Goal: Task Accomplishment & Management: Manage account settings

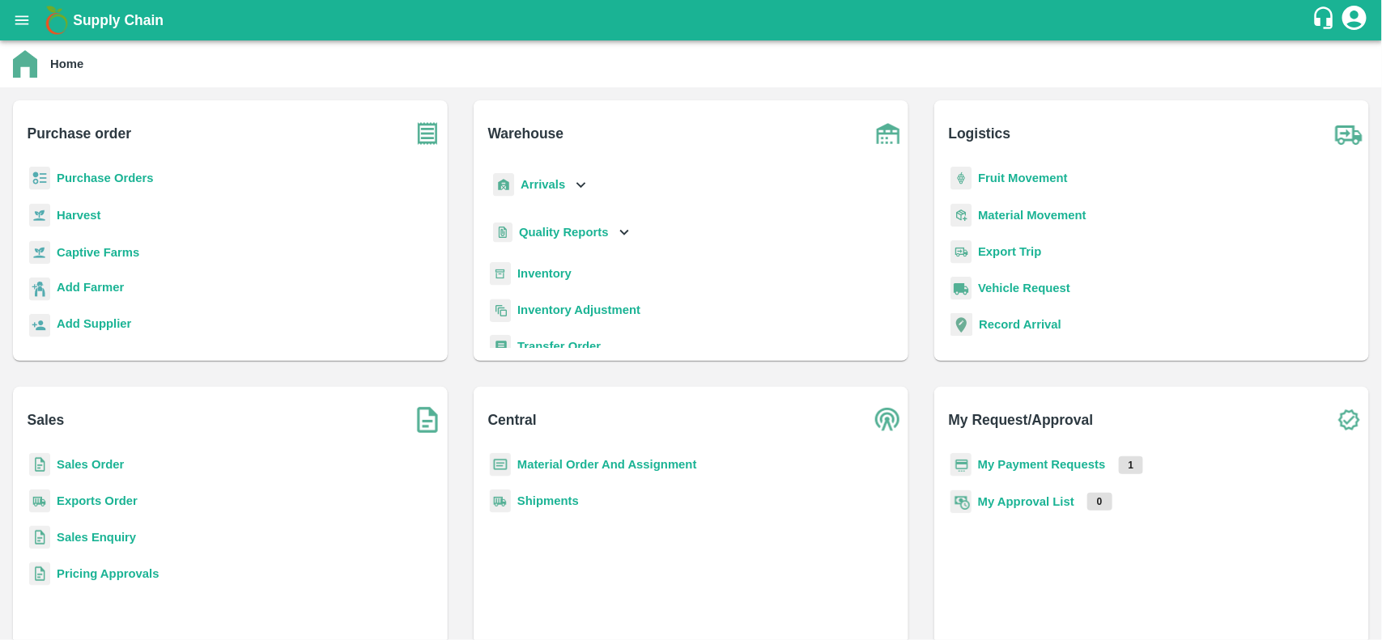
click at [500, 272] on img at bounding box center [500, 273] width 21 height 23
click at [527, 272] on b "Inventory" at bounding box center [544, 273] width 54 height 13
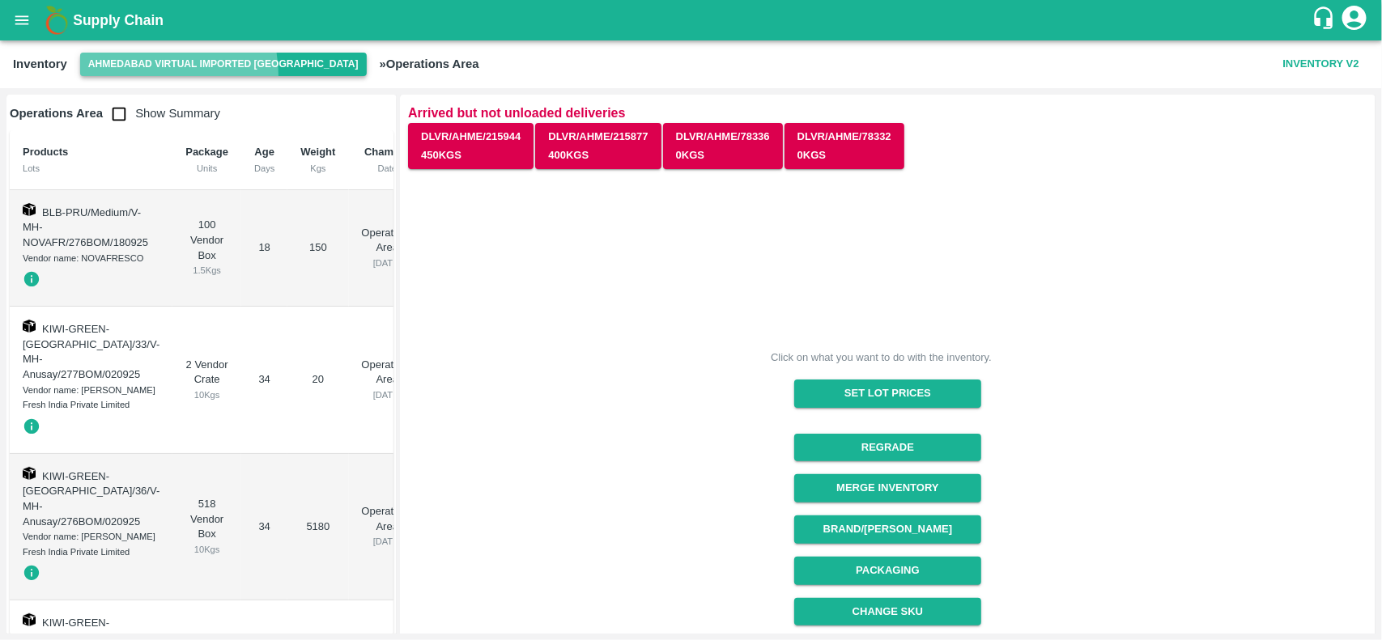
click at [147, 75] on button "Ahmedabad virtual imported [GEOGRAPHIC_DATA]" at bounding box center [223, 64] width 287 height 23
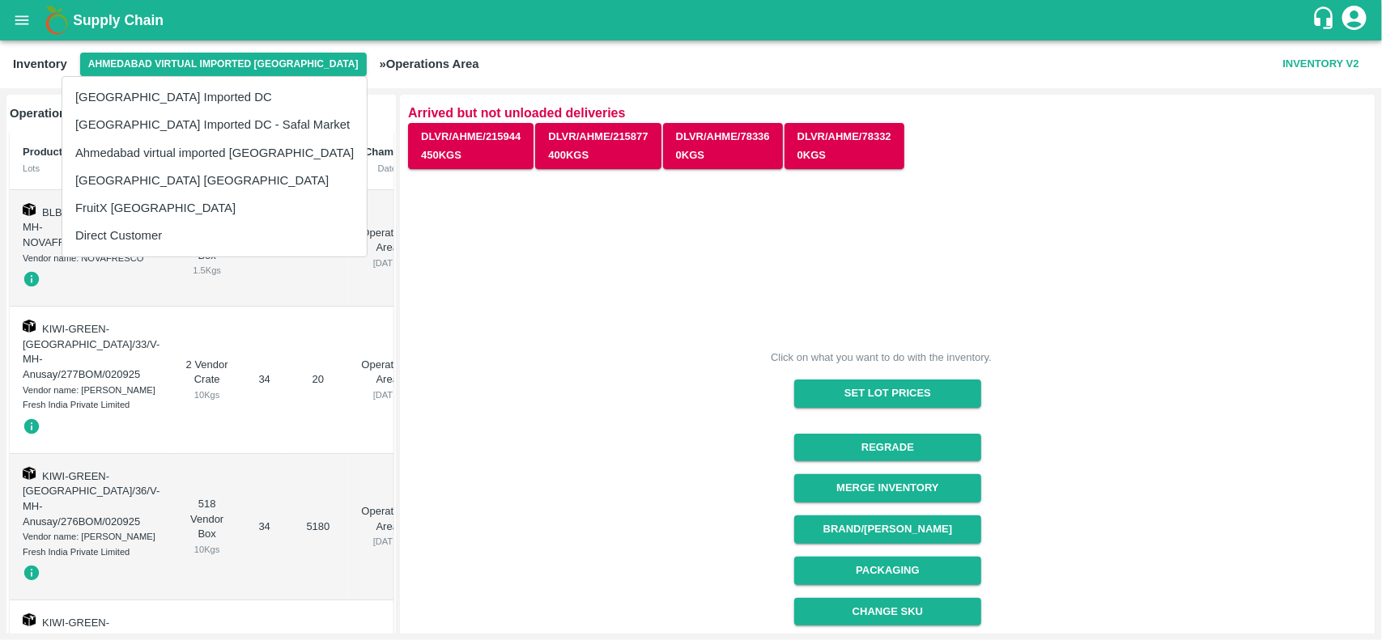
click at [364, 322] on div at bounding box center [691, 320] width 1382 height 640
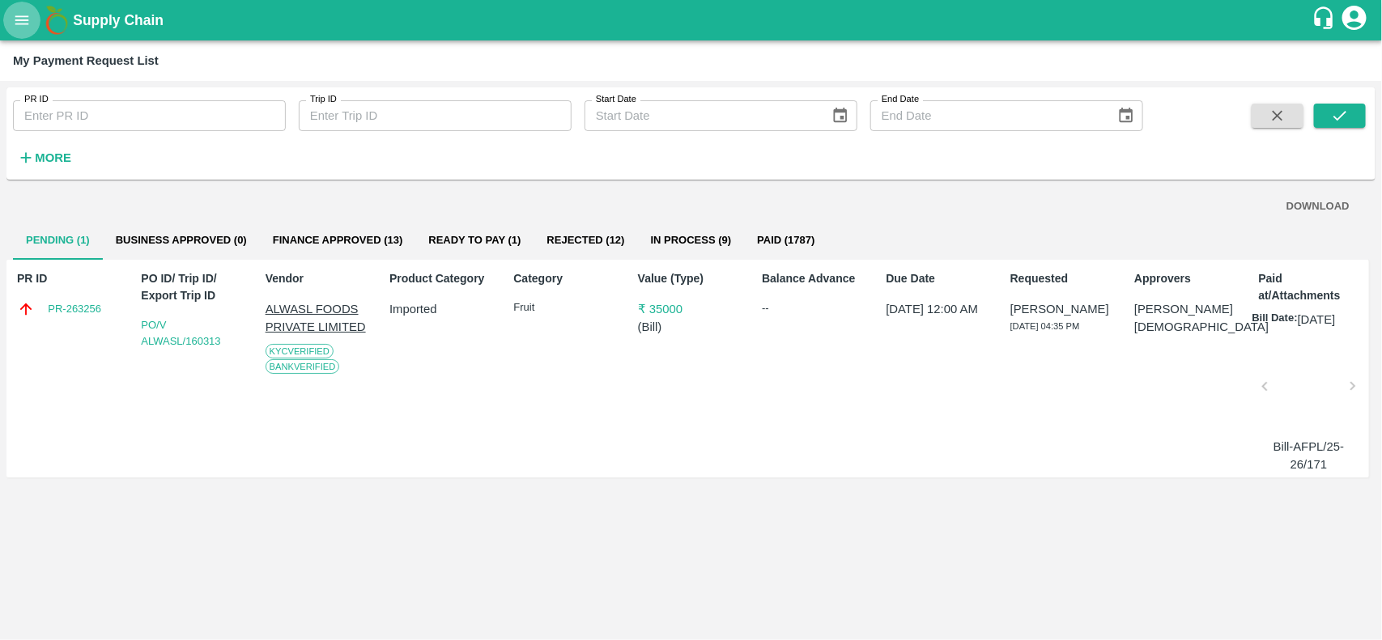
click at [23, 33] on button "open drawer" at bounding box center [21, 20] width 37 height 37
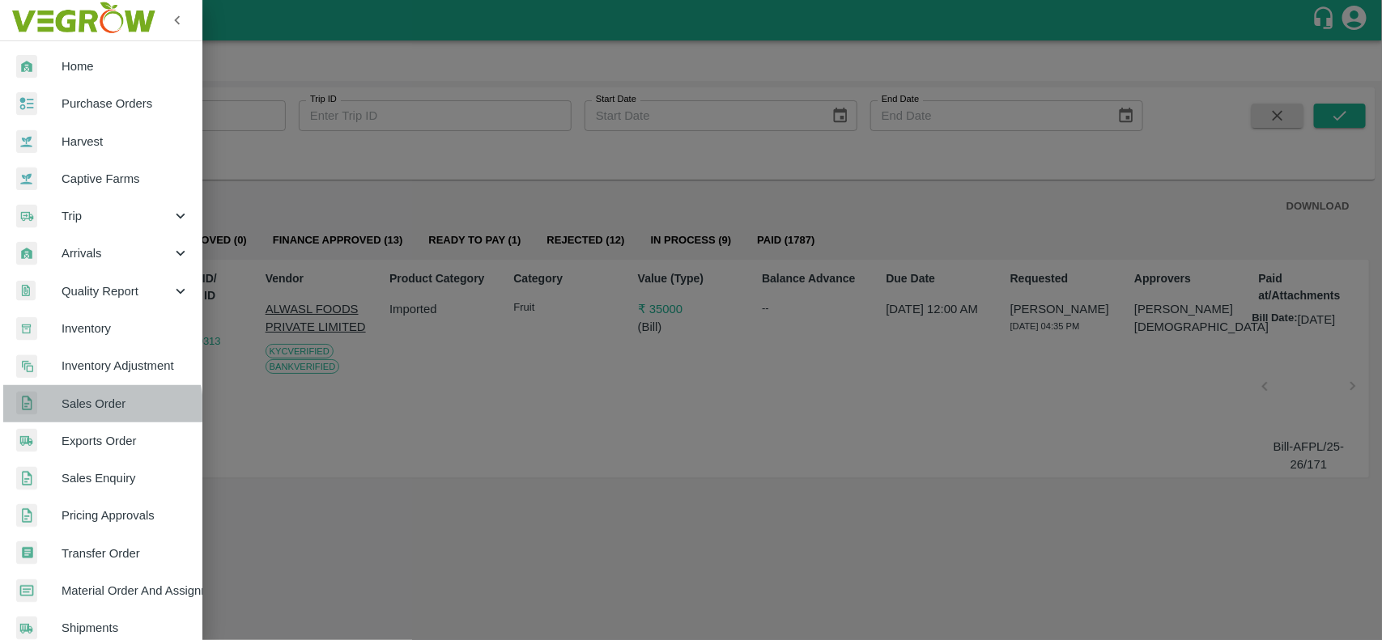
click at [77, 409] on span "Sales Order" at bounding box center [126, 404] width 128 height 18
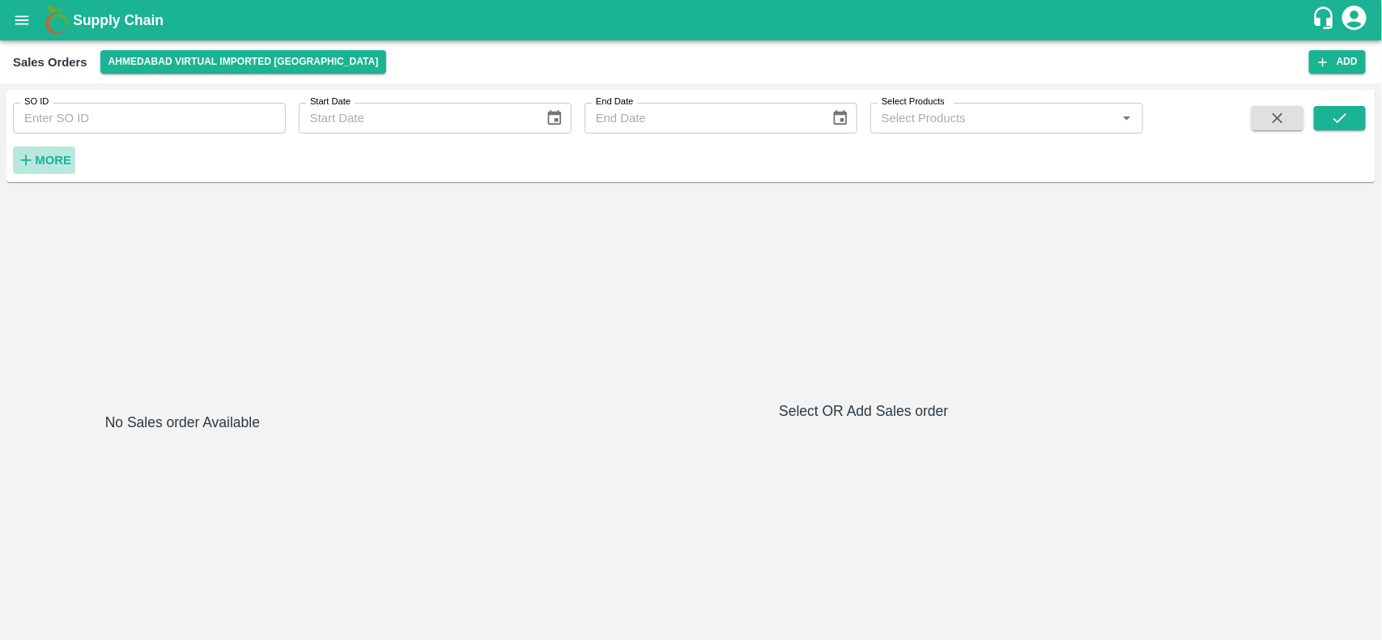
click at [47, 148] on button "More" at bounding box center [44, 161] width 62 height 28
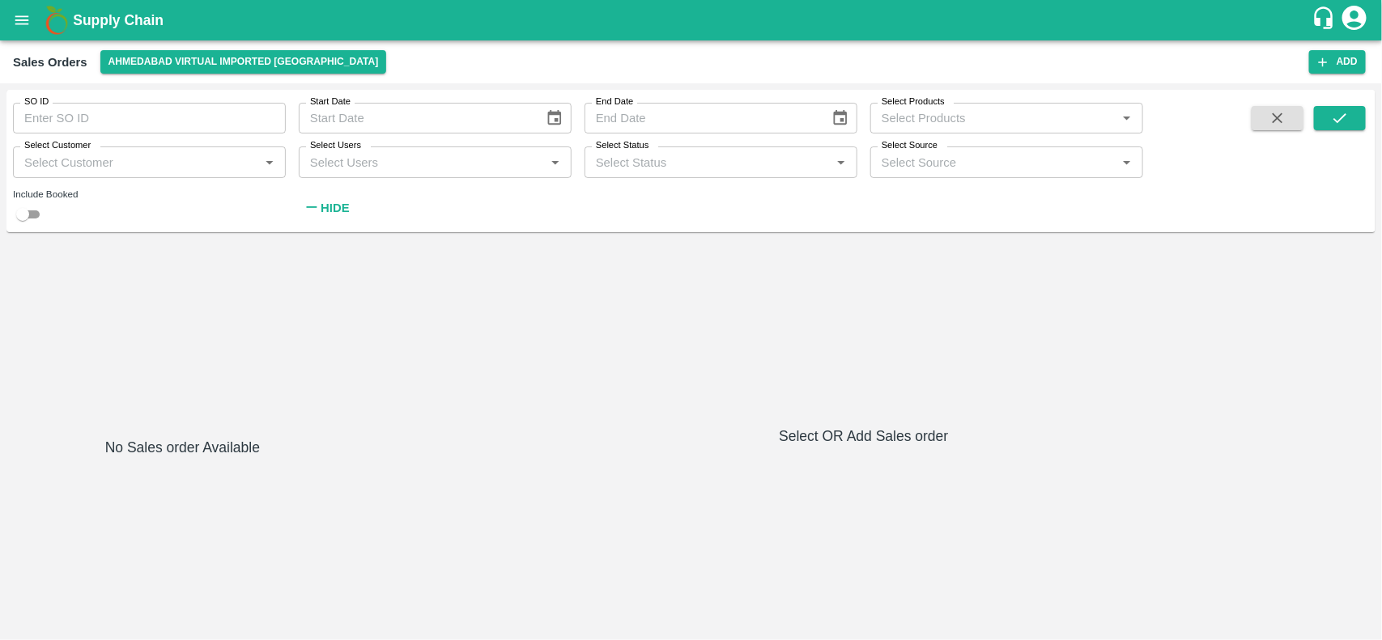
click at [83, 174] on div "Select Customer   *" at bounding box center [149, 162] width 273 height 31
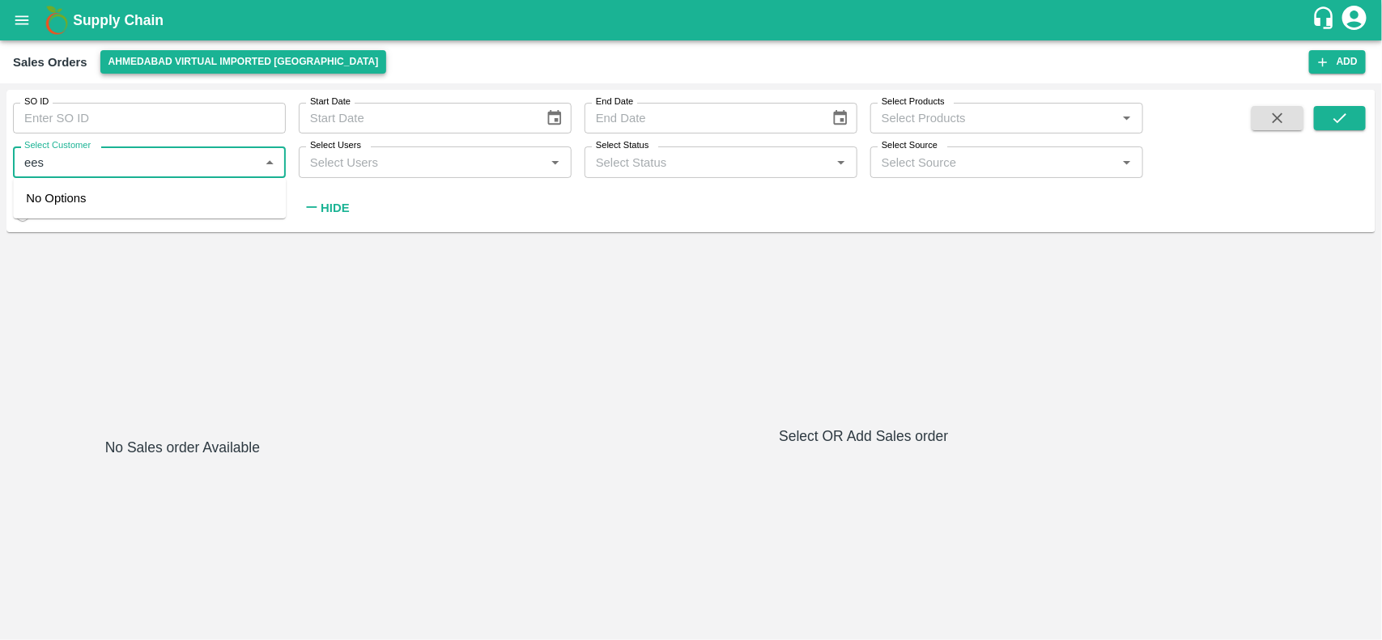
type input "ees"
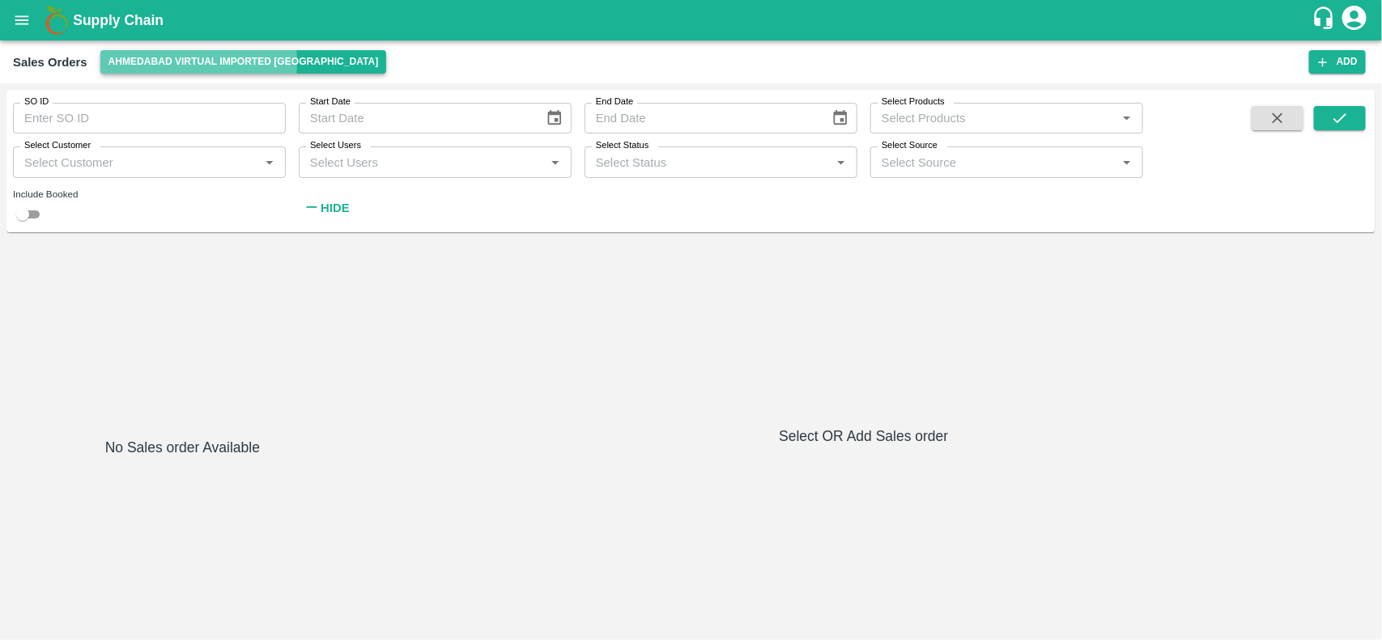
click at [170, 62] on button "Ahmedabad virtual imported [GEOGRAPHIC_DATA]" at bounding box center [243, 61] width 287 height 23
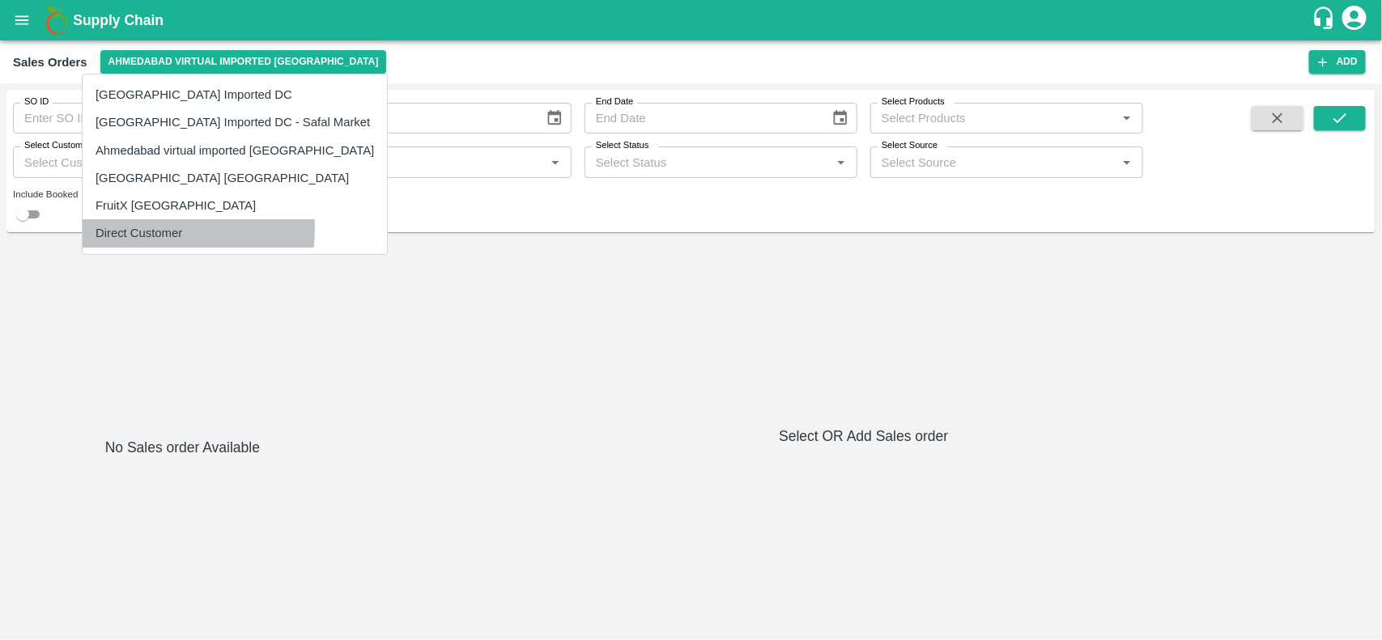
click at [140, 228] on li "Direct Customer" at bounding box center [235, 233] width 304 height 28
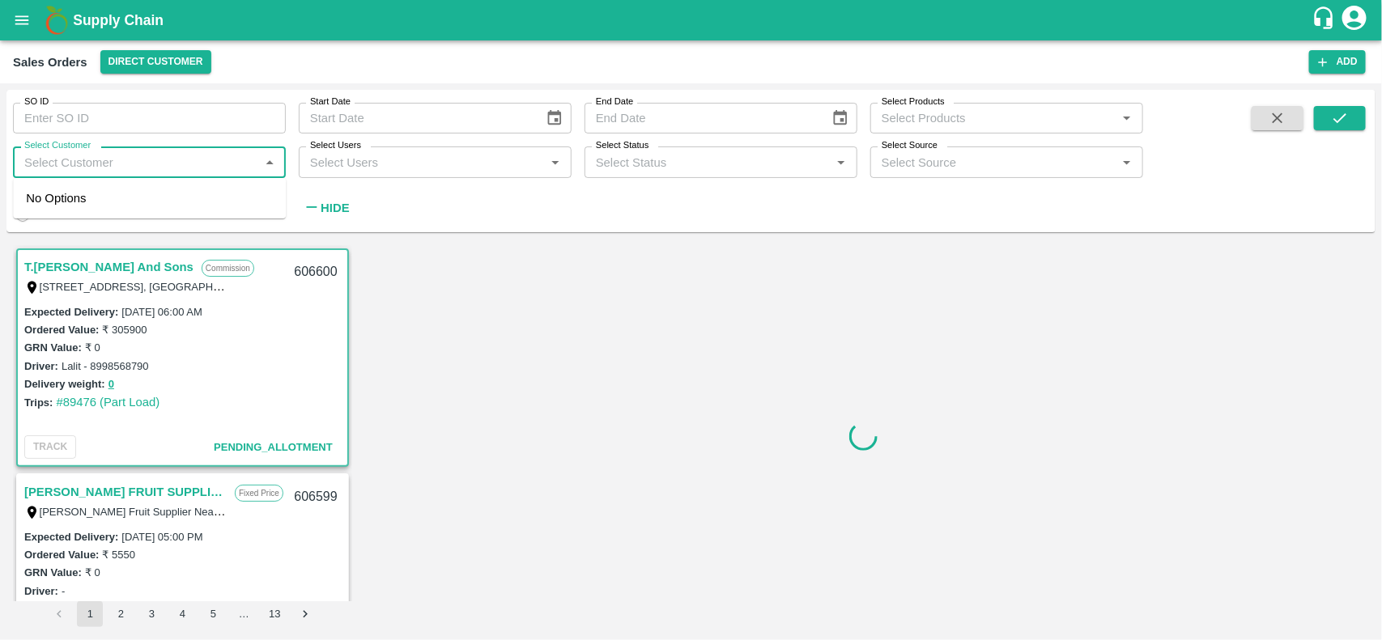
click at [83, 155] on input "Select Customer" at bounding box center [136, 161] width 236 height 21
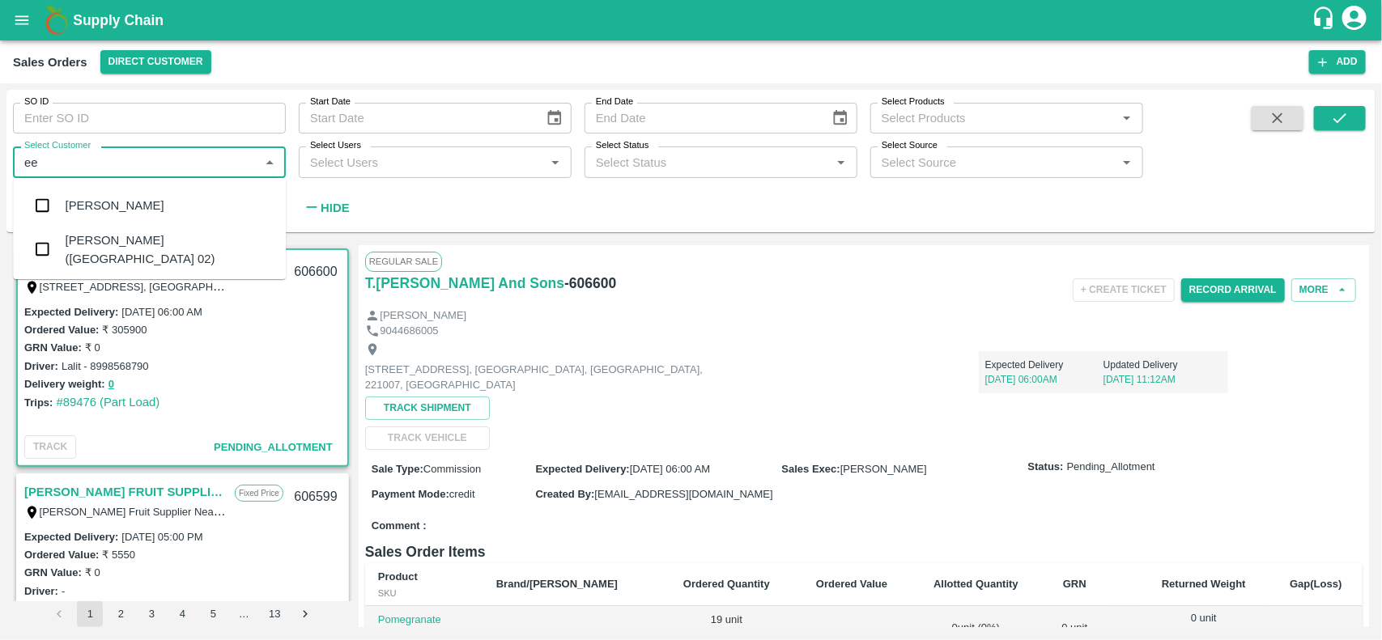
type input "e"
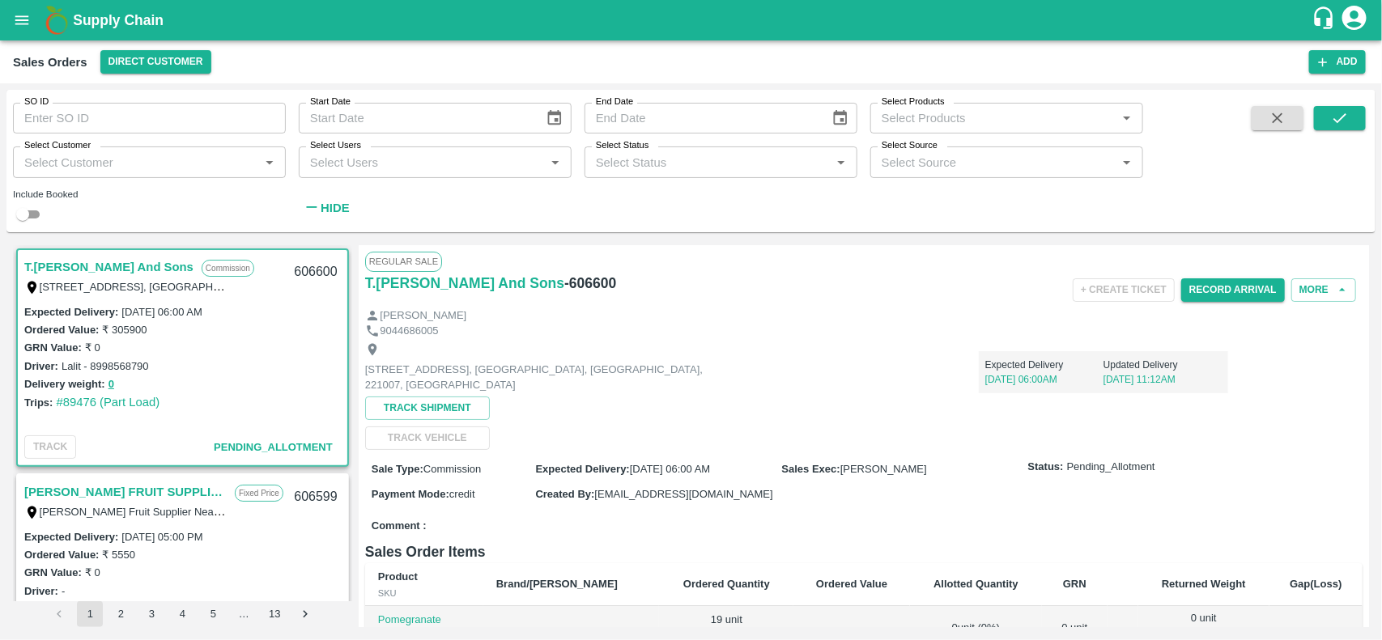
click at [556, 245] on div "Regular Sale T.Kishore Kapoor And Sons - 606600 + Create Ticket Record Arrival …" at bounding box center [864, 436] width 1010 height 382
click at [22, 5] on button "open drawer" at bounding box center [21, 20] width 37 height 37
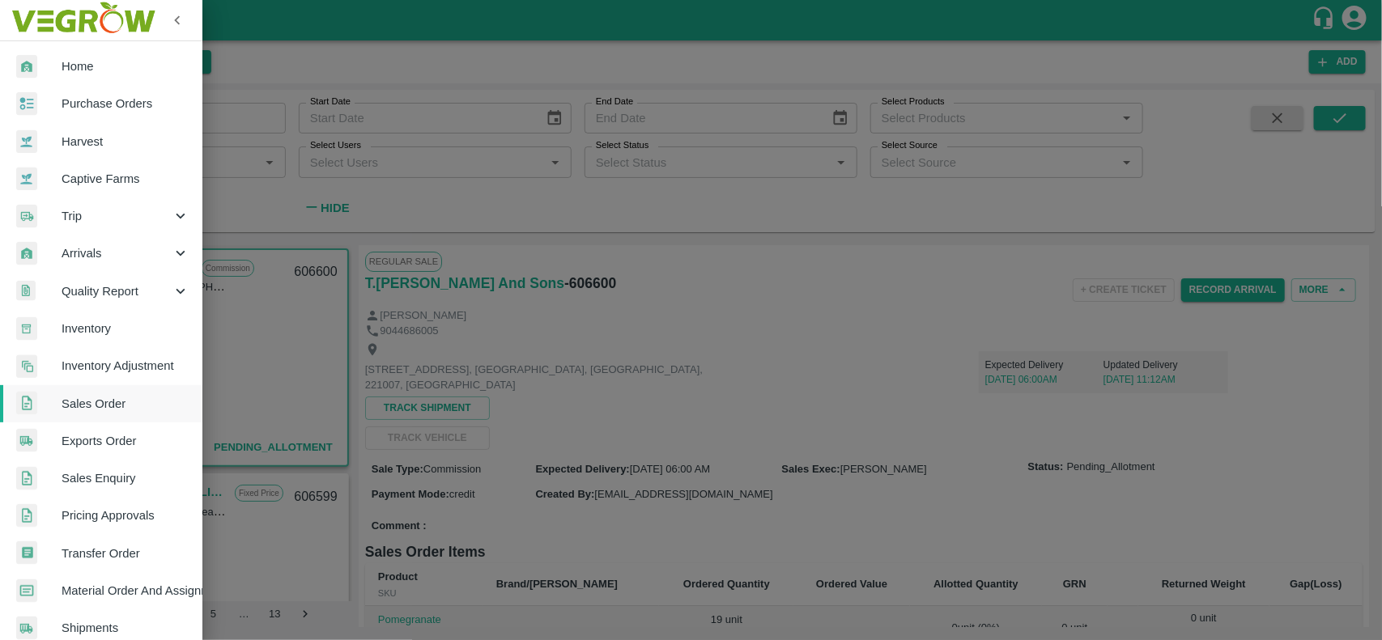
scroll to position [280, 0]
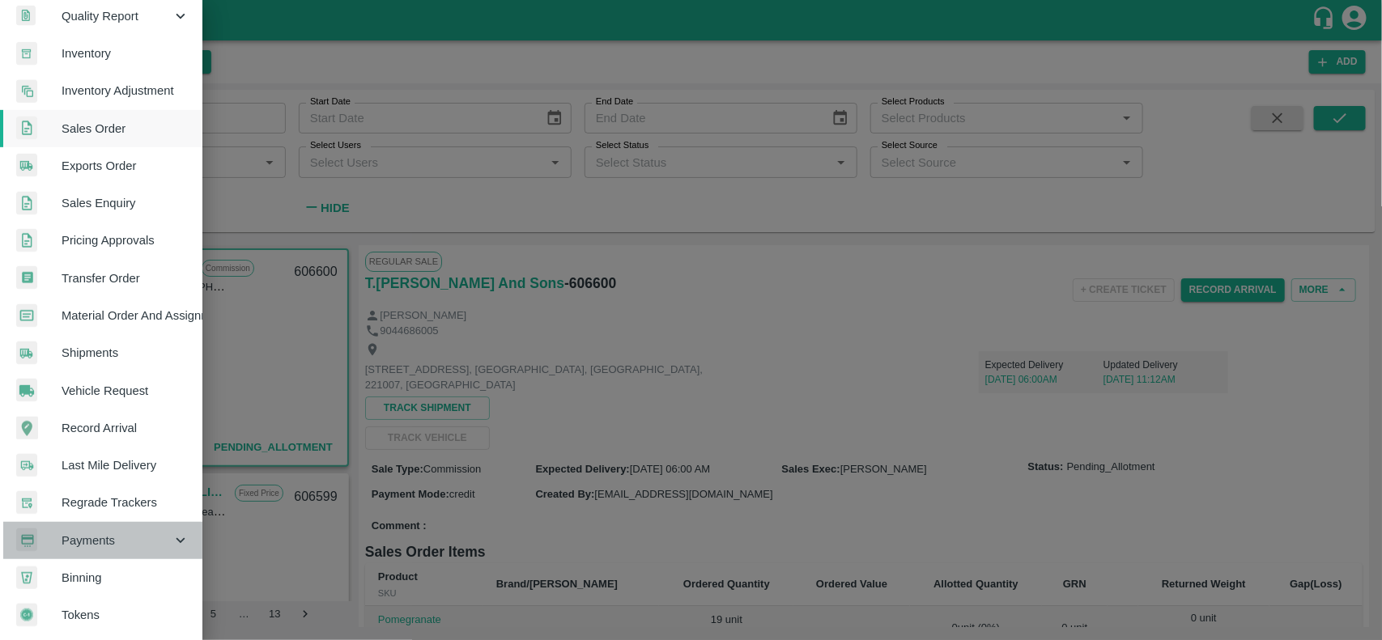
click at [104, 532] on span "Payments" at bounding box center [117, 541] width 110 height 18
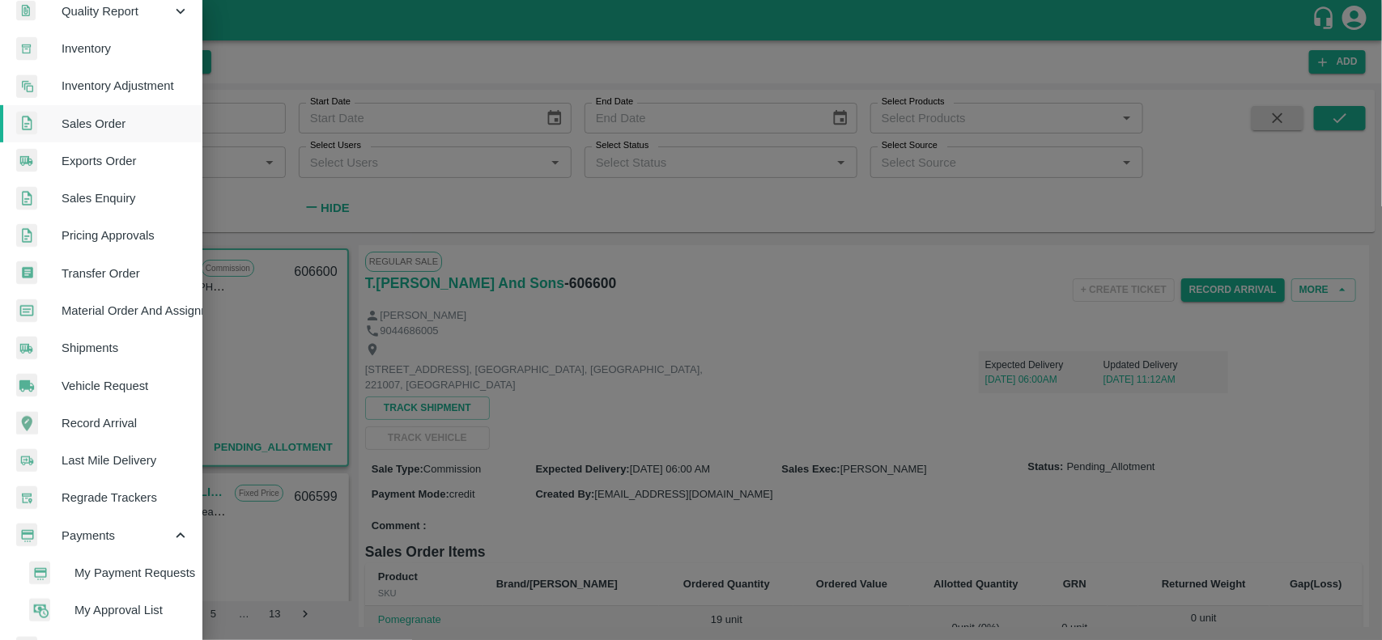
click at [278, 371] on div at bounding box center [691, 320] width 1382 height 640
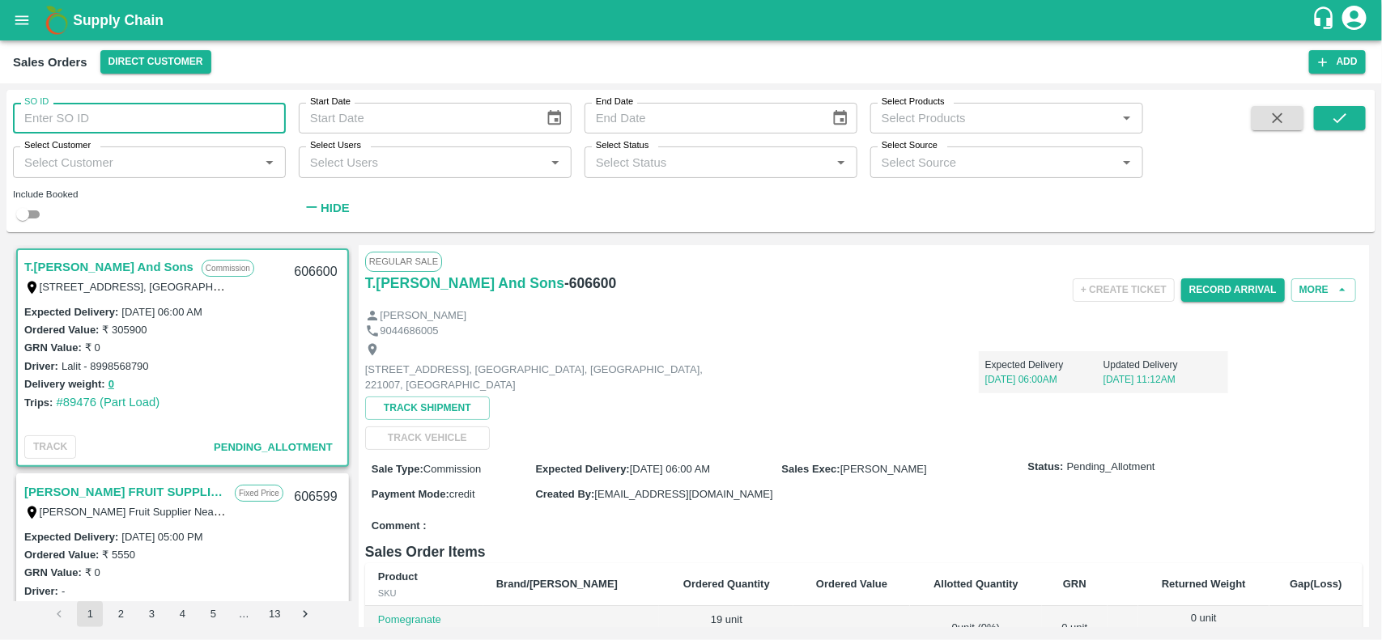
click at [79, 120] on input "SO ID" at bounding box center [149, 118] width 273 height 31
type input "604461"
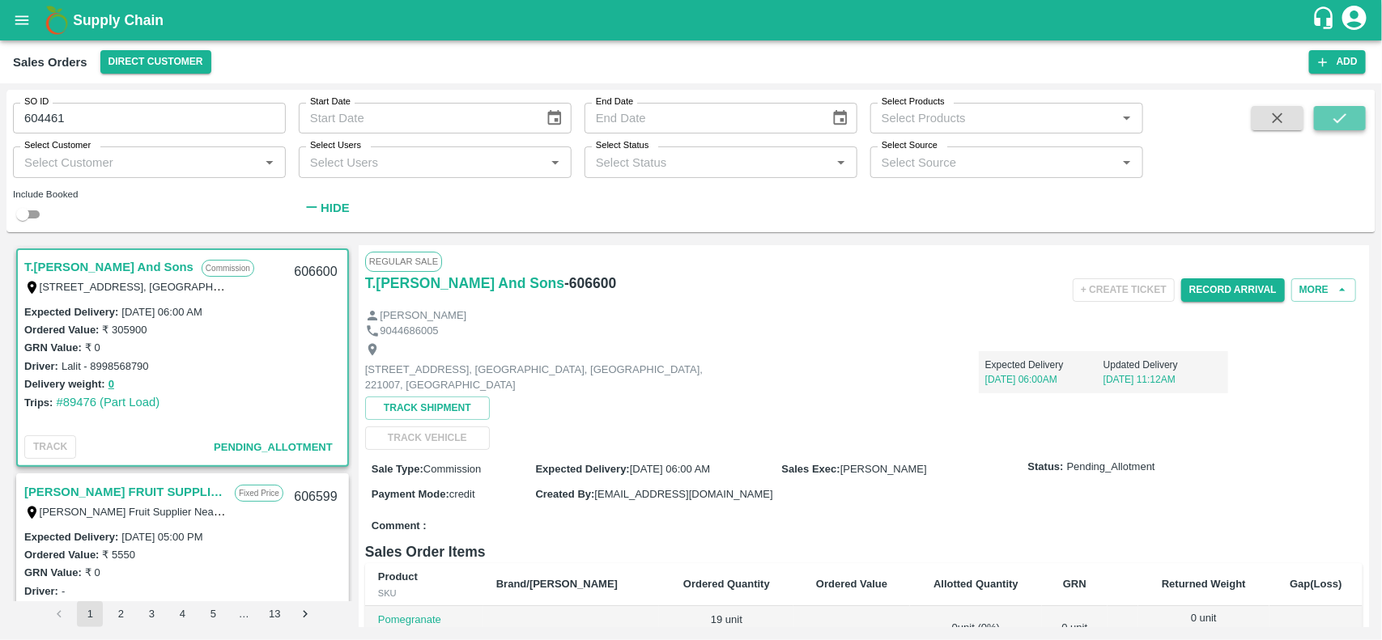
click at [1358, 120] on button "submit" at bounding box center [1340, 118] width 52 height 24
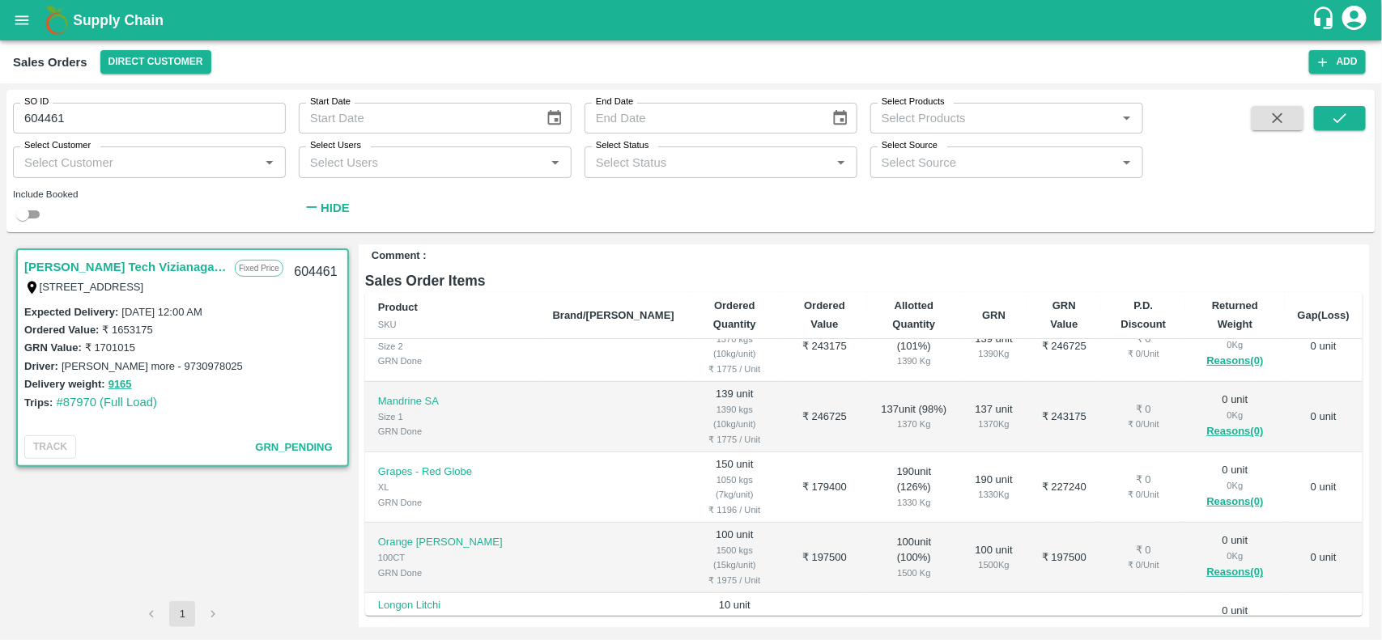
scroll to position [110, 0]
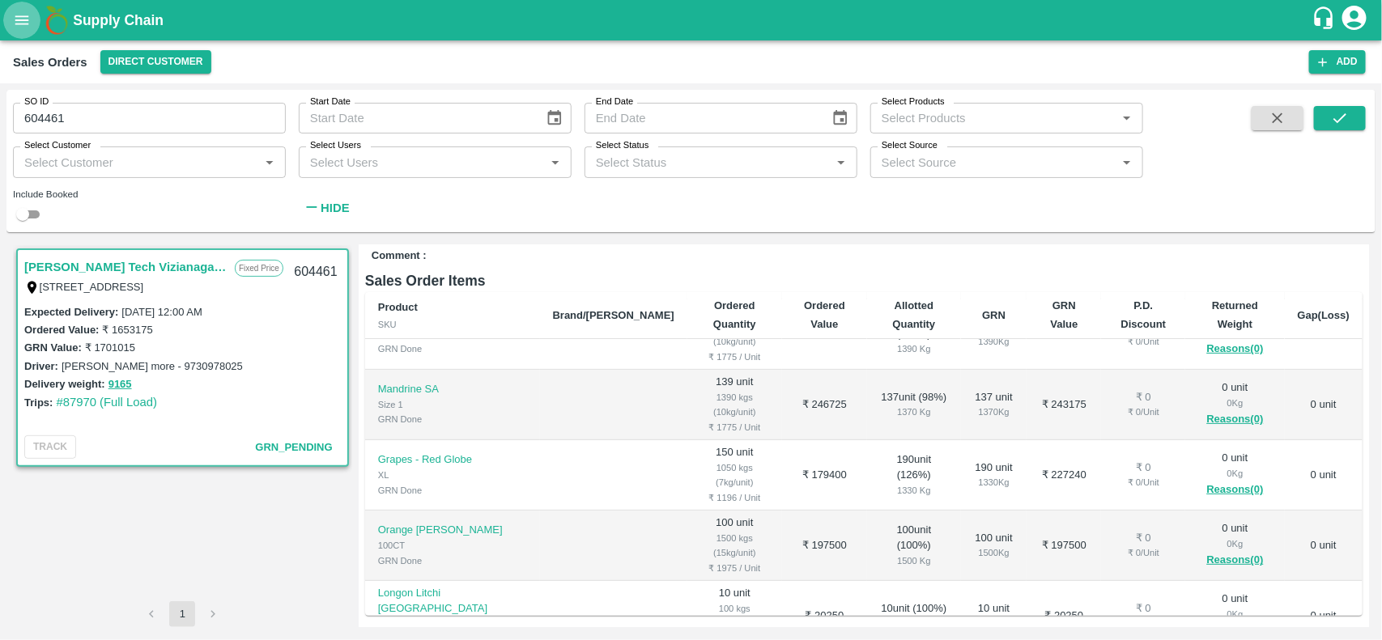
click at [11, 14] on button "open drawer" at bounding box center [21, 20] width 37 height 37
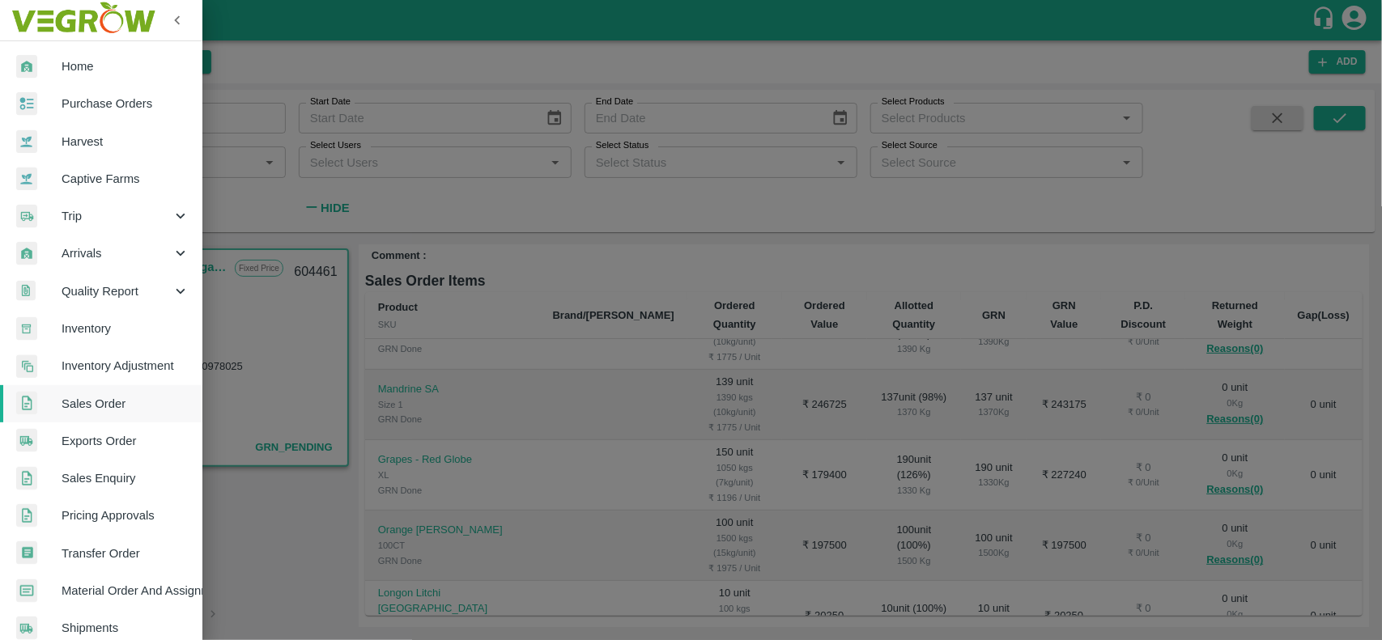
scroll to position [355, 0]
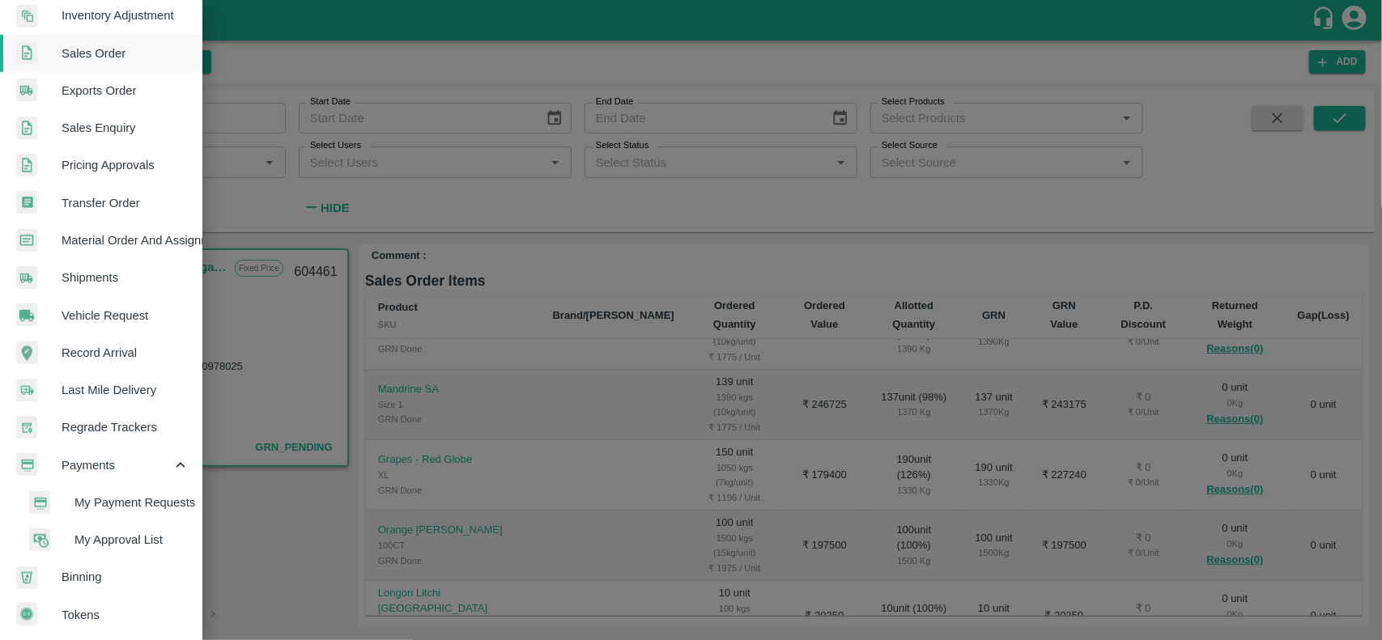
click at [106, 494] on span "My Payment Requests" at bounding box center [131, 503] width 115 height 18
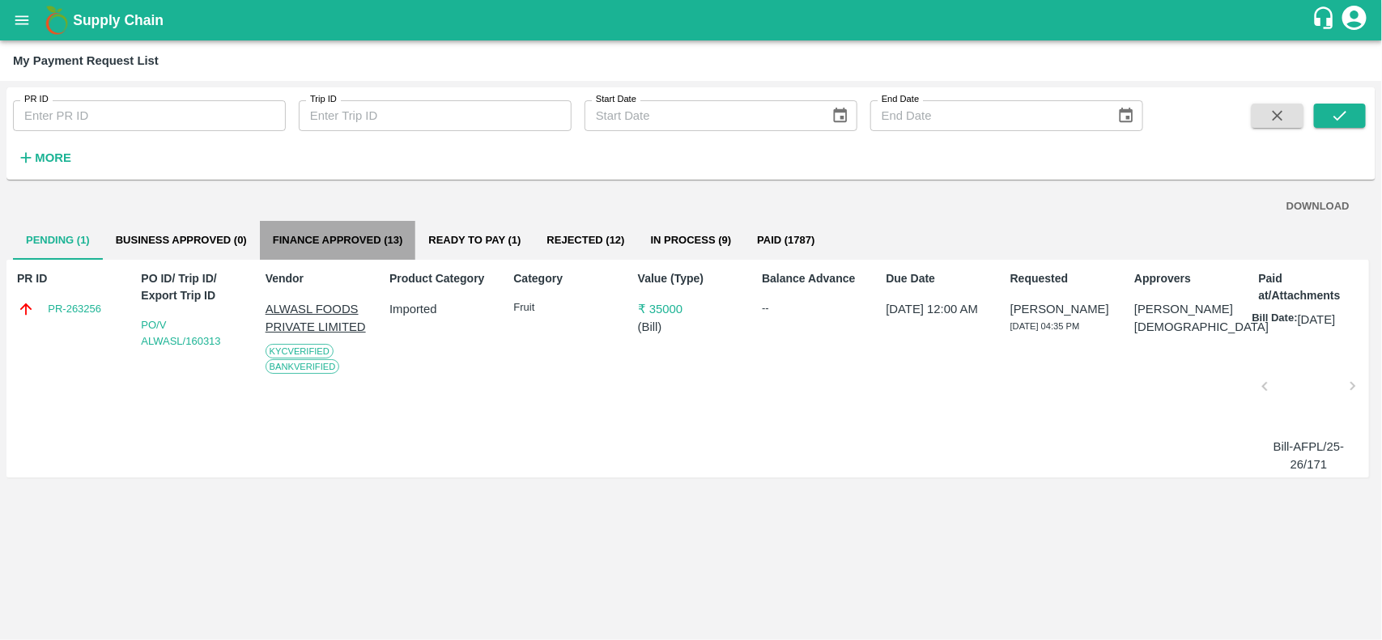
click at [350, 239] on button "Finance Approved (13)" at bounding box center [338, 240] width 156 height 39
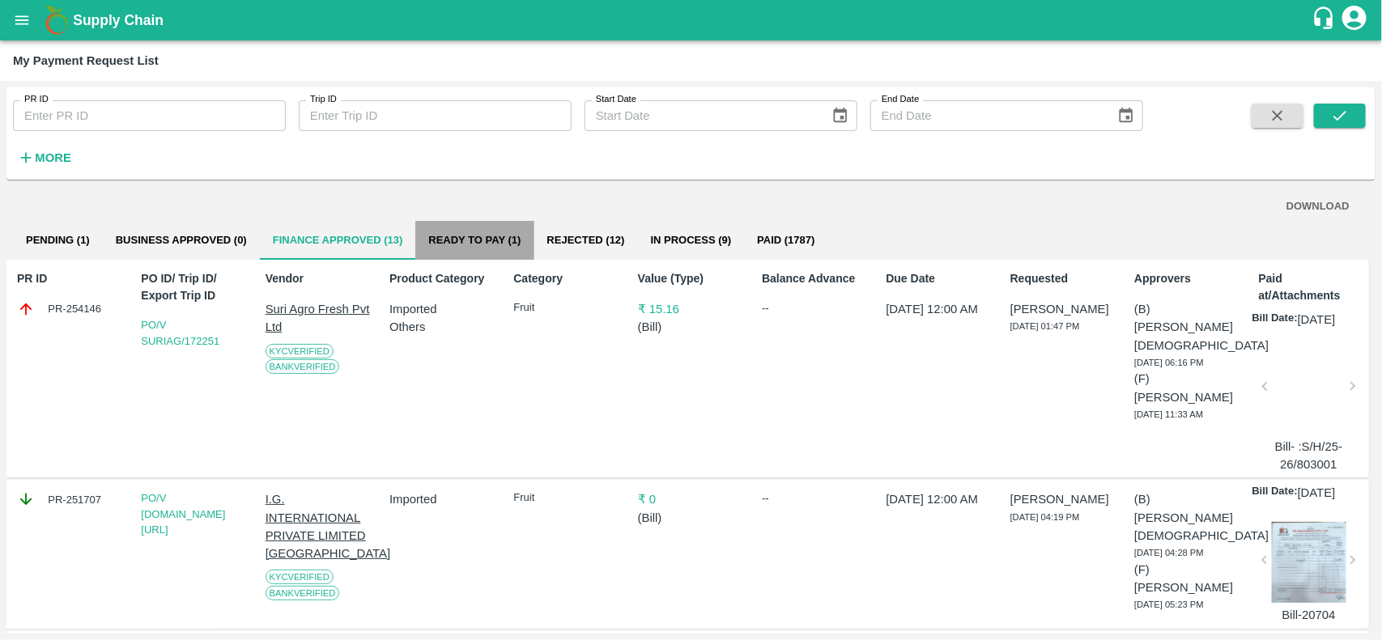
click at [449, 245] on button "Ready To Pay (1)" at bounding box center [474, 240] width 118 height 39
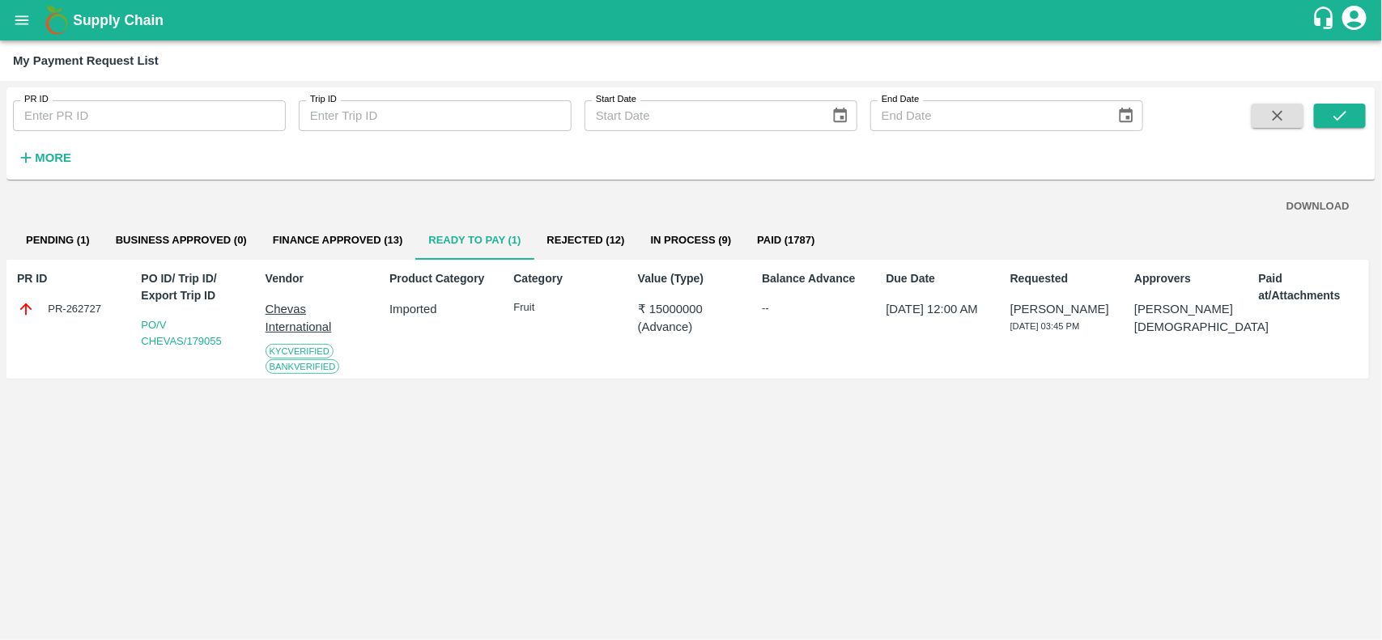
click at [42, 304] on div "PR-262727" at bounding box center [70, 309] width 106 height 18
copy div "PR-262727"
click at [677, 244] on button "In Process (9)" at bounding box center [691, 240] width 107 height 39
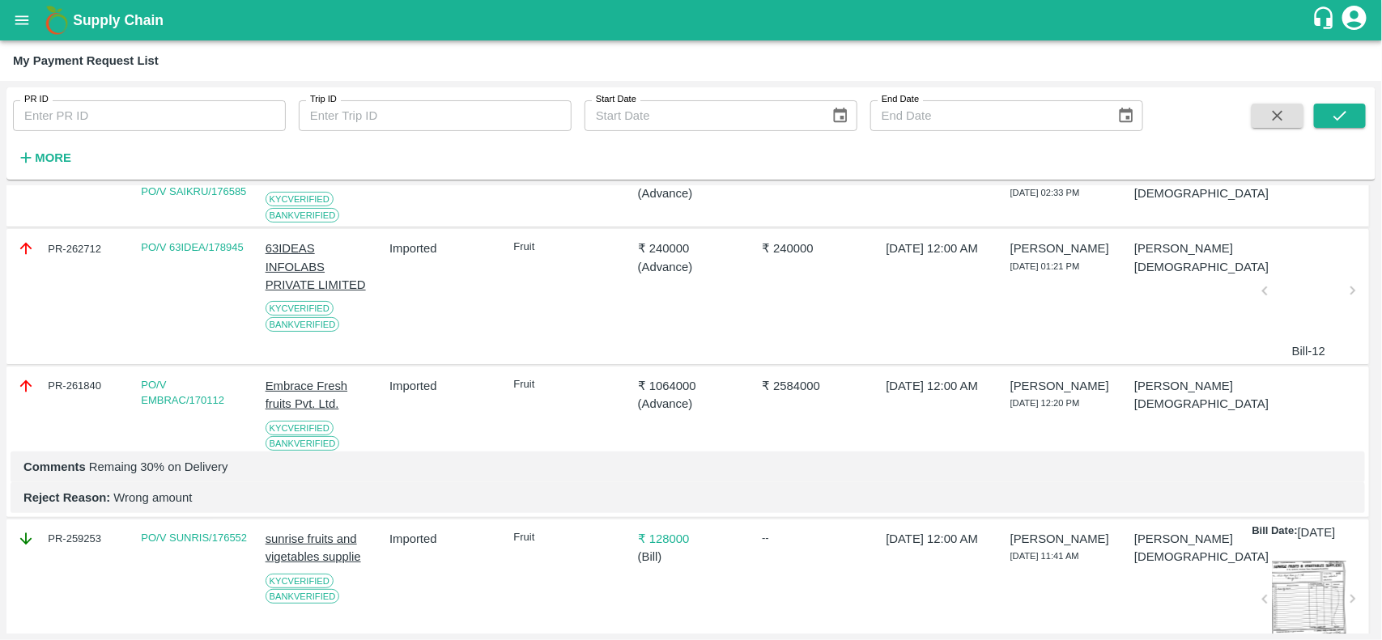
scroll to position [139, 0]
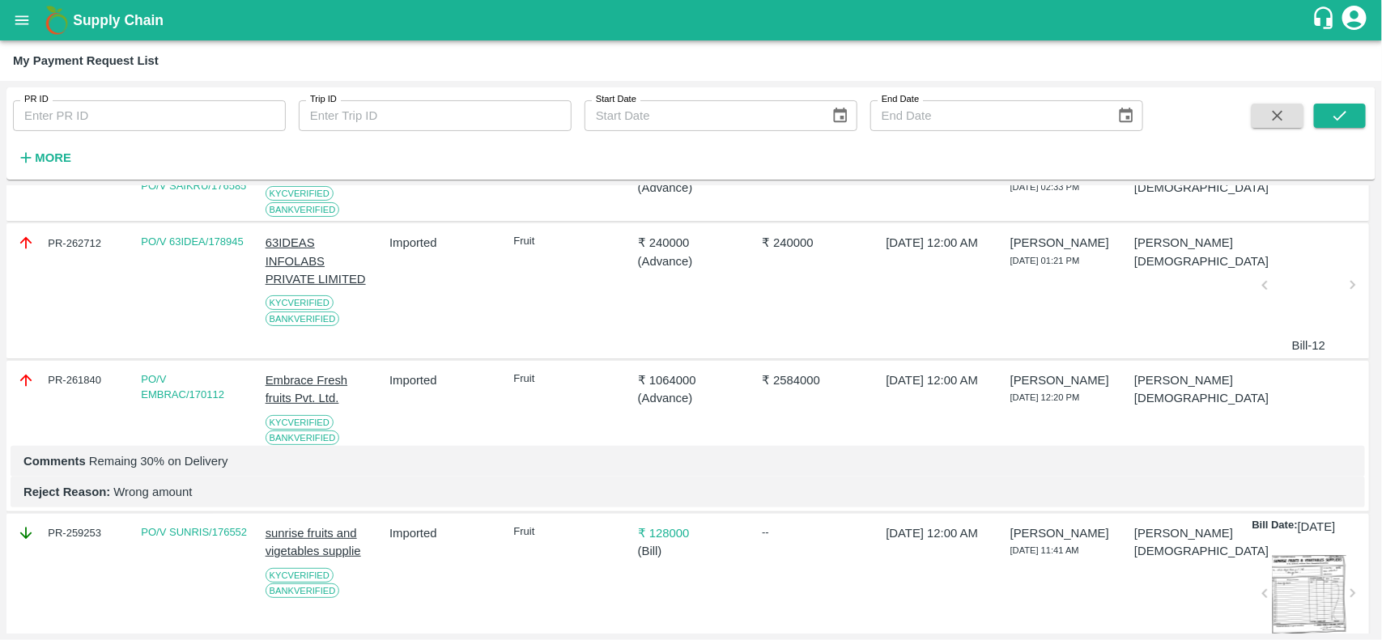
click at [66, 252] on div "PR-262712" at bounding box center [70, 243] width 106 height 18
copy div "PR-262712"
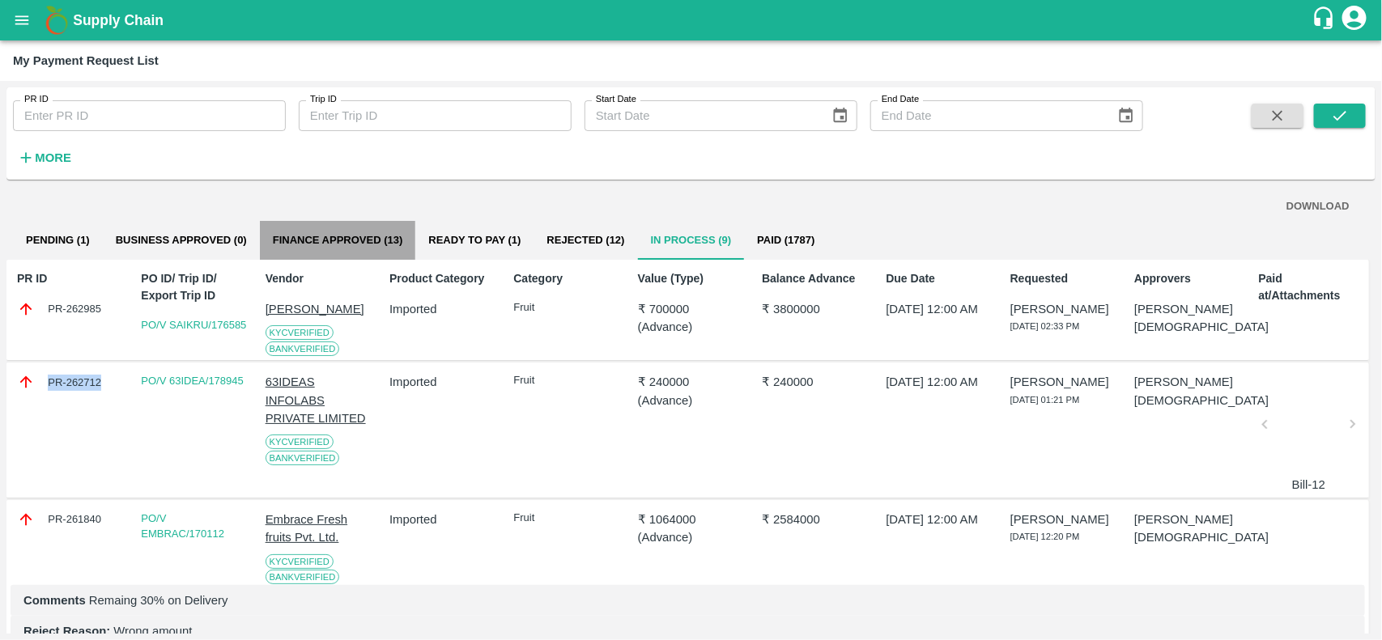
click at [304, 249] on button "Finance Approved (13)" at bounding box center [338, 240] width 156 height 39
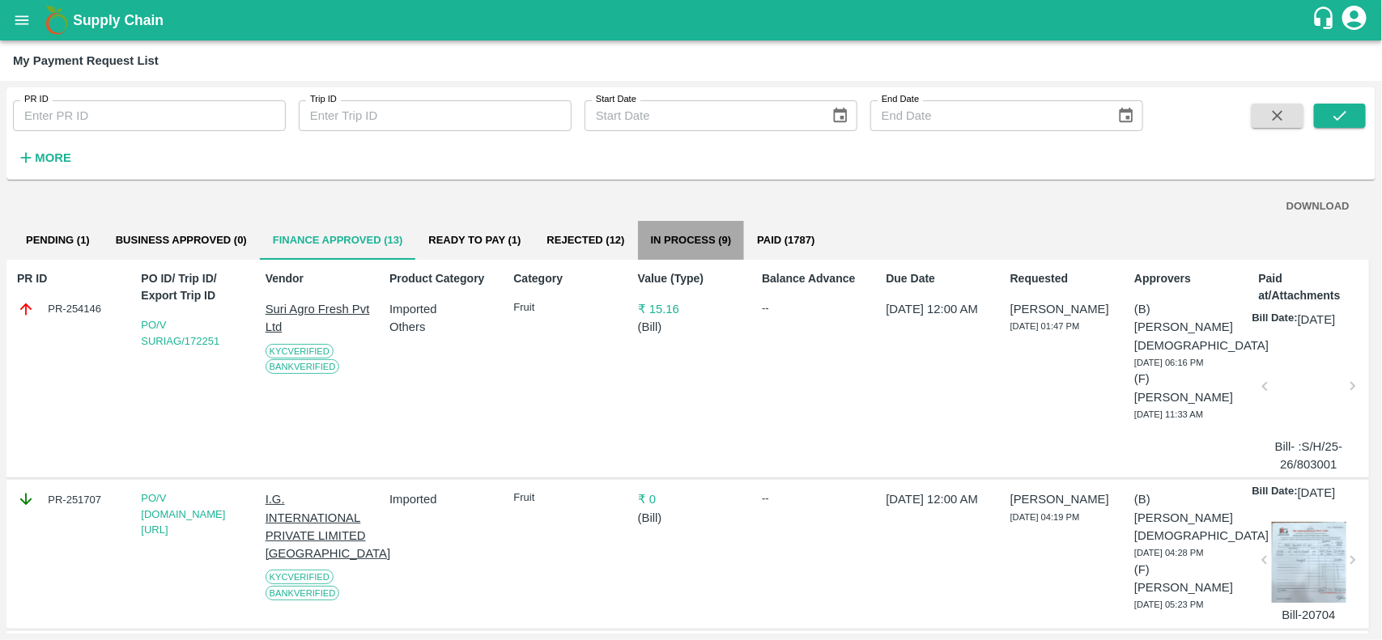
click at [678, 241] on button "In Process (9)" at bounding box center [691, 240] width 107 height 39
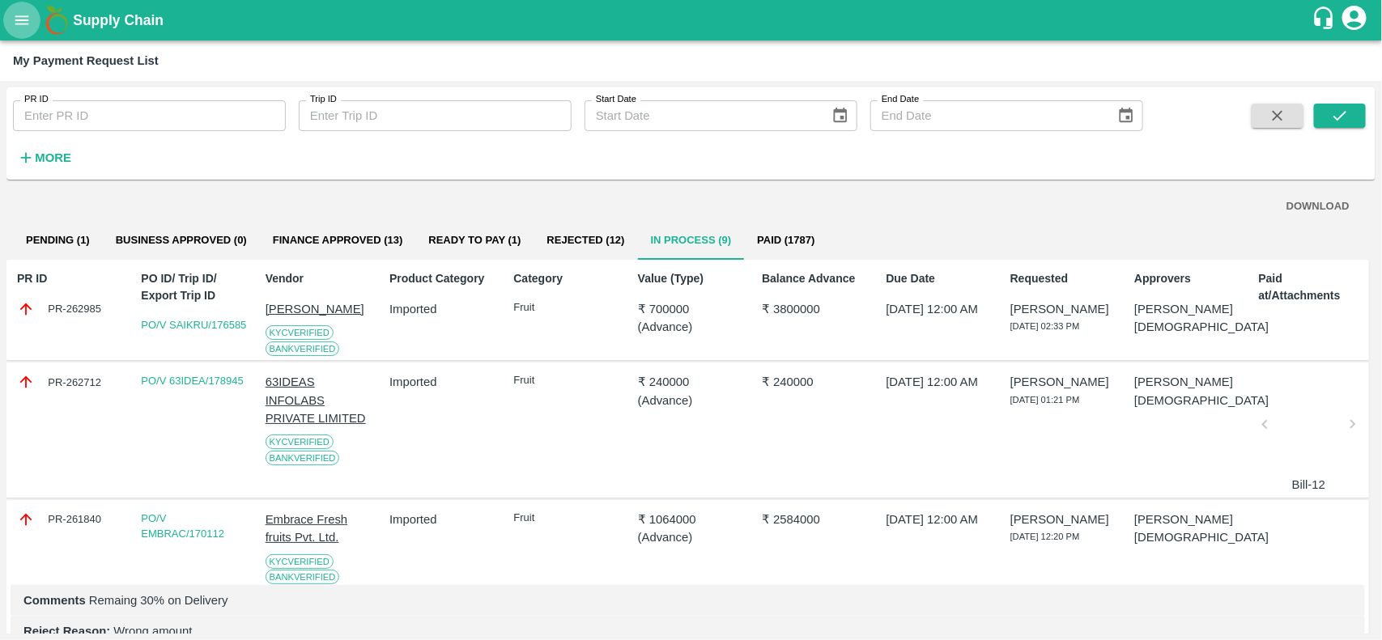
click at [23, 11] on icon "open drawer" at bounding box center [22, 20] width 18 height 18
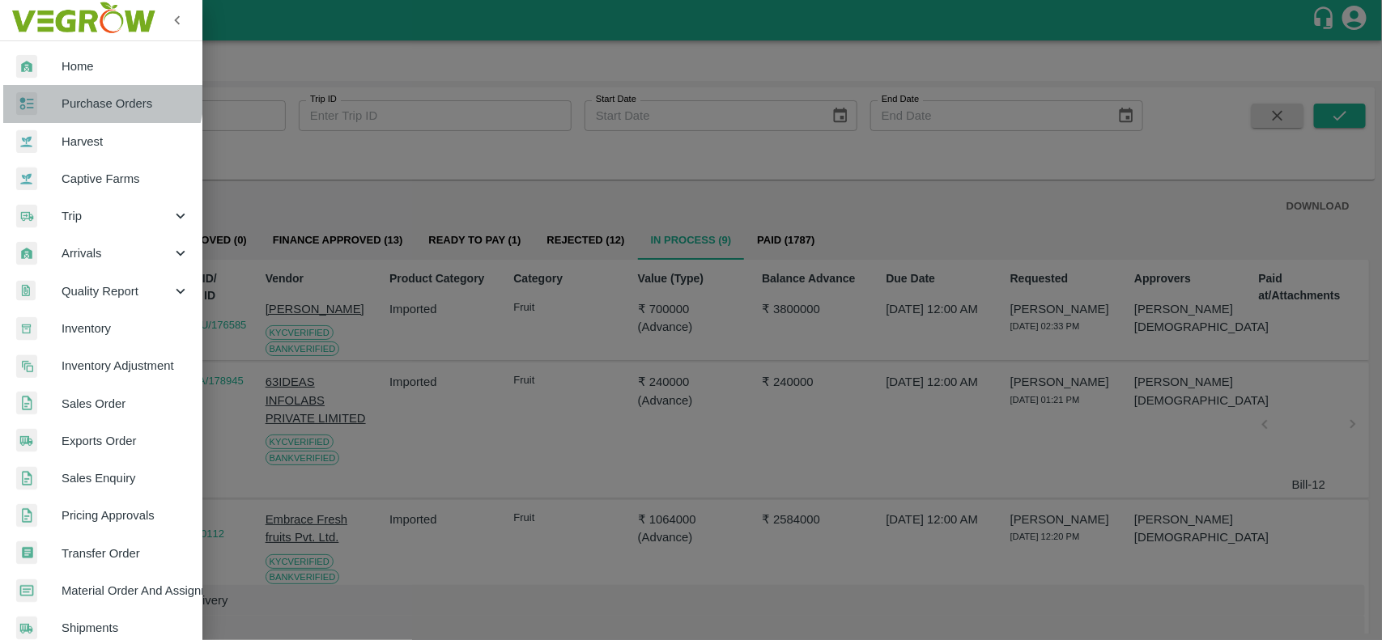
click at [53, 87] on link "Purchase Orders" at bounding box center [101, 103] width 202 height 37
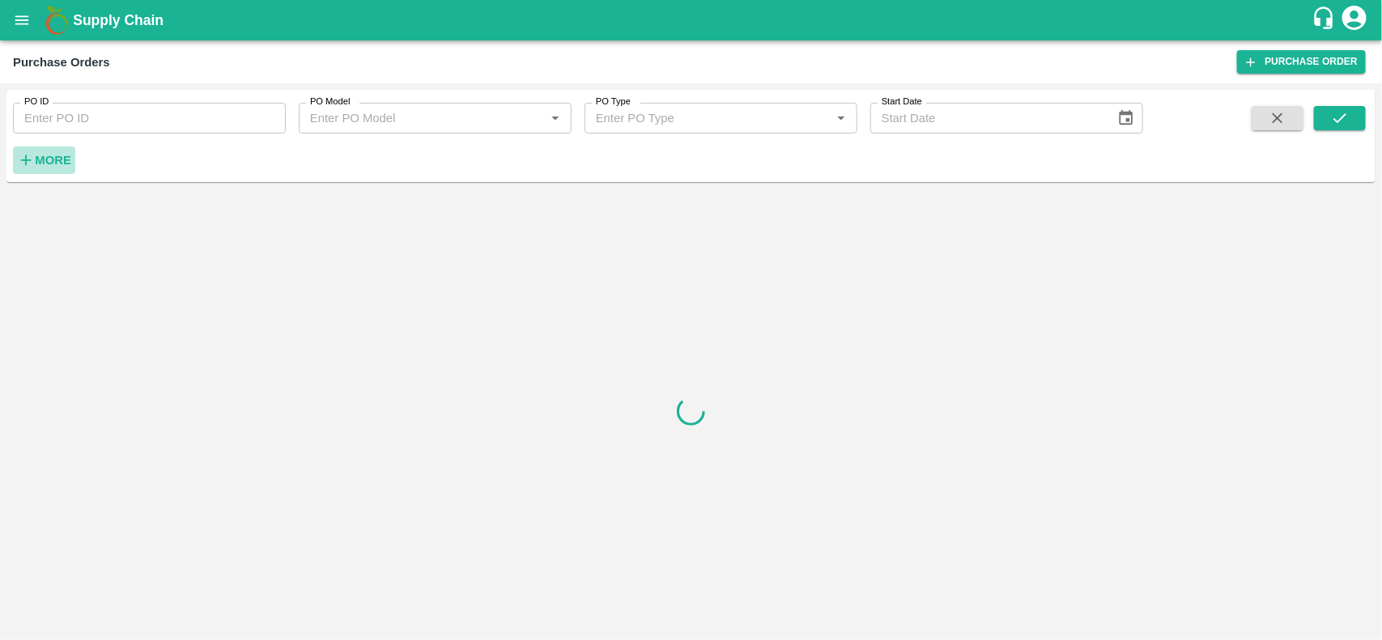
click at [57, 164] on strong "More" at bounding box center [53, 160] width 36 height 13
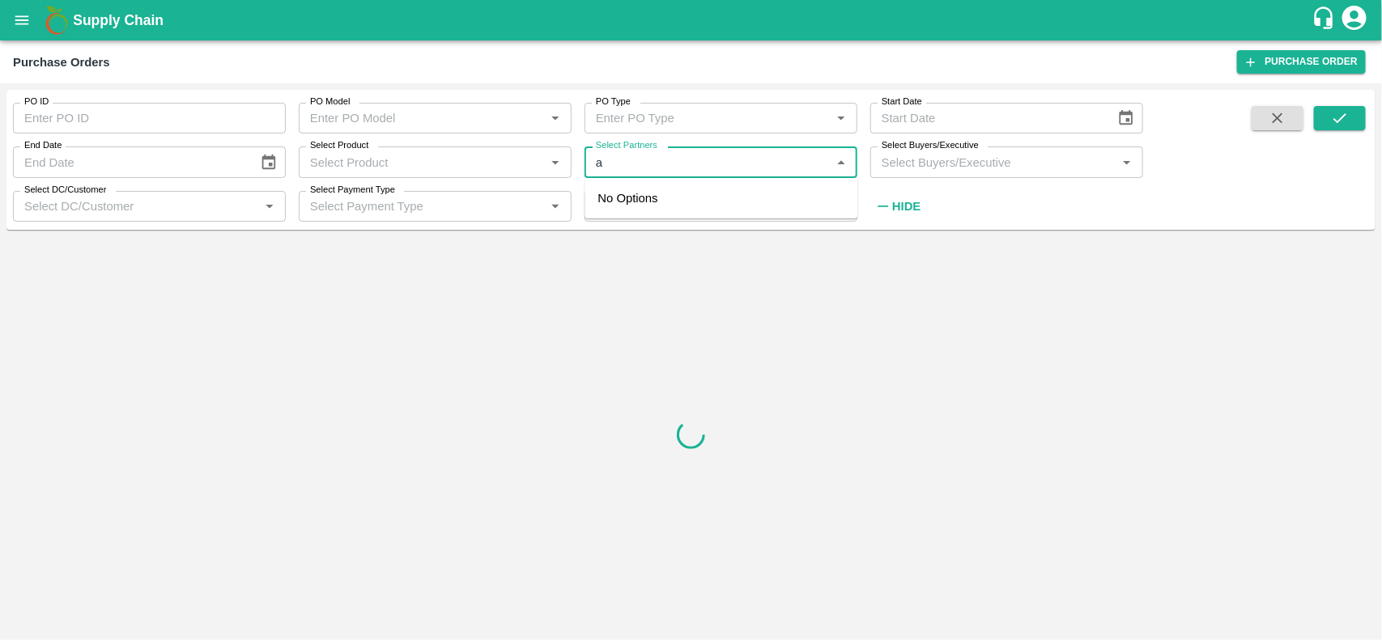
click at [670, 159] on input "Select Partners" at bounding box center [707, 161] width 236 height 21
type input "g"
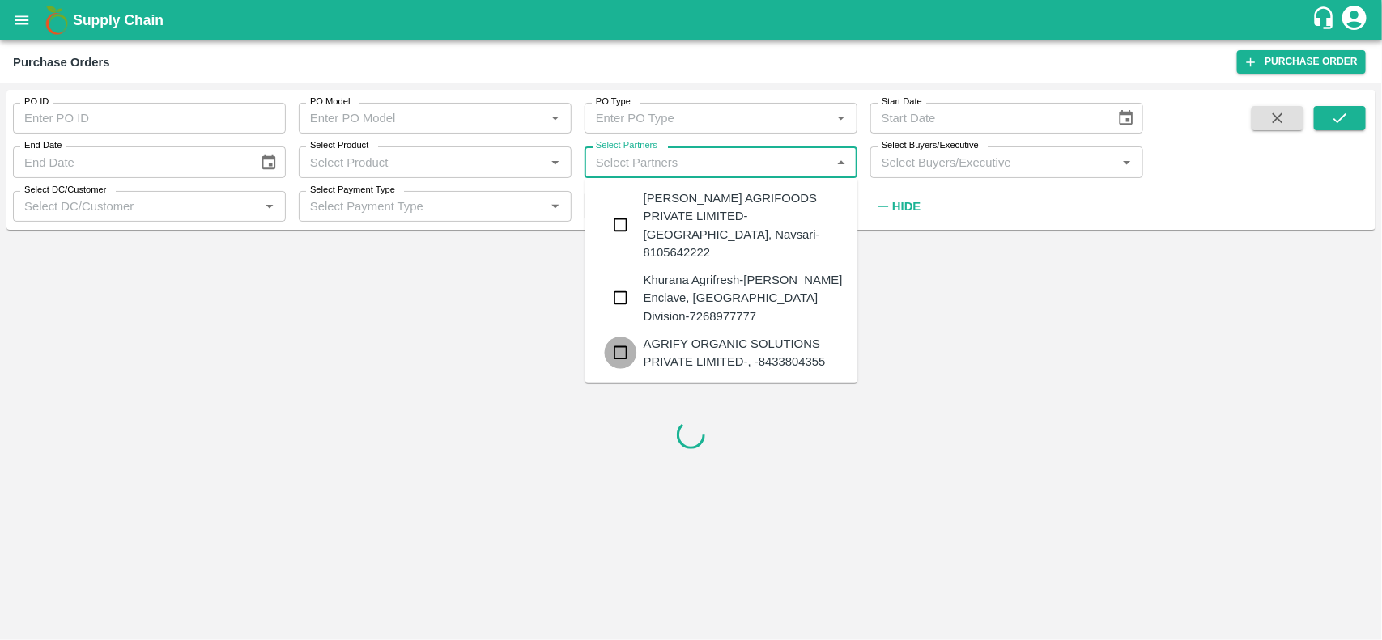
click at [611, 337] on input "checkbox" at bounding box center [621, 353] width 32 height 32
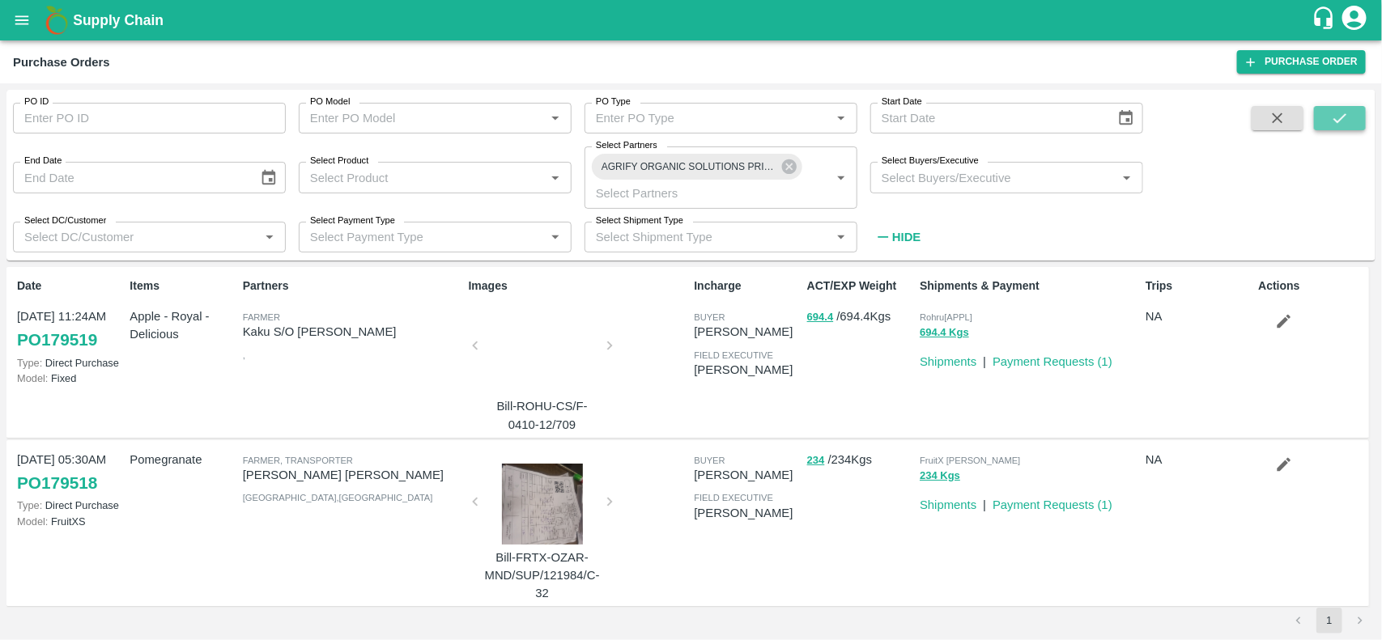
click at [1346, 113] on icon "submit" at bounding box center [1340, 118] width 18 height 18
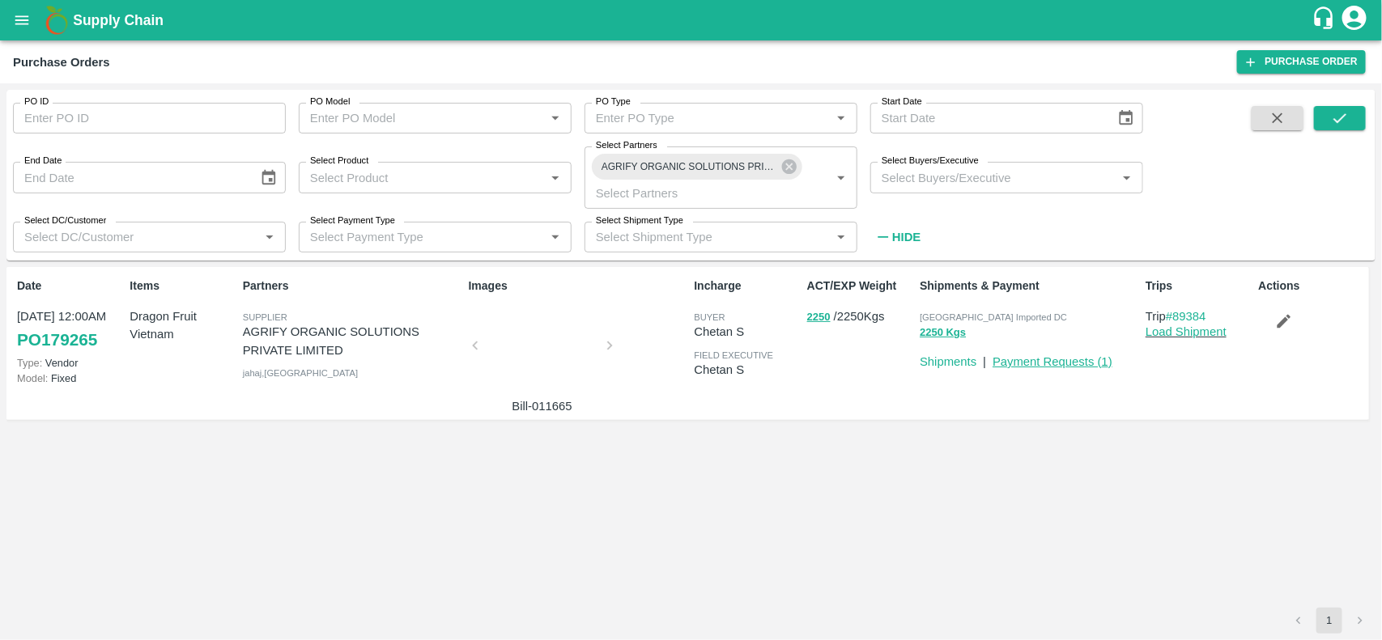
click at [1037, 355] on link "Payment Requests ( 1 )" at bounding box center [1053, 361] width 120 height 13
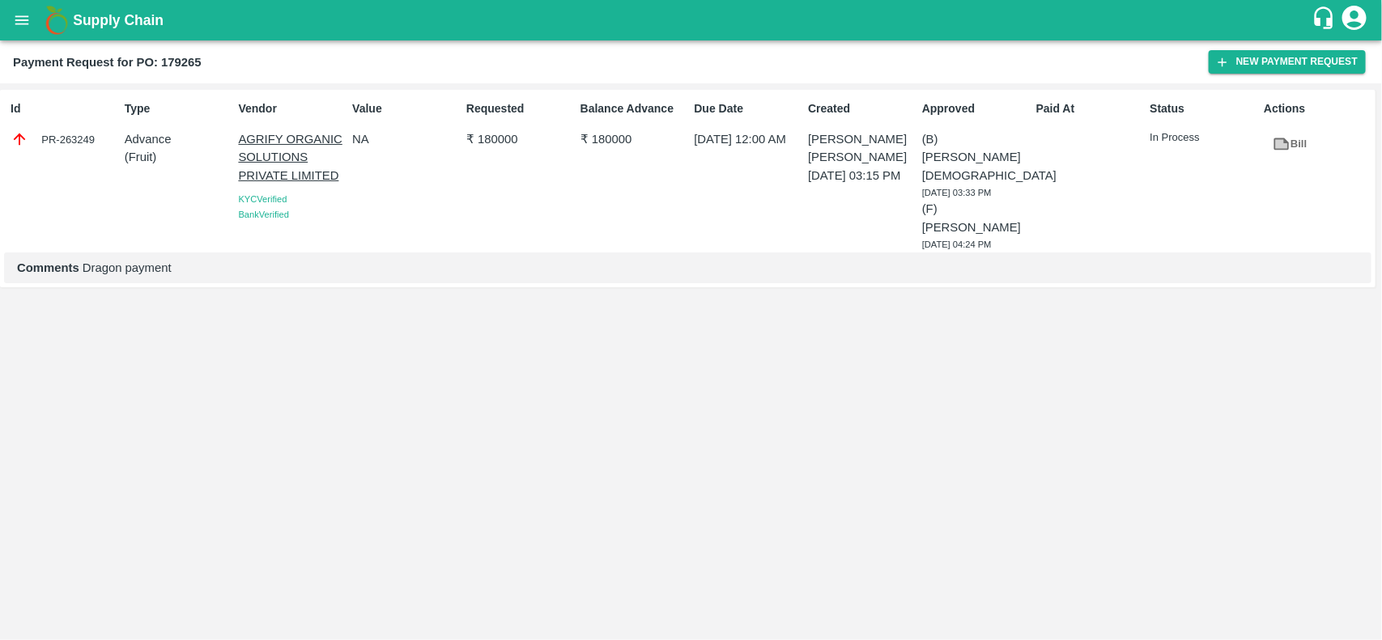
click at [69, 138] on div "PR-263249" at bounding box center [65, 139] width 108 height 18
copy div "PR-263249"
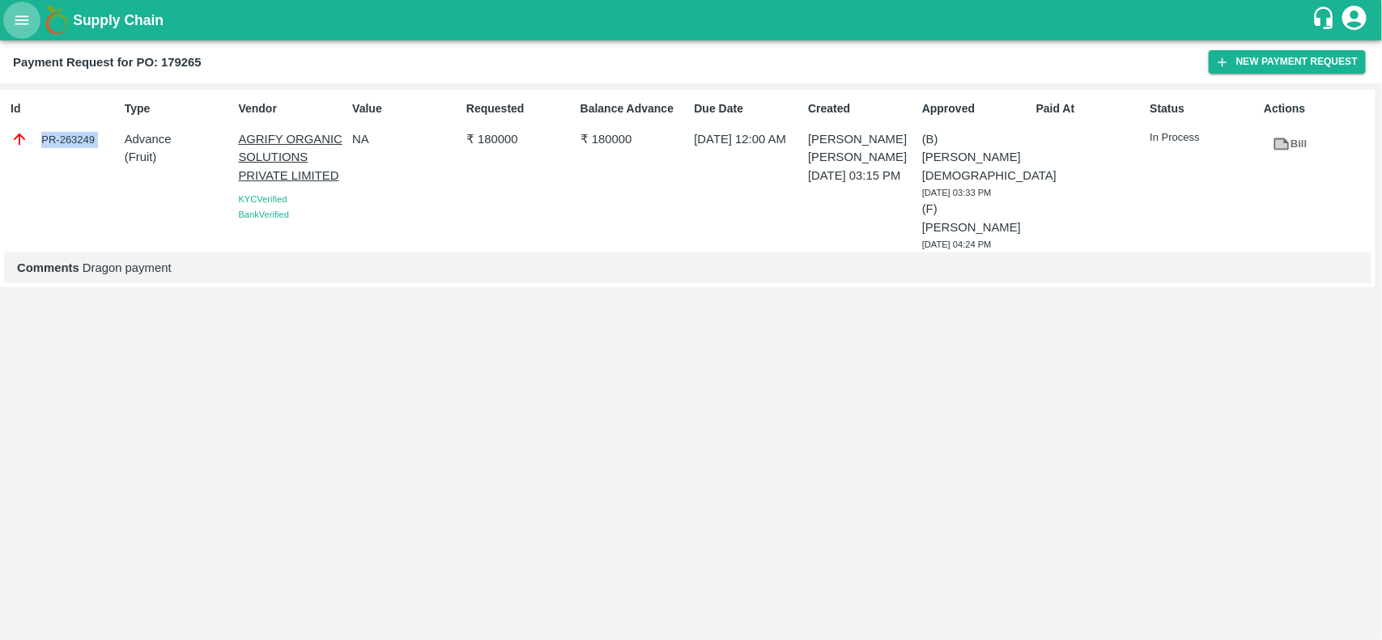
click at [27, 22] on icon "open drawer" at bounding box center [22, 20] width 18 height 18
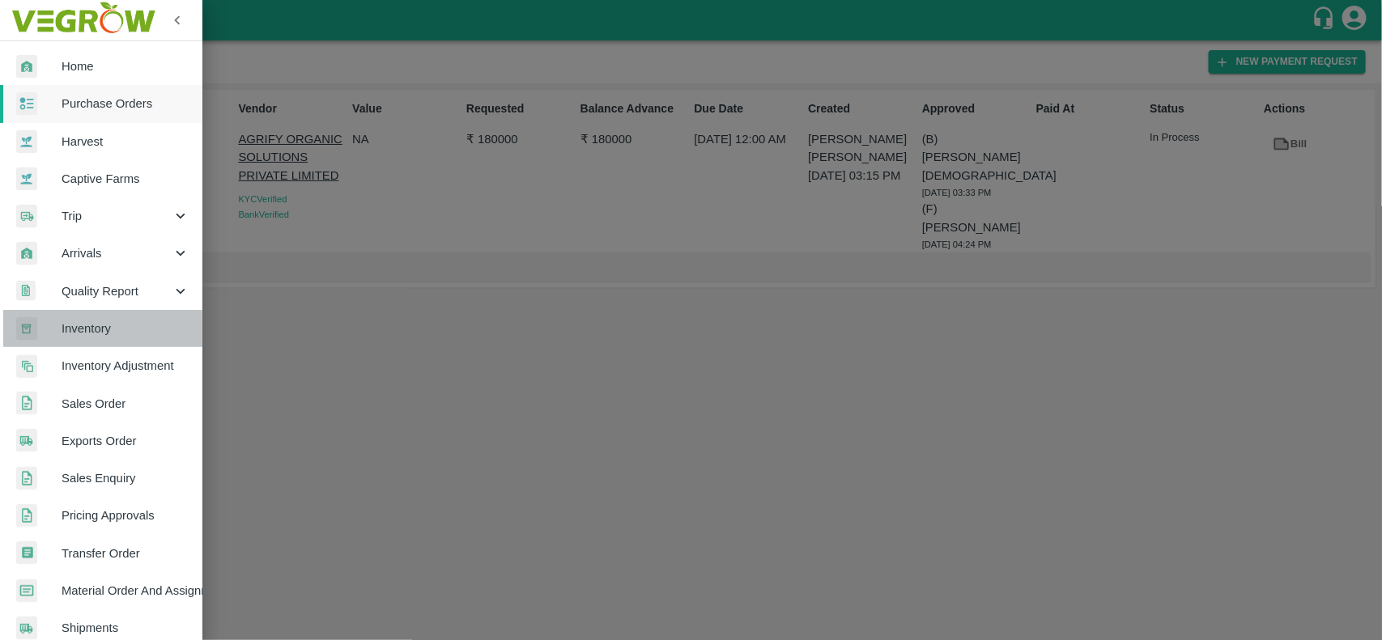
click at [106, 310] on link "Inventory" at bounding box center [101, 328] width 202 height 37
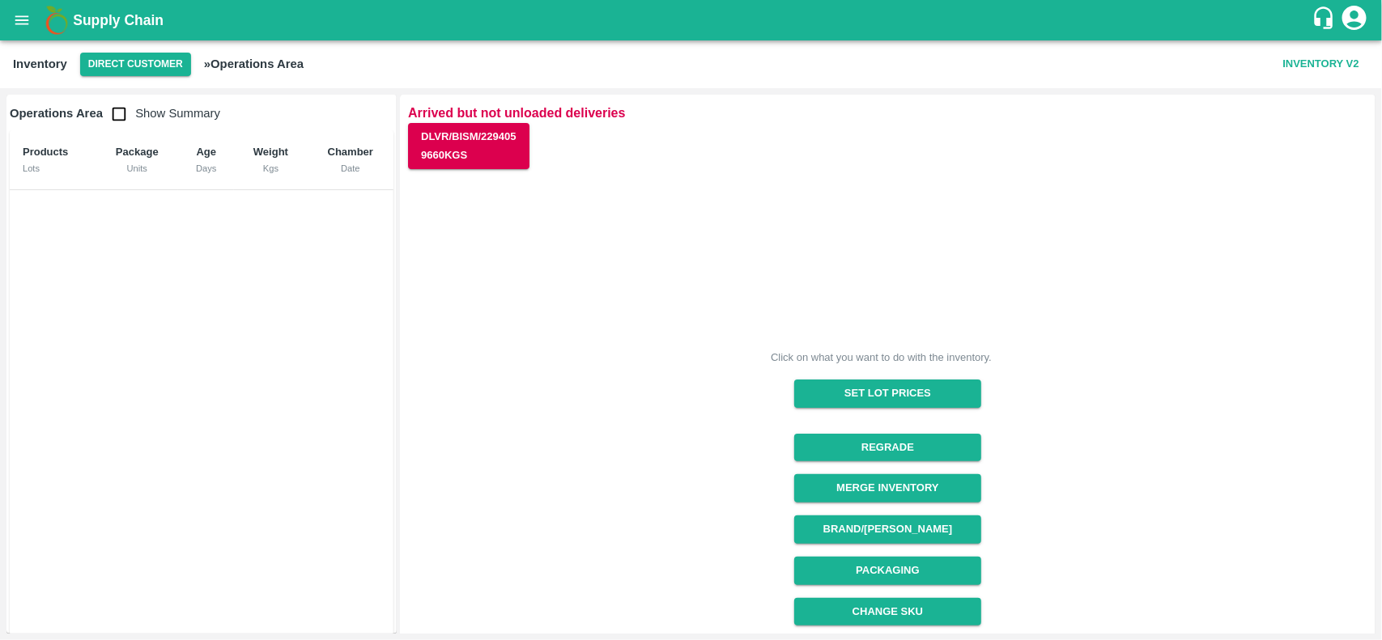
click at [688, 565] on div "Click on what you want to do with the inventory. Set Lot Prices Regrade Merge I…" at bounding box center [881, 495] width 972 height 674
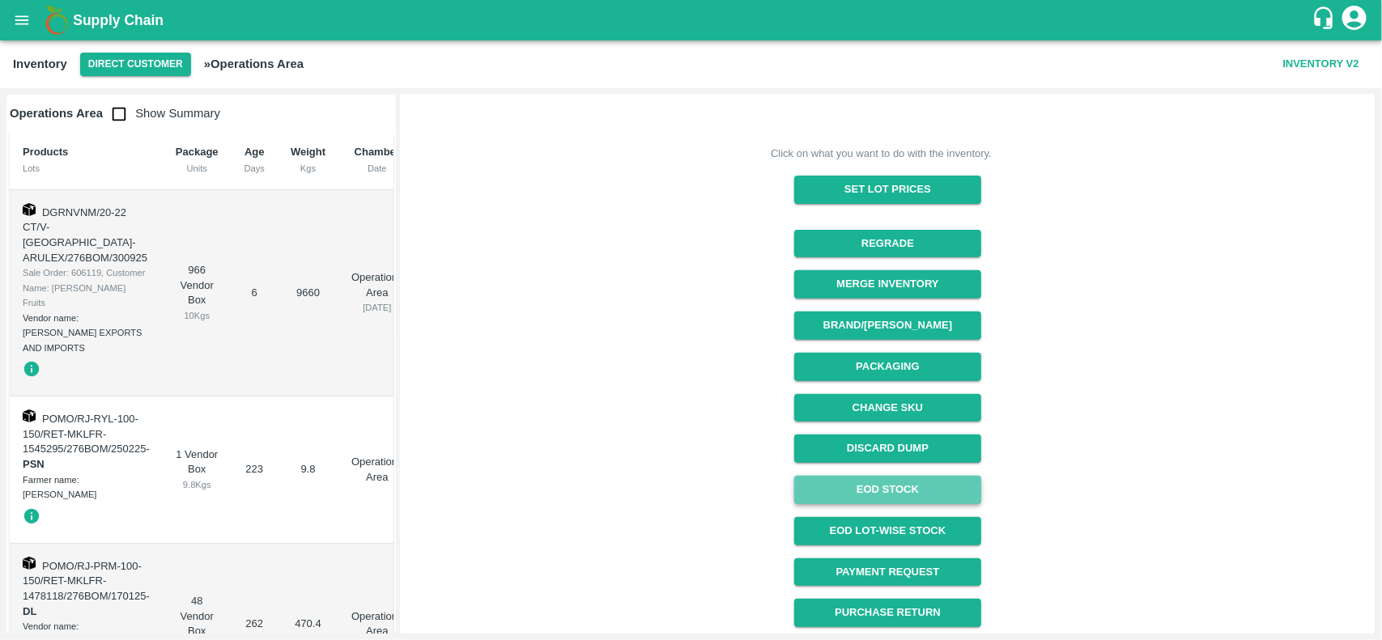
click at [884, 496] on link "EOD Stock" at bounding box center [887, 490] width 187 height 28
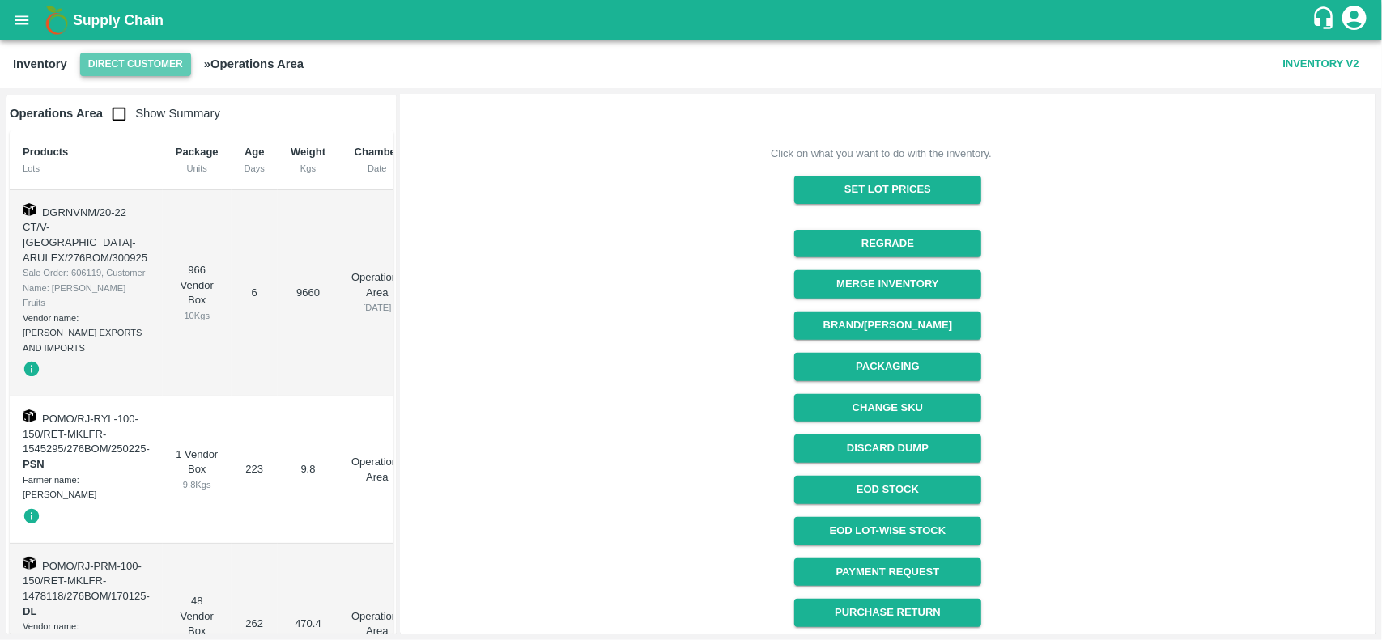
click at [94, 67] on button "Direct Customer" at bounding box center [135, 64] width 111 height 23
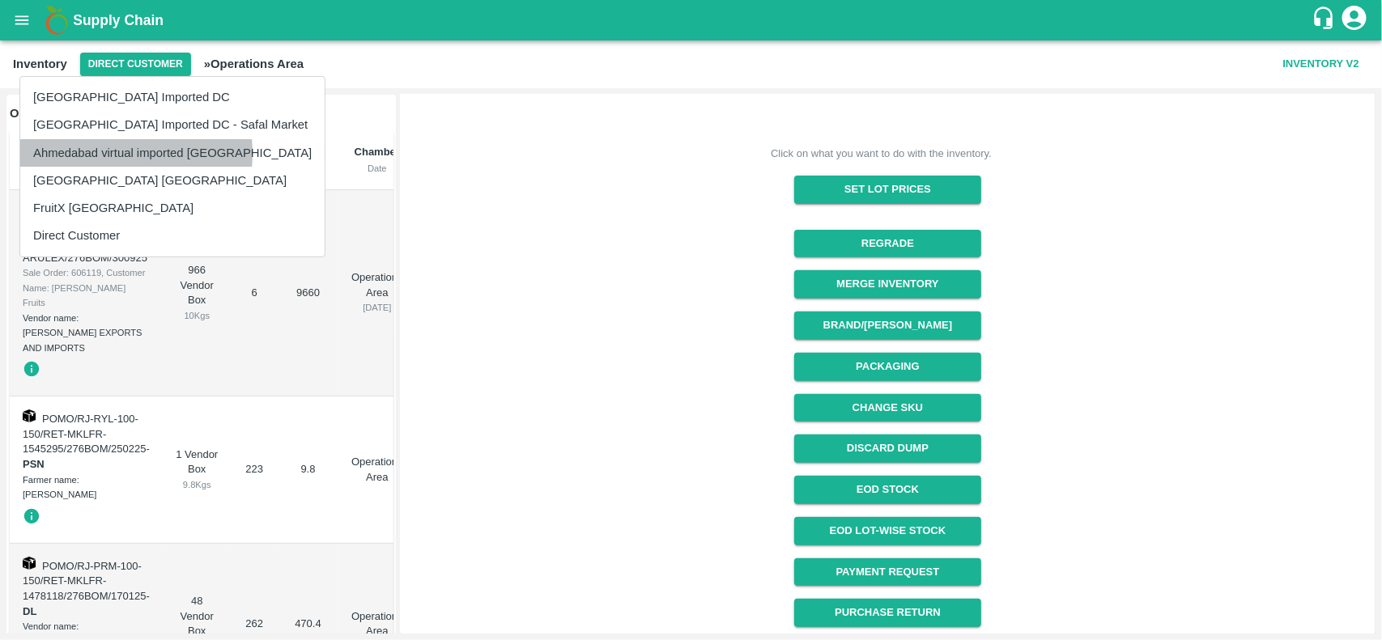
click at [91, 154] on li "Ahmedabad virtual imported [GEOGRAPHIC_DATA]" at bounding box center [172, 153] width 304 height 28
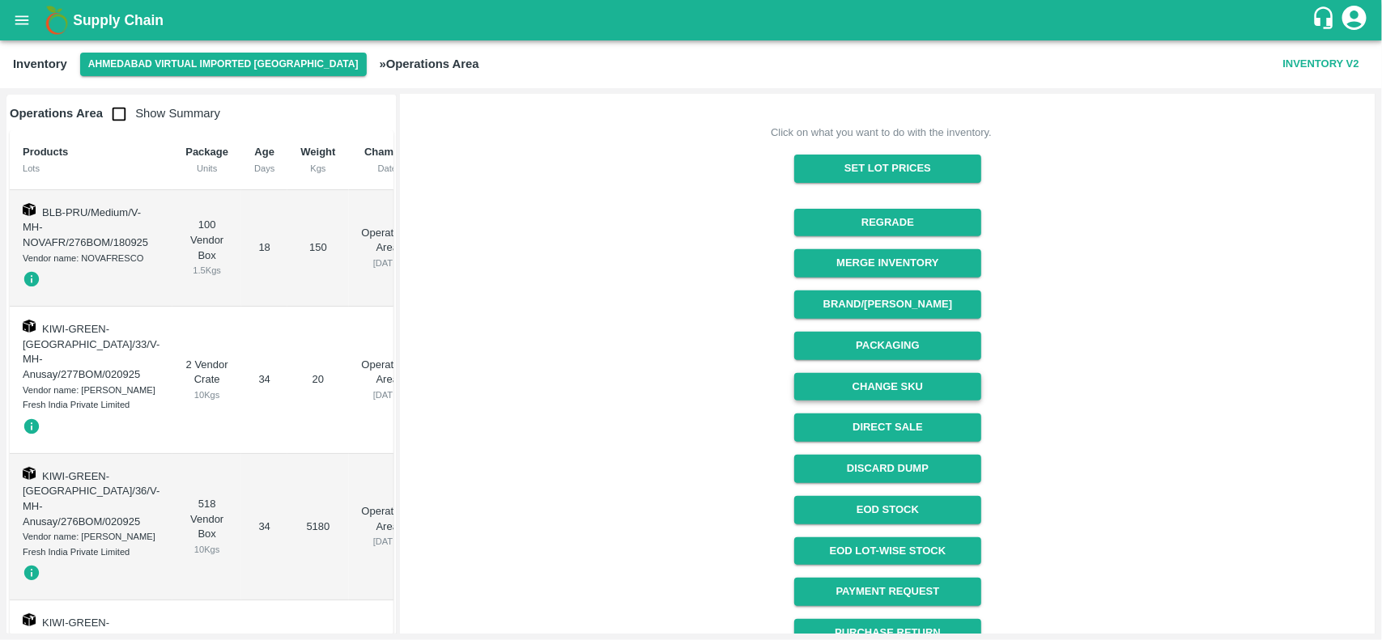
scroll to position [245, 0]
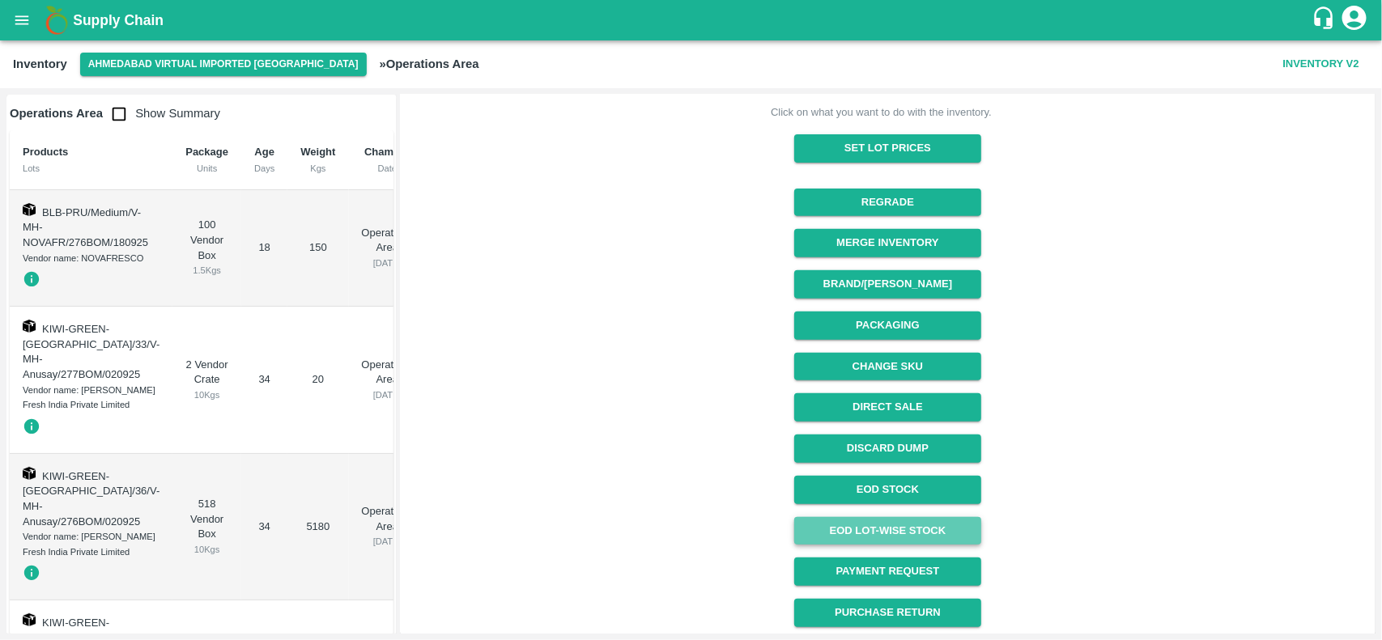
click at [874, 524] on link "EOD Lot-wise Stock" at bounding box center [887, 531] width 187 height 28
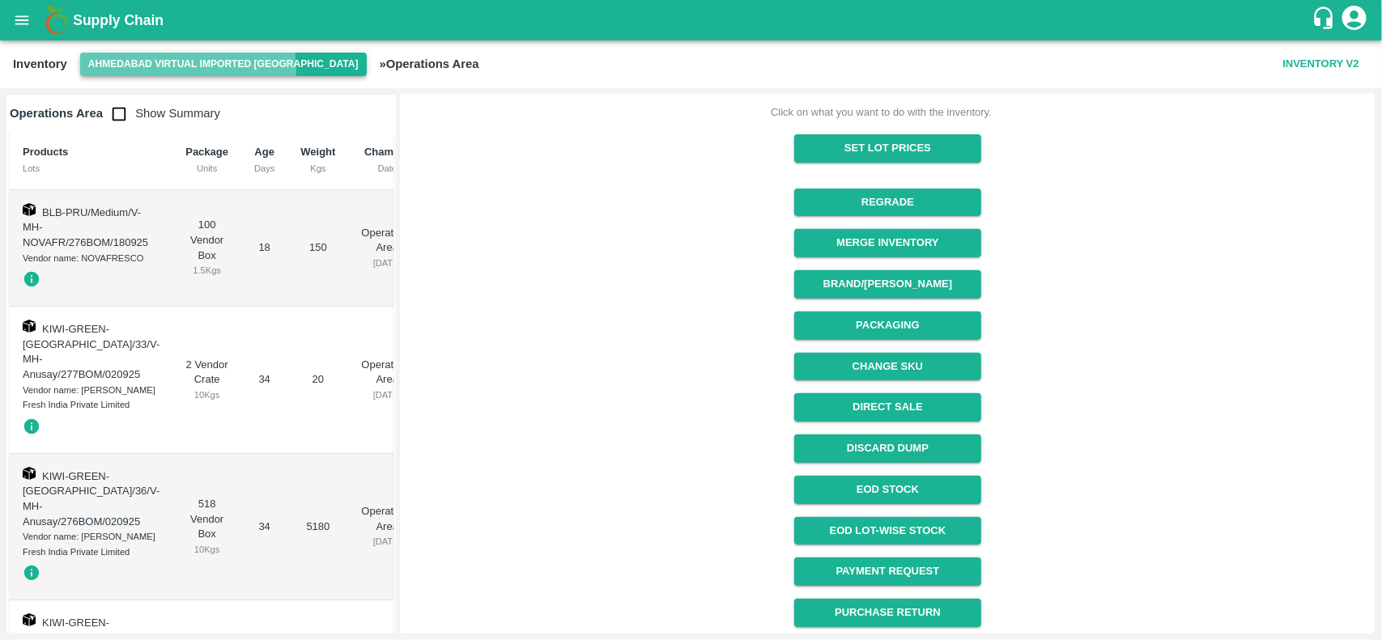
click at [187, 70] on button "Ahmedabad virtual imported [GEOGRAPHIC_DATA]" at bounding box center [223, 64] width 287 height 23
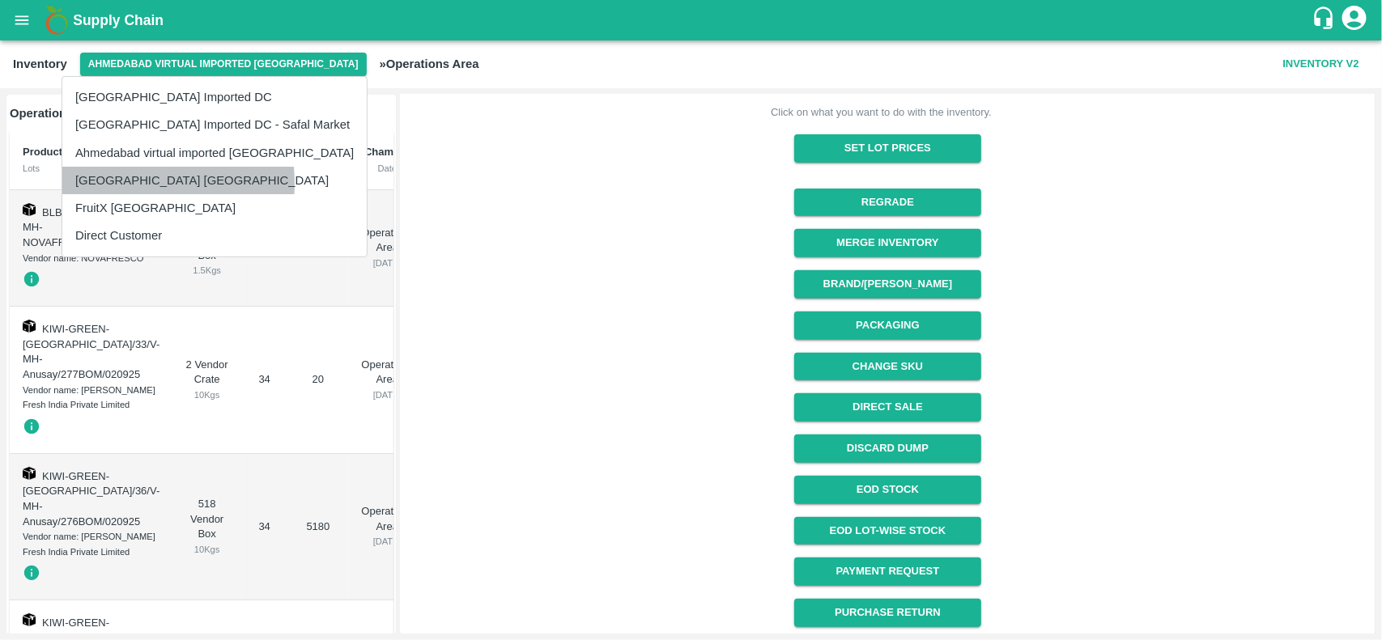
click at [109, 184] on li "[GEOGRAPHIC_DATA] [GEOGRAPHIC_DATA]" at bounding box center [214, 181] width 304 height 28
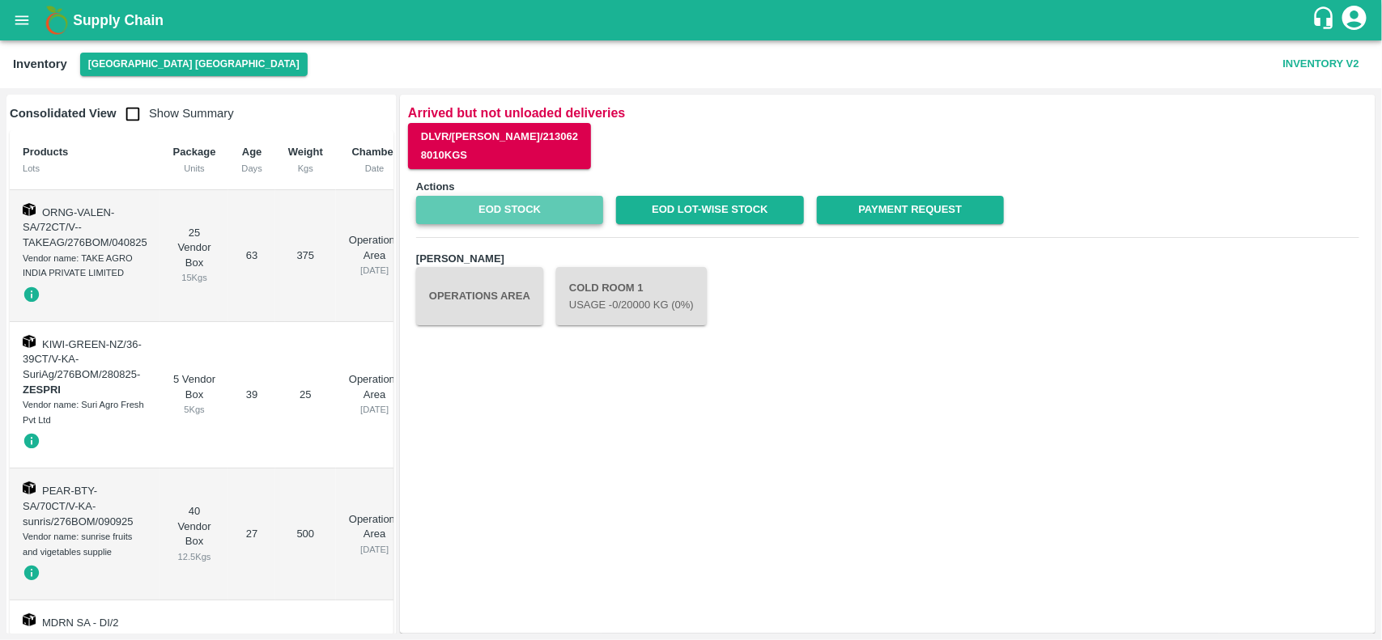
click at [520, 209] on link "EOD Stock" at bounding box center [509, 210] width 187 height 28
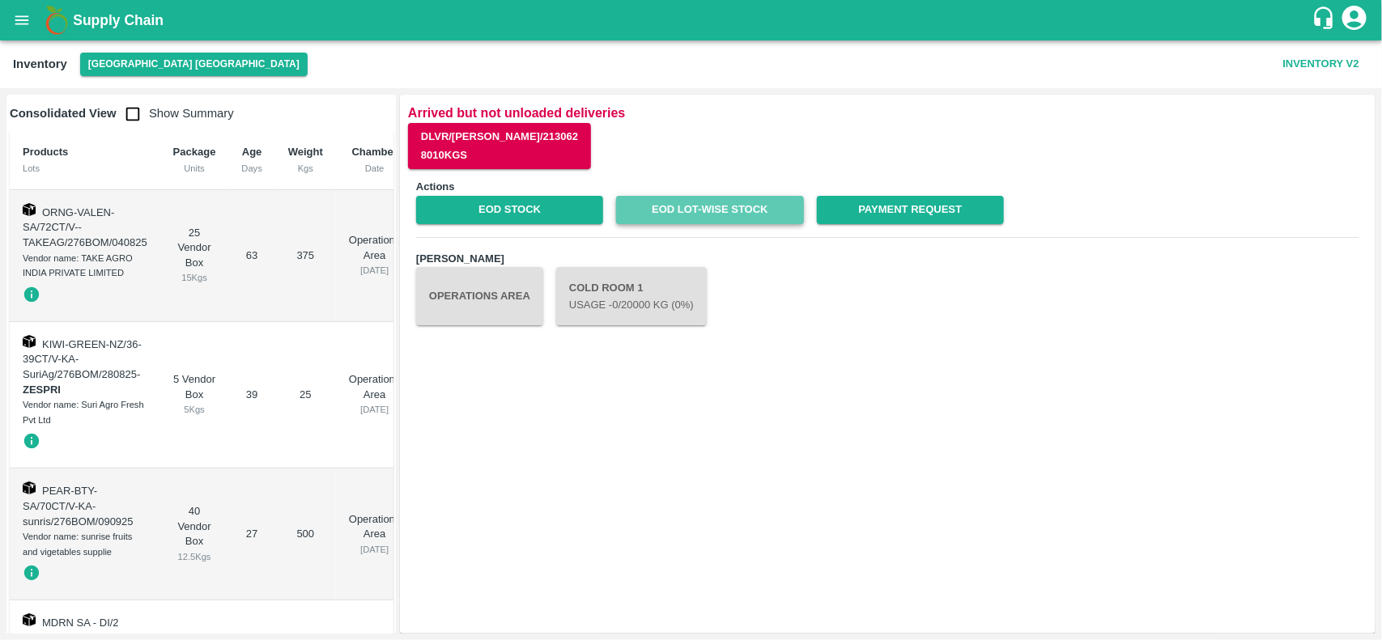
click at [674, 215] on link "EOD Lot-wise Stock" at bounding box center [709, 210] width 187 height 28
click at [112, 59] on button "[GEOGRAPHIC_DATA] [GEOGRAPHIC_DATA]" at bounding box center [193, 64] width 227 height 23
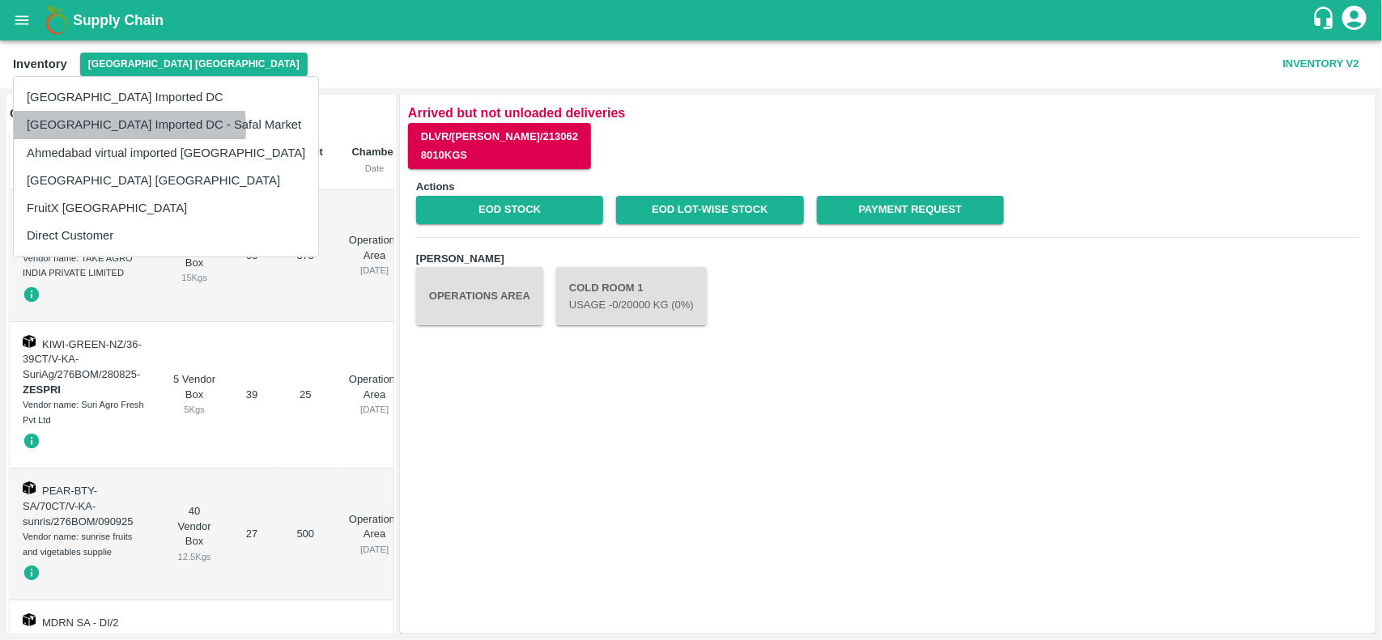
click at [111, 128] on li "[GEOGRAPHIC_DATA] Imported DC - Safal Market" at bounding box center [166, 125] width 304 height 28
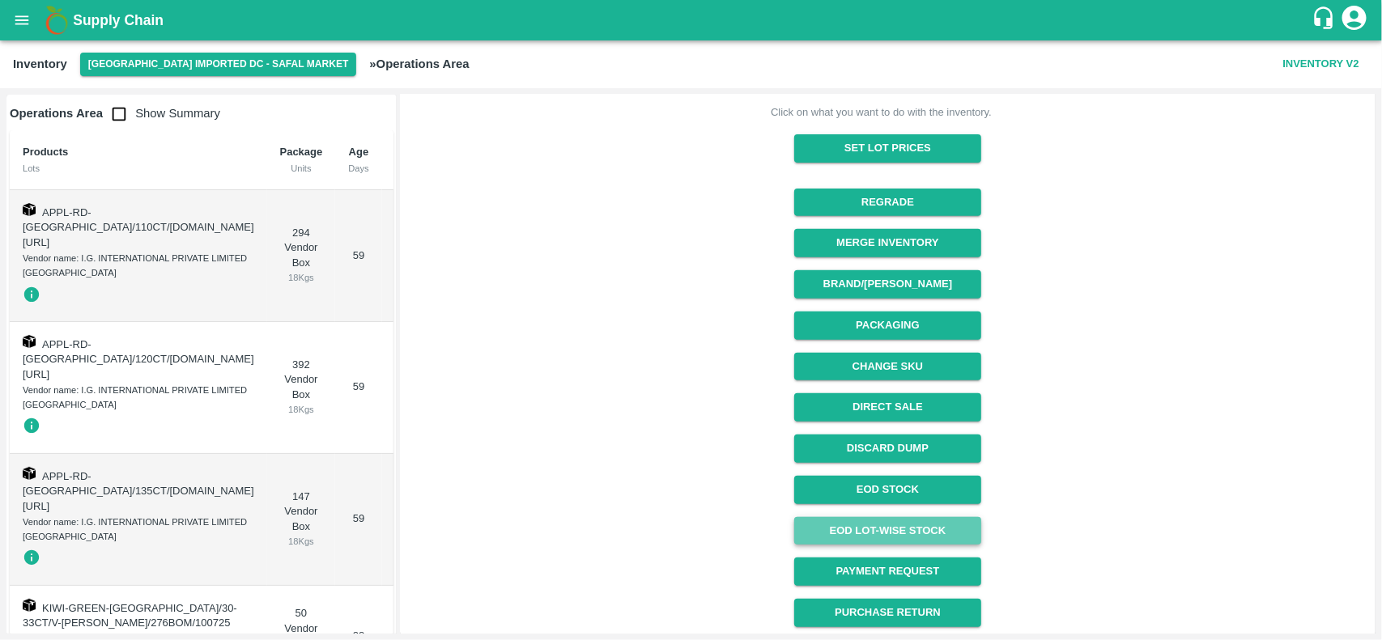
click at [881, 523] on link "EOD Lot-wise Stock" at bounding box center [887, 531] width 187 height 28
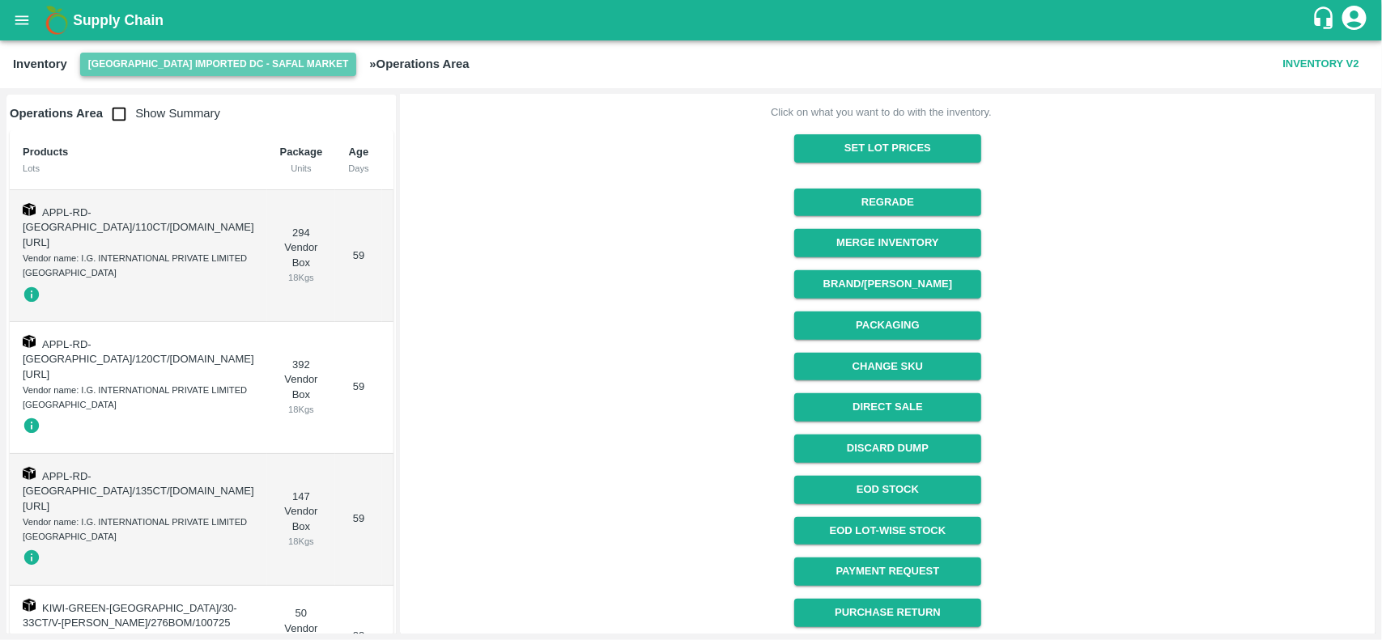
click at [236, 63] on button "[GEOGRAPHIC_DATA] Imported DC - Safal Market" at bounding box center [218, 64] width 277 height 23
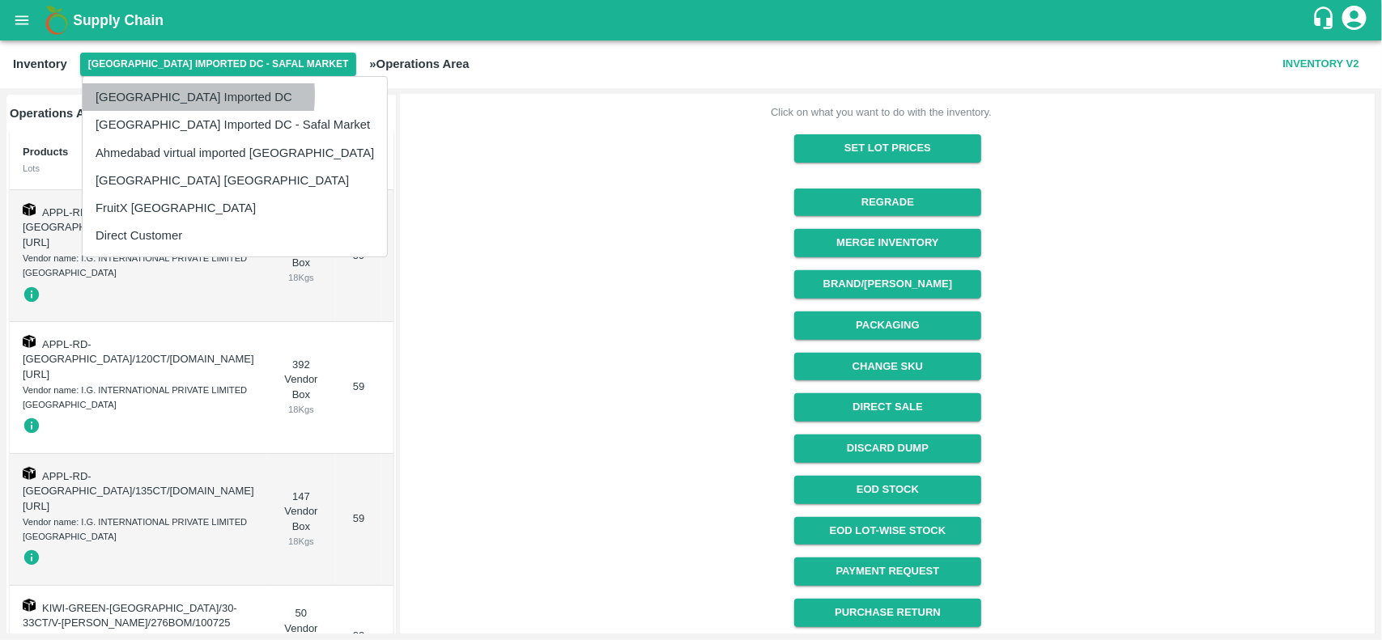
click at [159, 95] on li "[GEOGRAPHIC_DATA] Imported DC" at bounding box center [235, 97] width 304 height 28
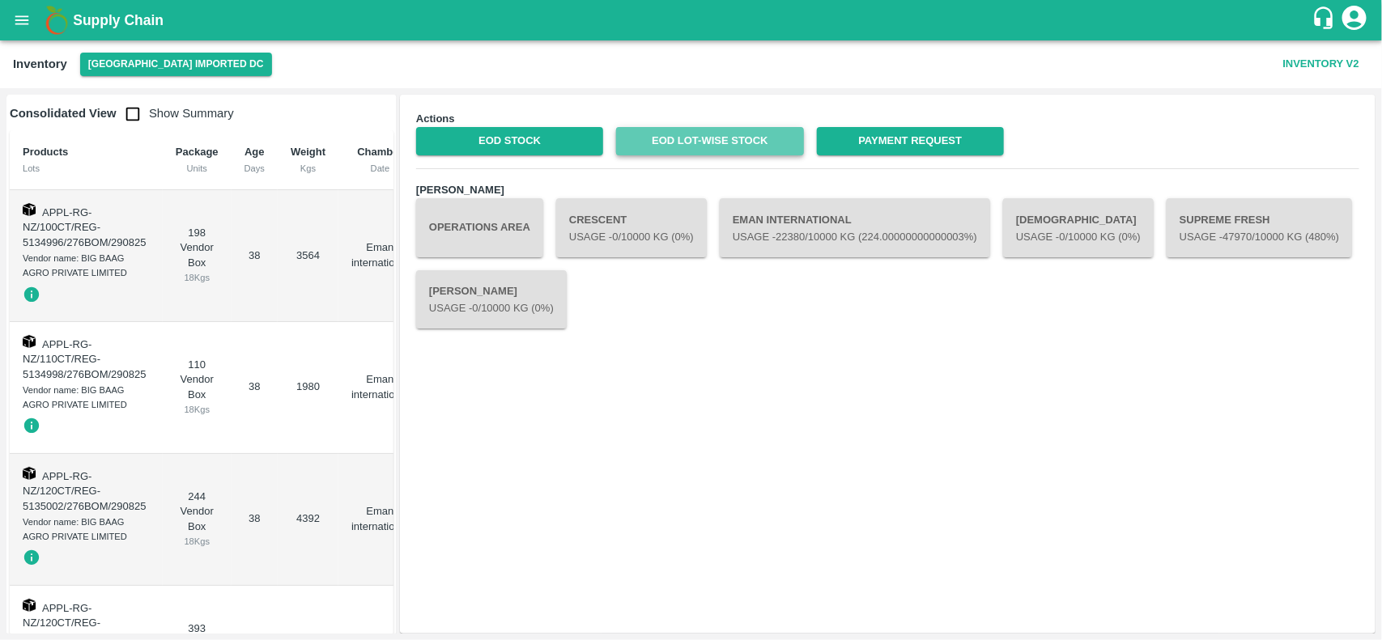
click at [684, 138] on link "EOD Lot-wise Stock" at bounding box center [709, 141] width 187 height 28
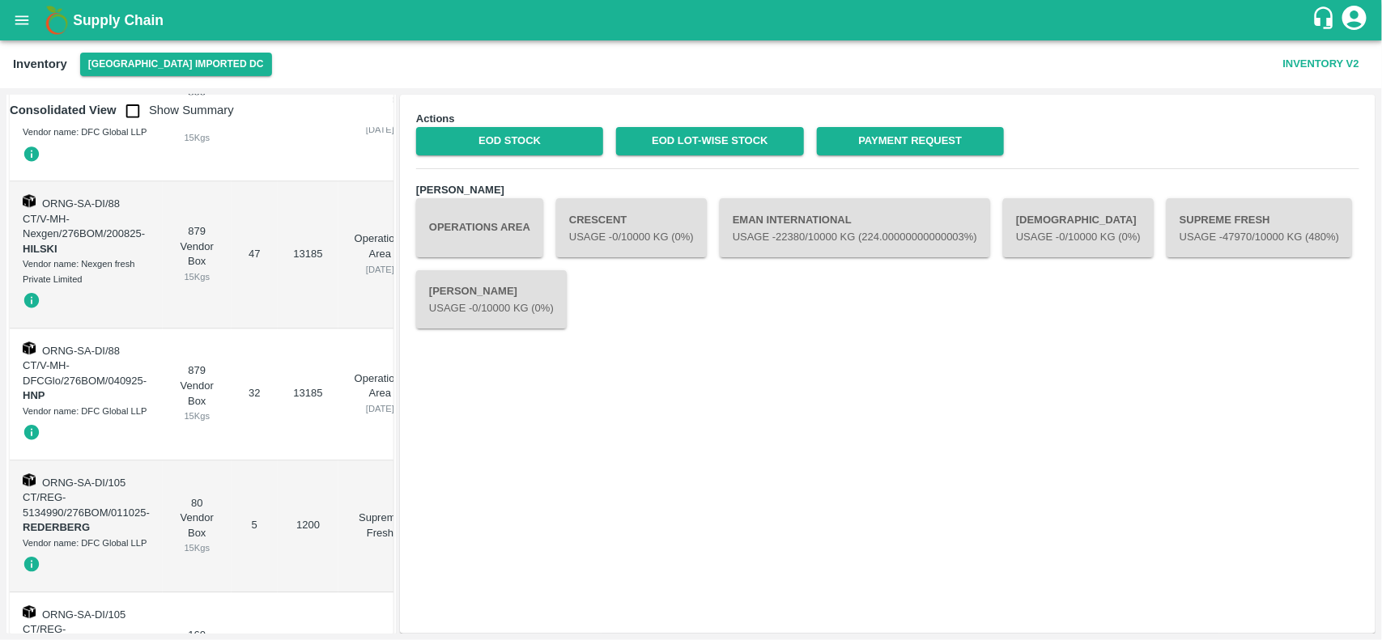
scroll to position [2145, 0]
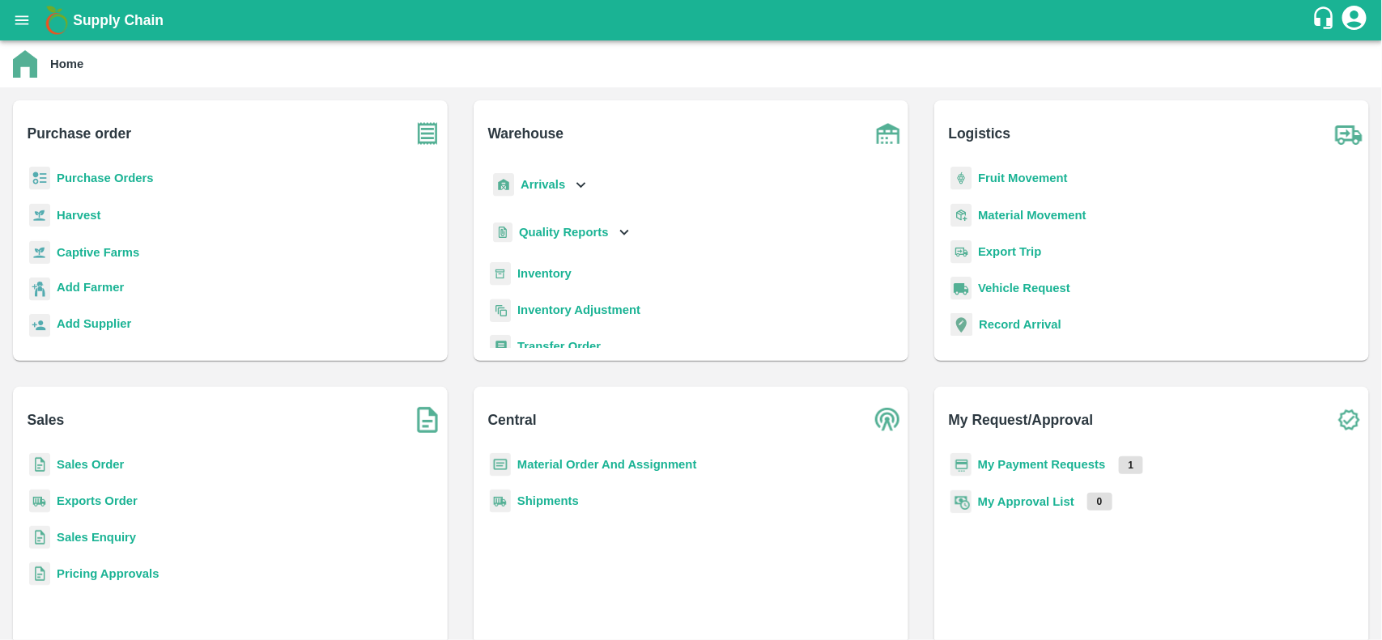
click at [86, 182] on b "Purchase Orders" at bounding box center [105, 178] width 97 height 13
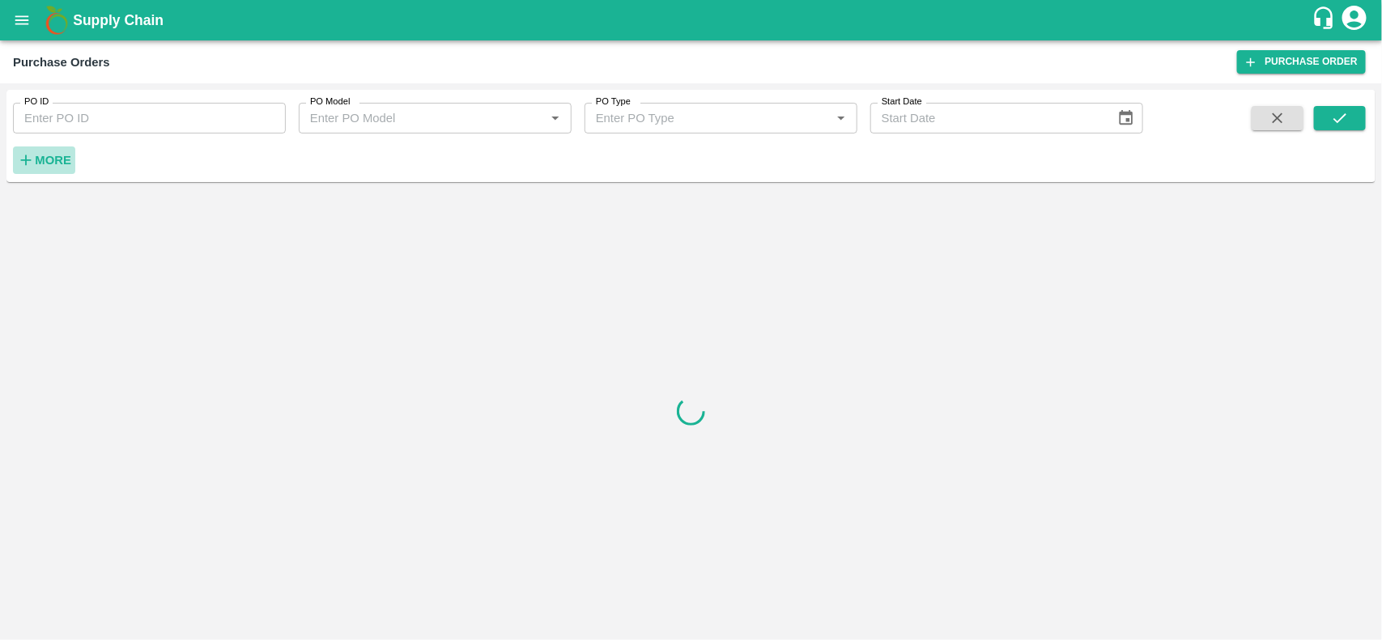
click at [35, 160] on strong "More" at bounding box center [53, 160] width 36 height 13
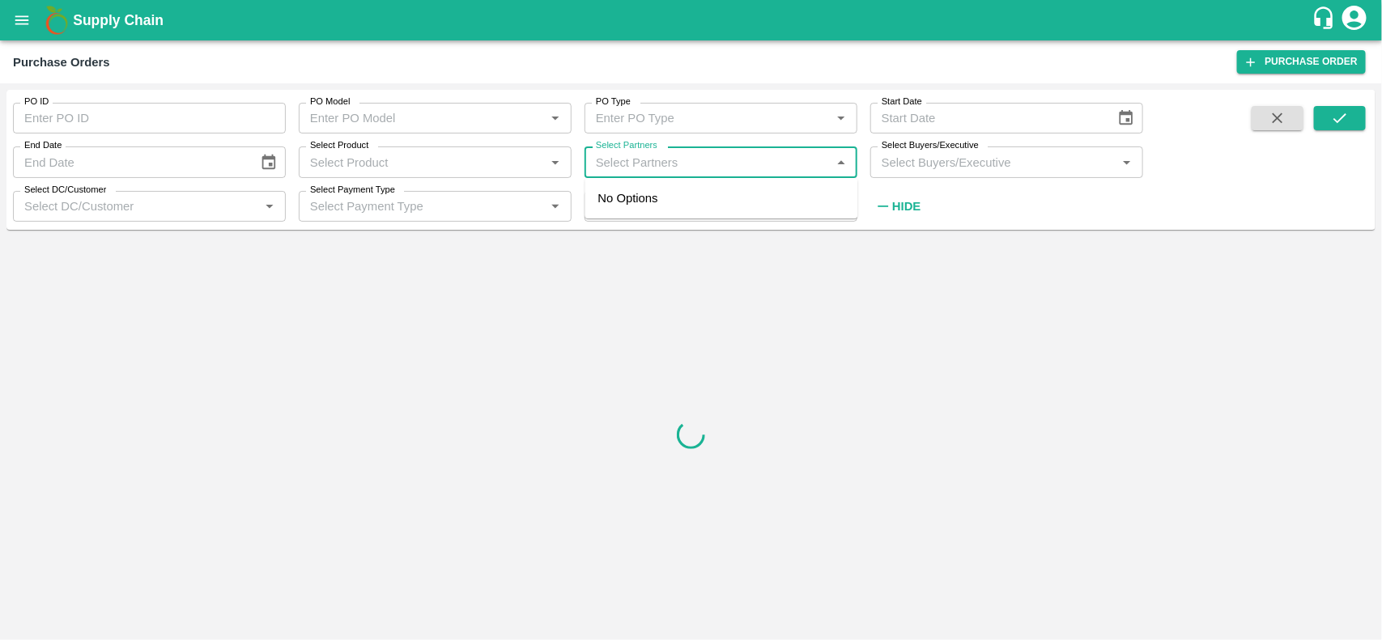
click at [623, 163] on input "Select Partners" at bounding box center [707, 161] width 236 height 21
type input "F"
type input "K"
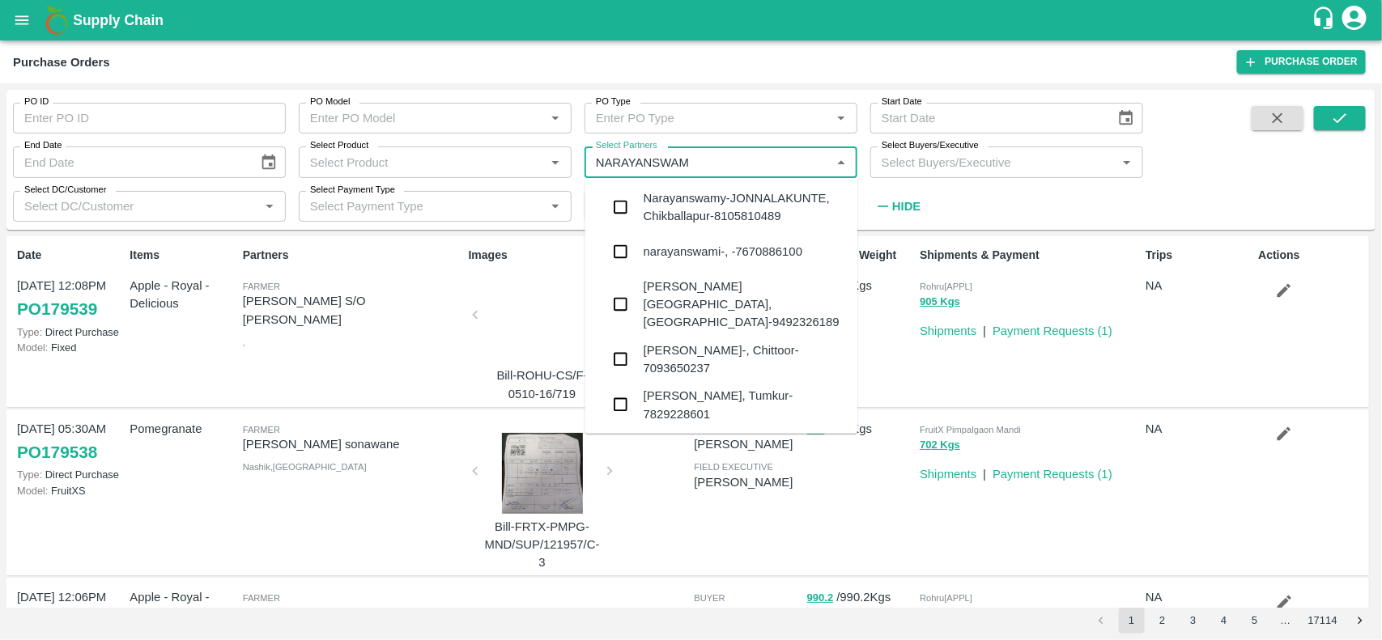
click at [730, 168] on input "Select Partners" at bounding box center [707, 161] width 236 height 21
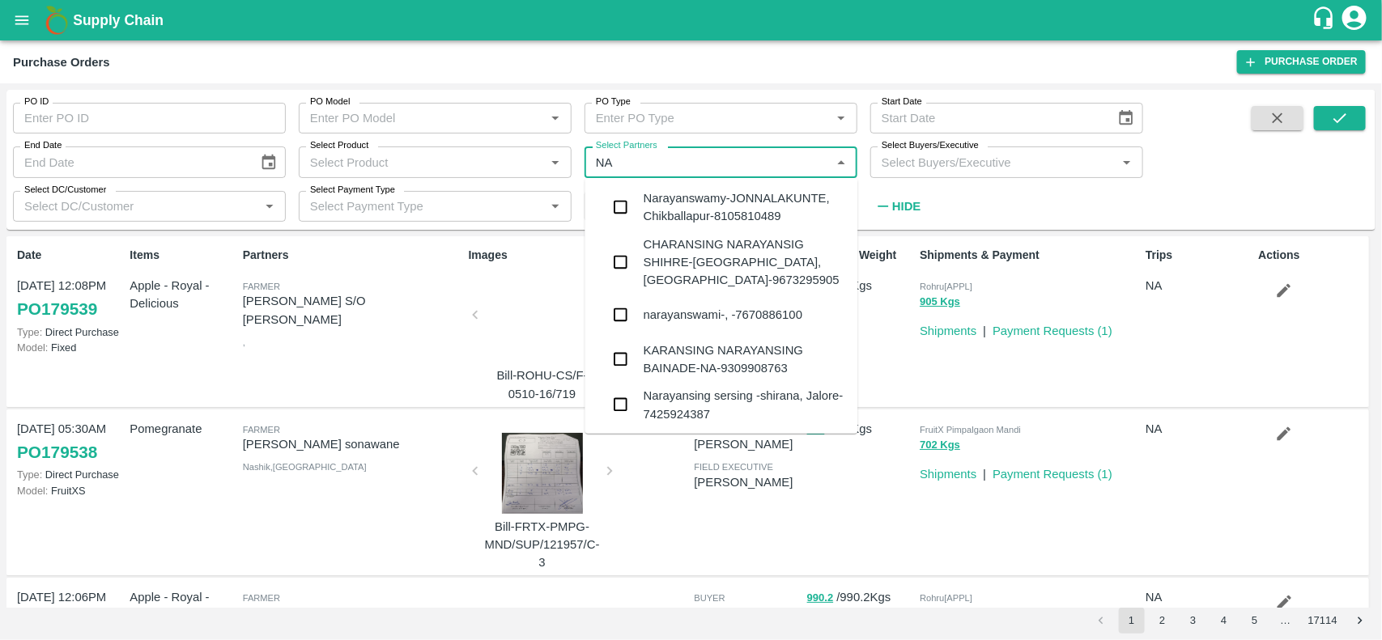
type input "N"
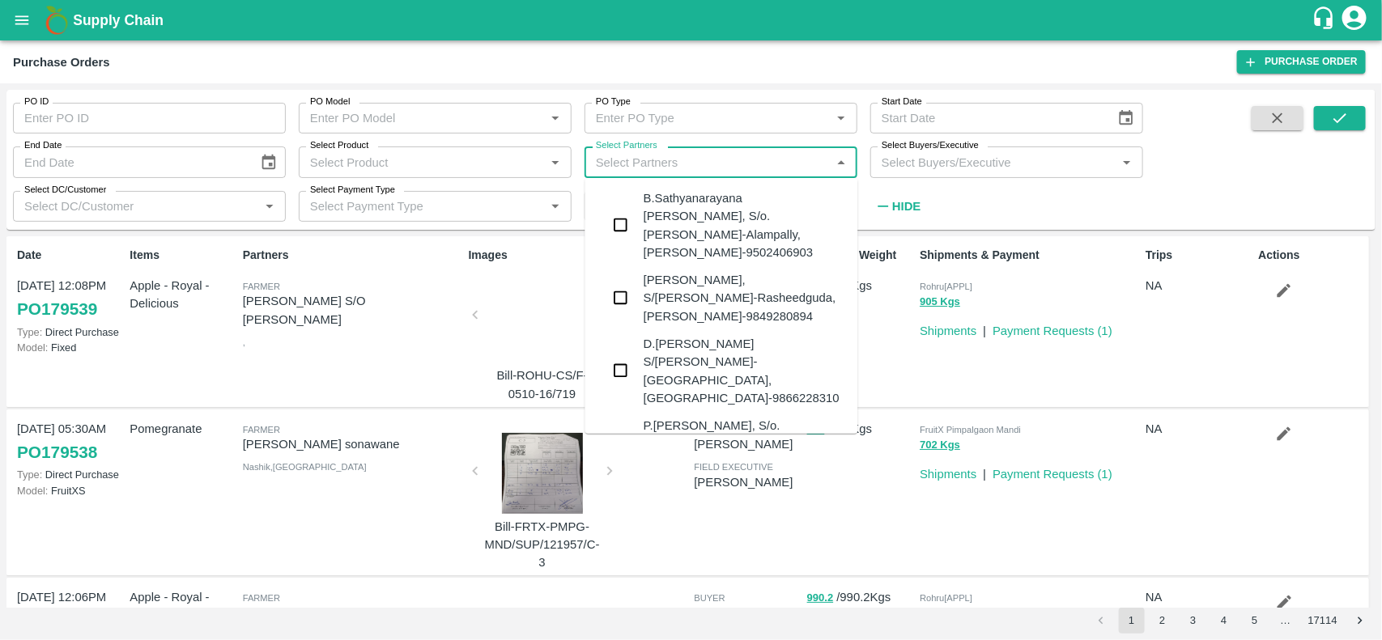
click at [668, 167] on input "Select Partners" at bounding box center [707, 161] width 236 height 21
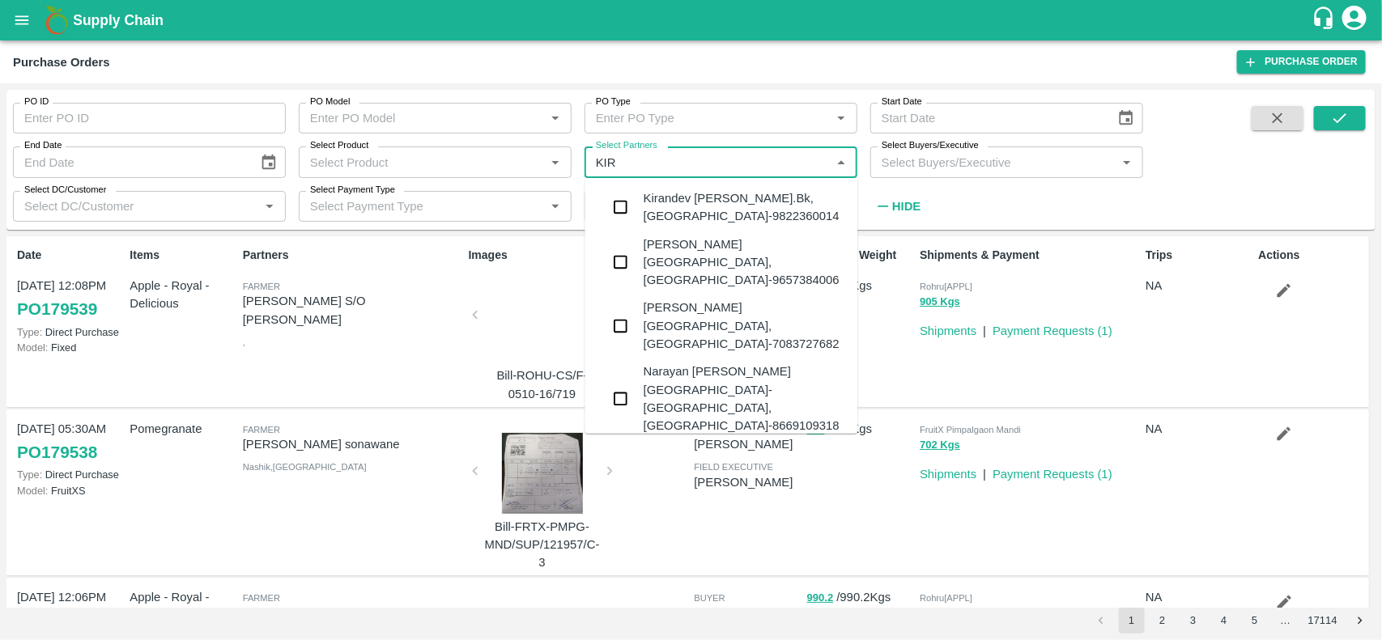
type input "KIRA"
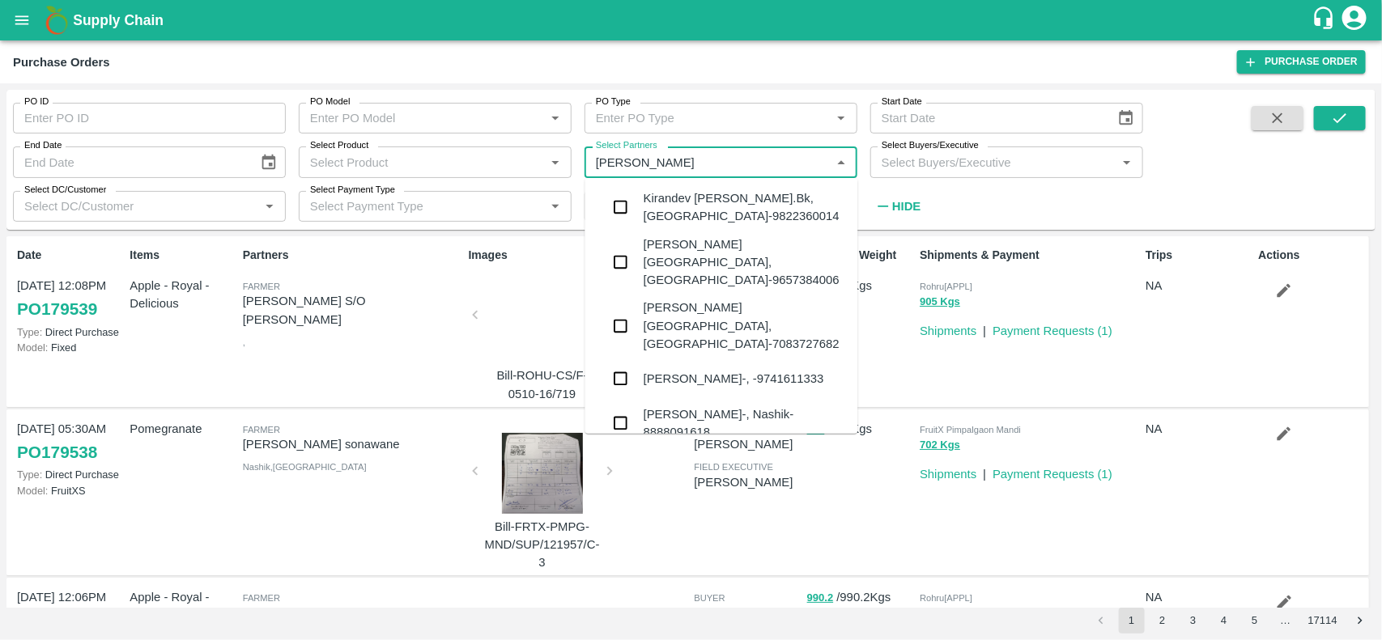
click at [622, 363] on input "checkbox" at bounding box center [621, 379] width 32 height 32
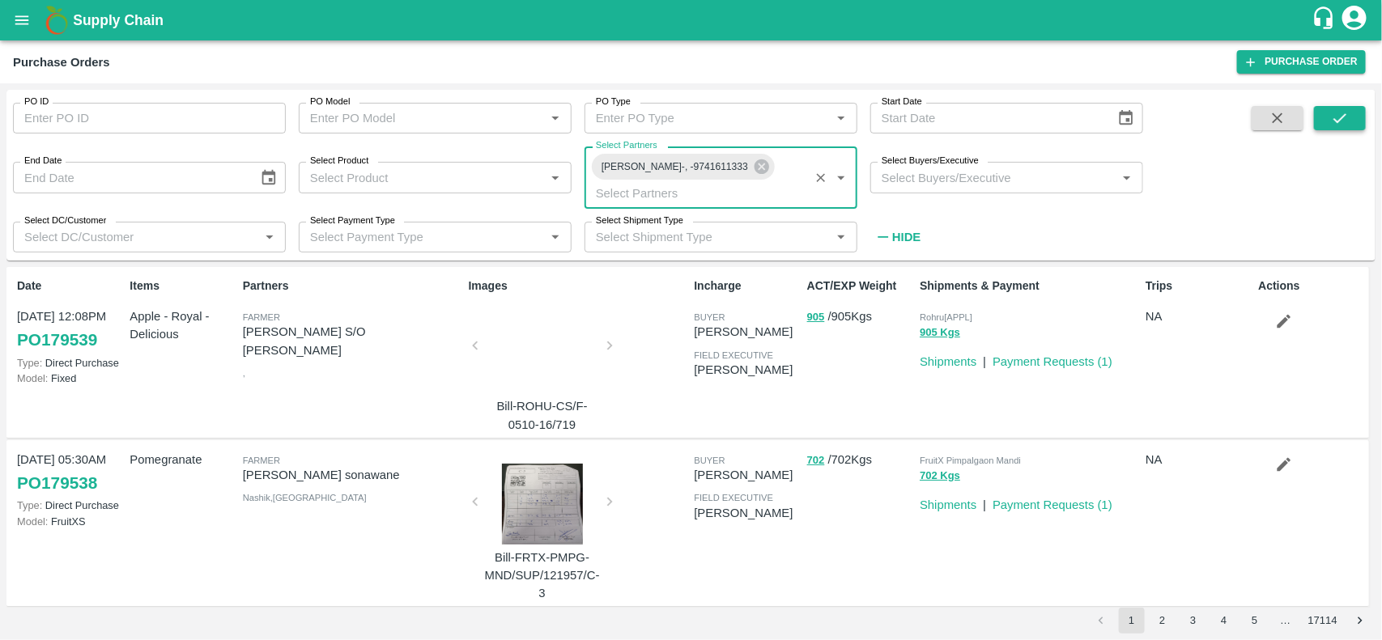
click at [1320, 113] on button "submit" at bounding box center [1340, 118] width 52 height 24
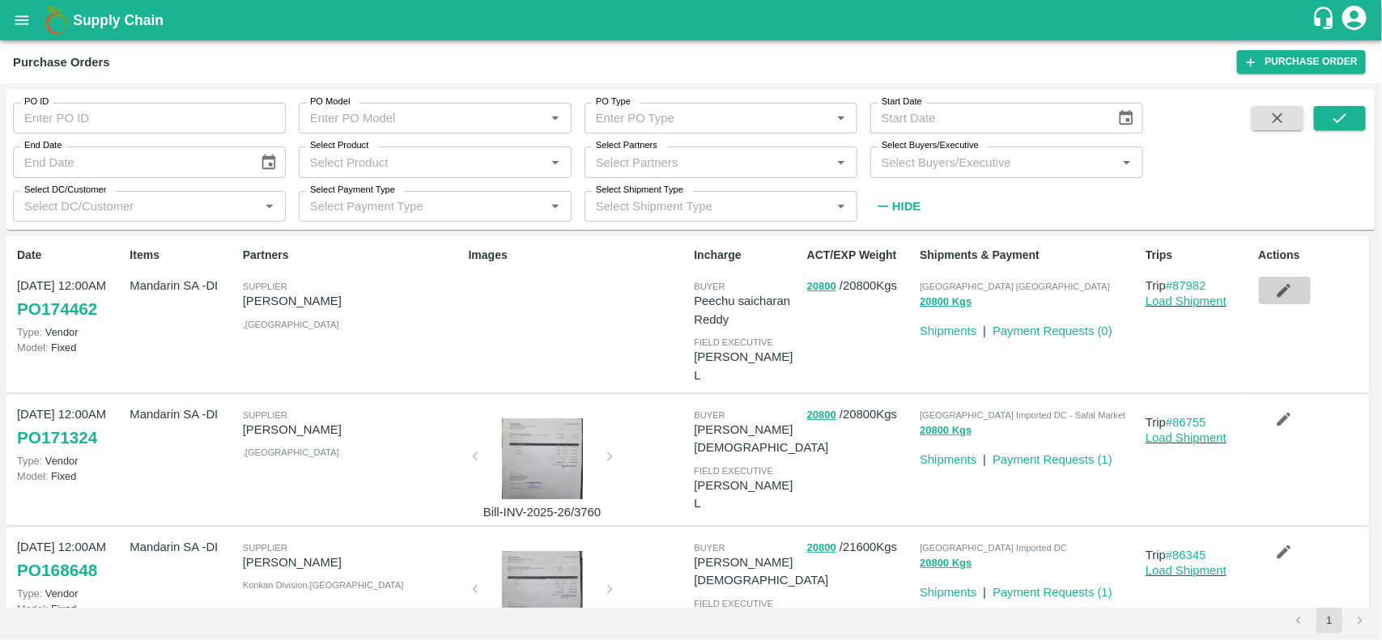
click at [1275, 300] on icon "button" at bounding box center [1284, 291] width 18 height 18
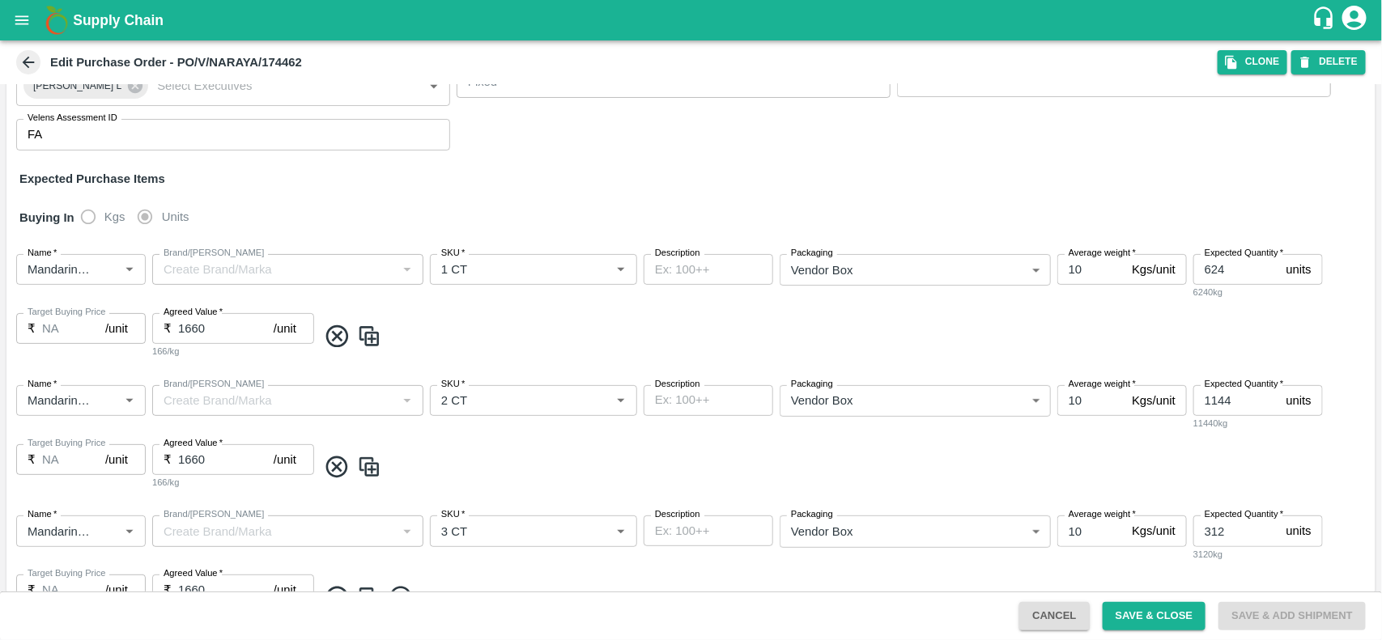
scroll to position [215, 0]
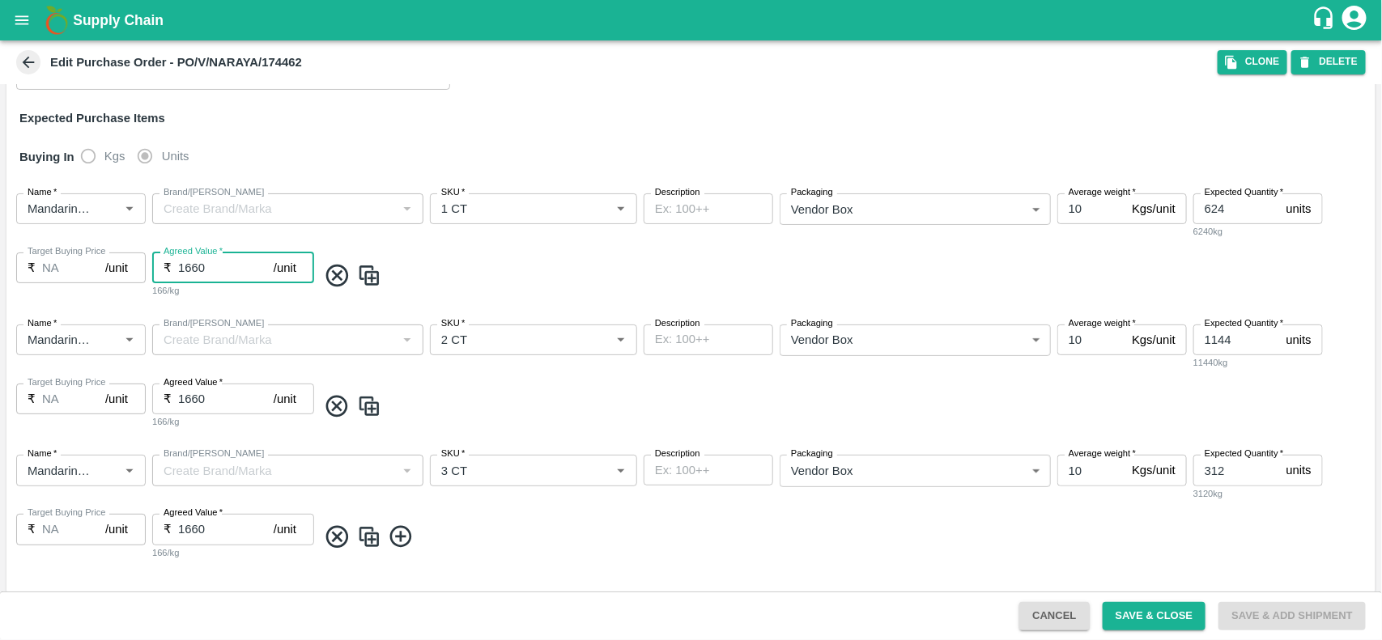
click at [209, 273] on input "1660" at bounding box center [226, 268] width 96 height 31
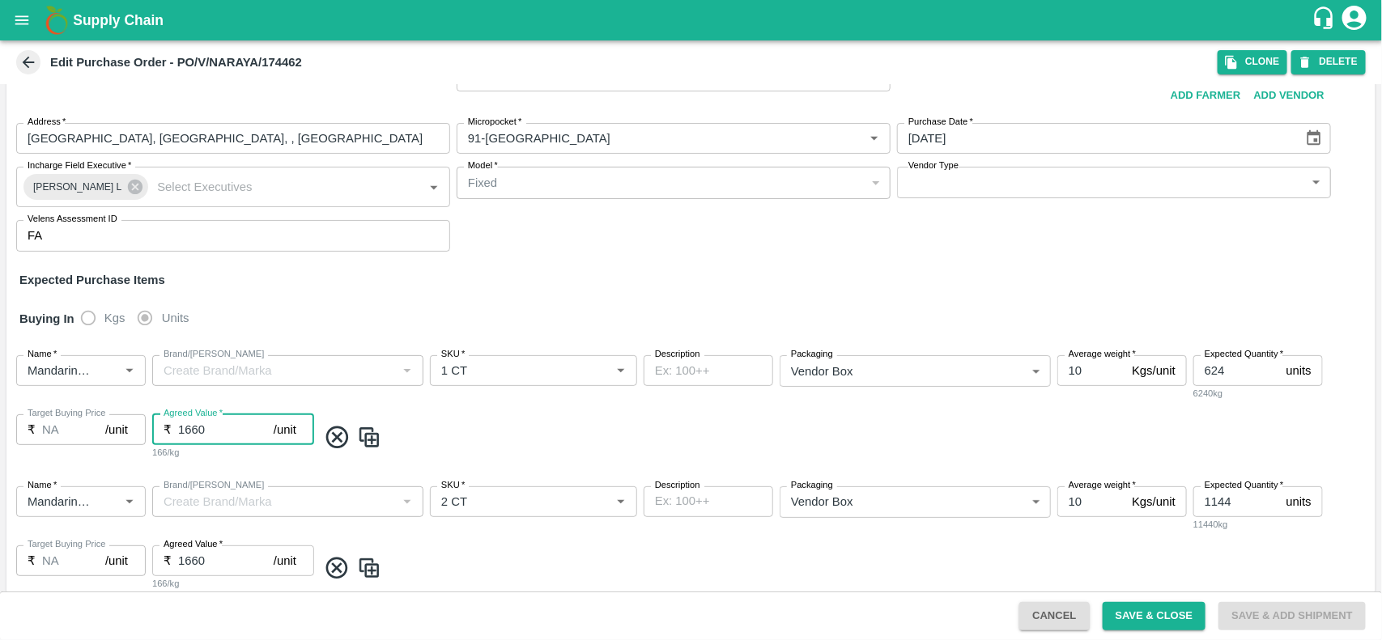
scroll to position [49, 0]
click at [193, 430] on input "1660" at bounding box center [226, 433] width 96 height 31
paste input "55"
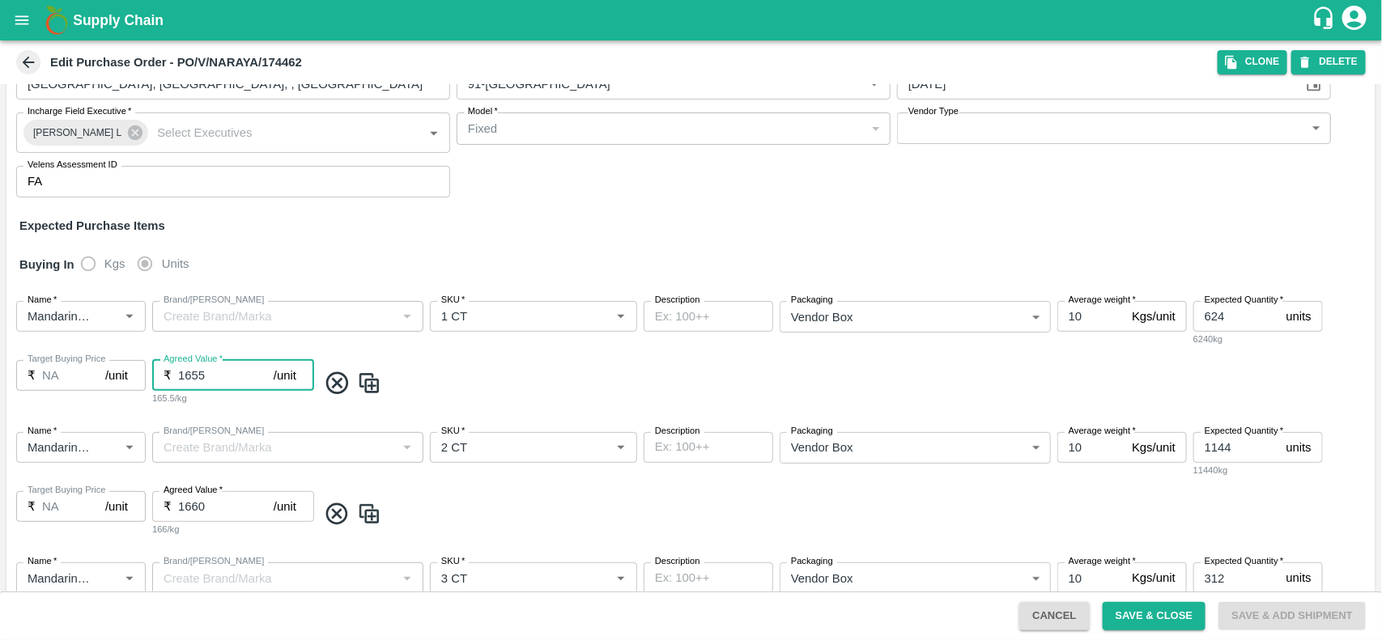
type input "1655"
click at [190, 516] on input "1660" at bounding box center [226, 506] width 96 height 31
paste input "55"
type input "1655"
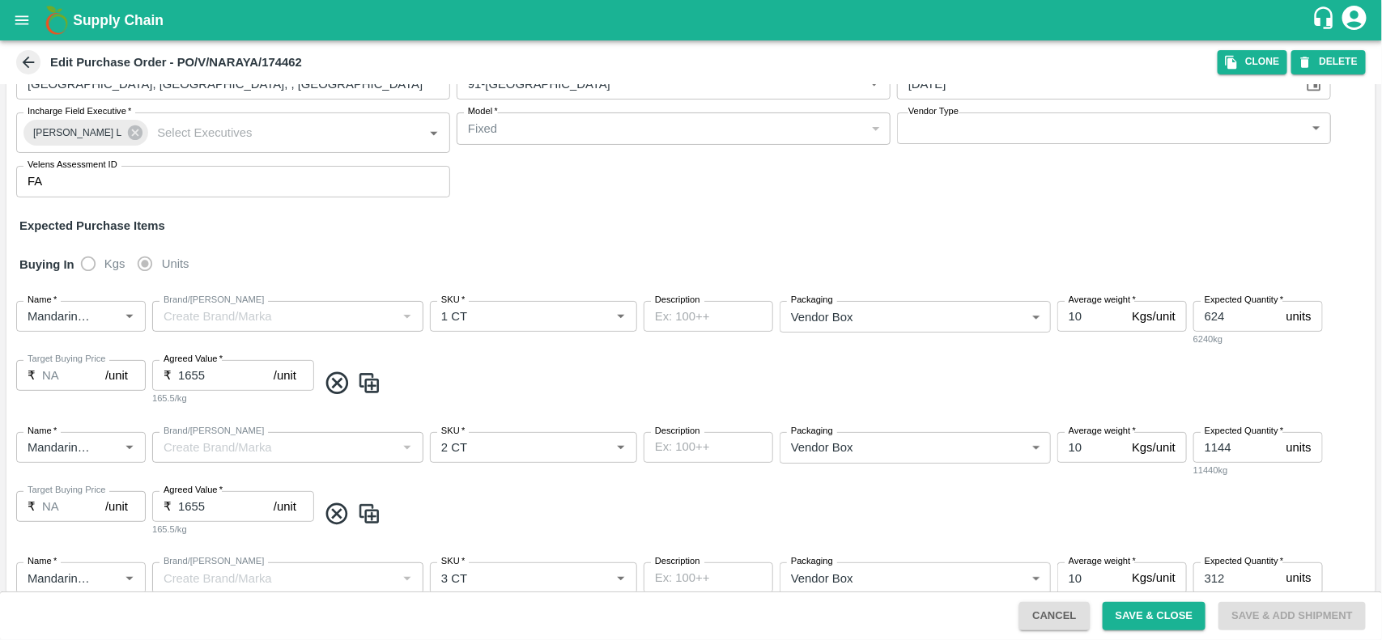
click at [498, 524] on span at bounding box center [843, 514] width 1052 height 27
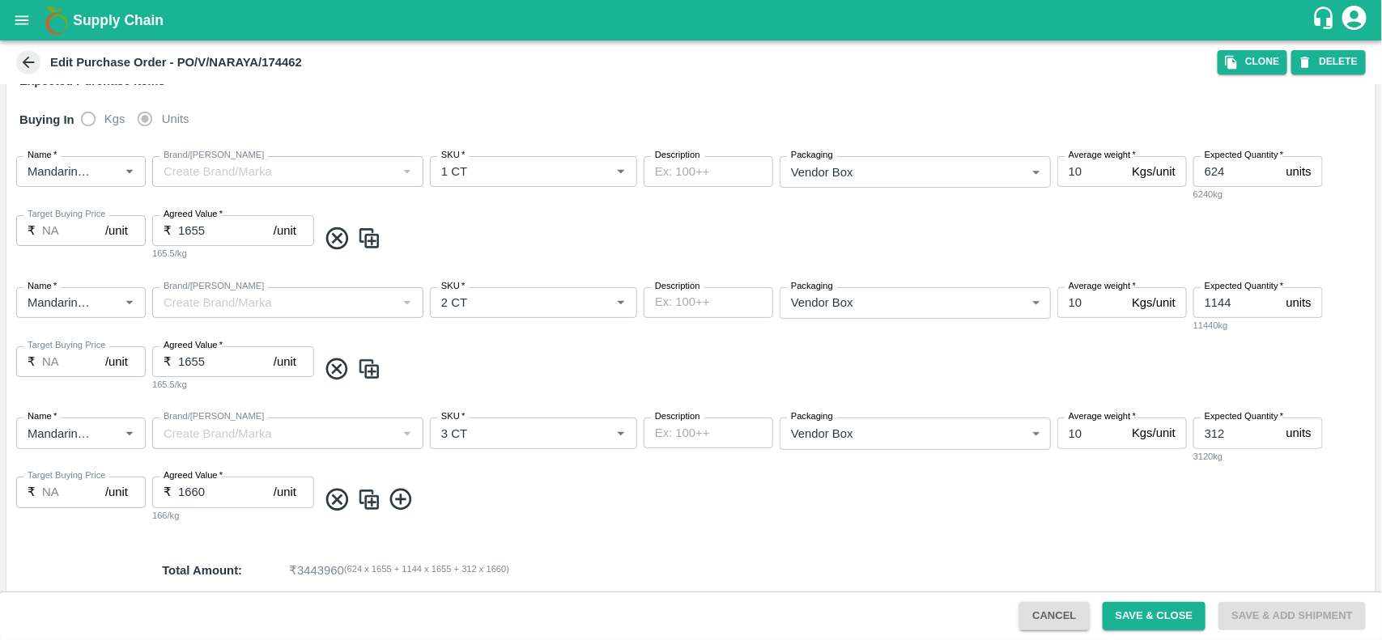
scroll to position [272, 0]
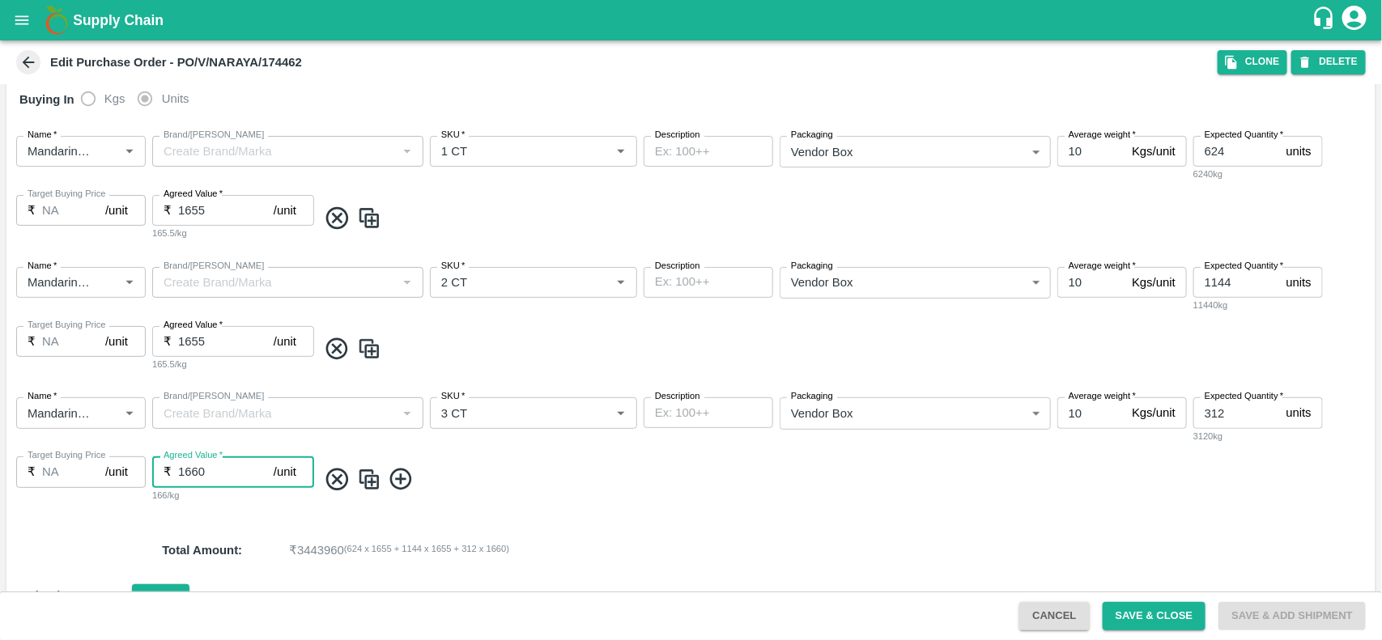
click at [178, 470] on input "1660" at bounding box center [226, 472] width 96 height 31
paste input "55"
type input "1655"
click at [1144, 616] on button "Save & Close" at bounding box center [1155, 616] width 104 height 28
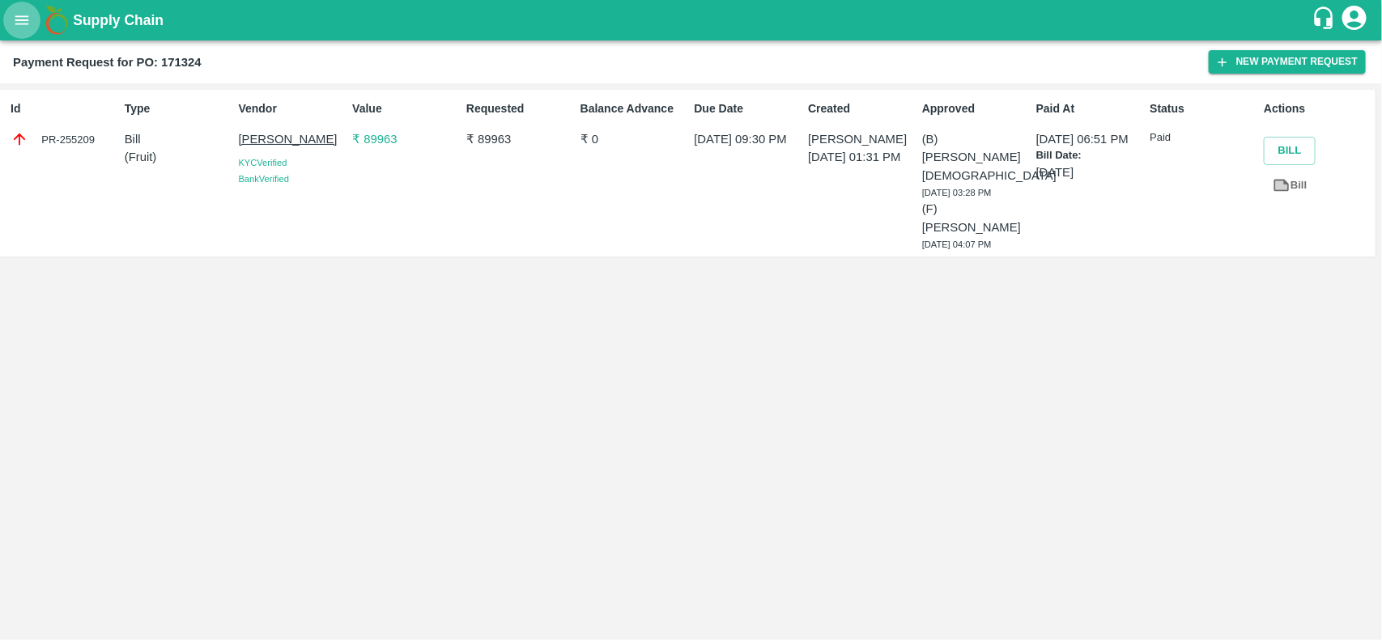
click at [16, 17] on icon "open drawer" at bounding box center [22, 19] width 14 height 9
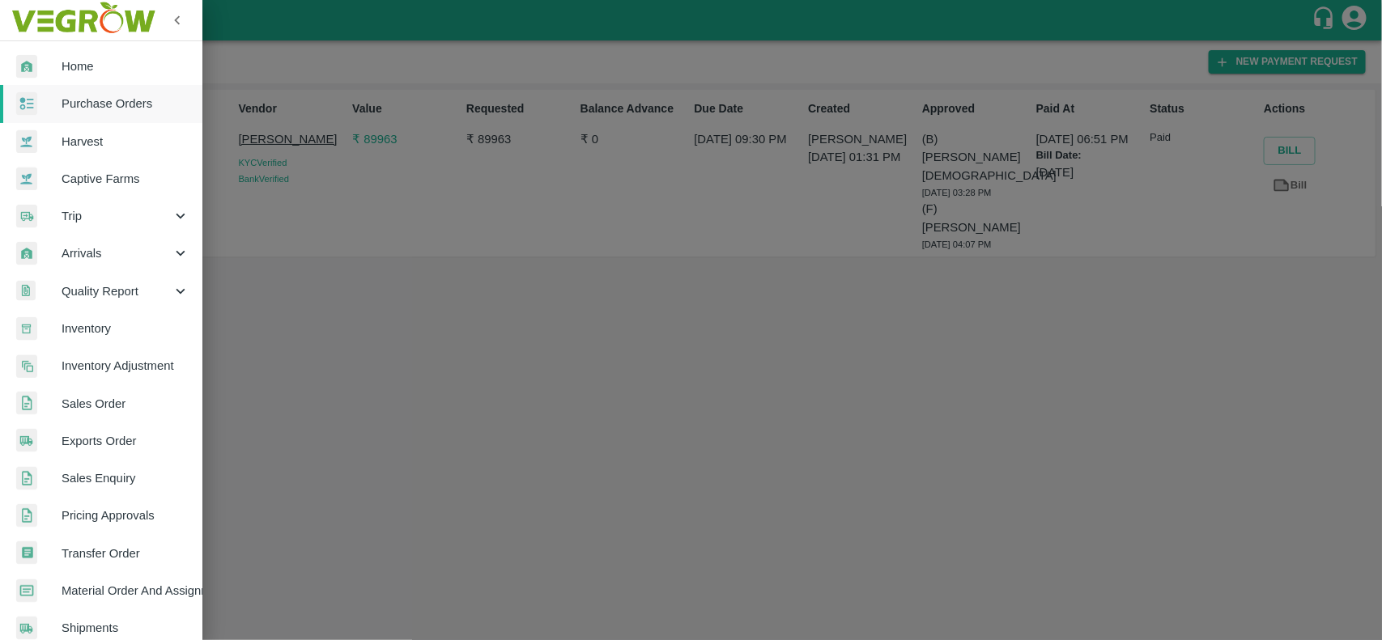
scroll to position [280, 0]
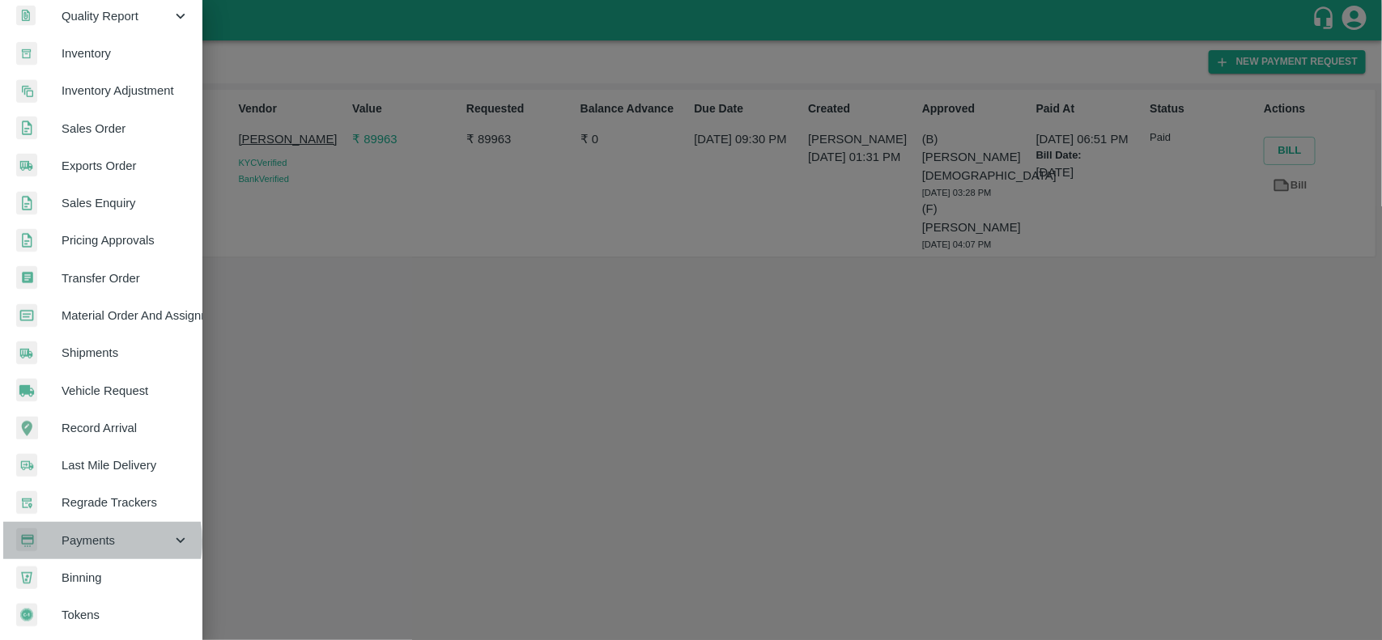
click at [81, 536] on span "Payments" at bounding box center [117, 541] width 110 height 18
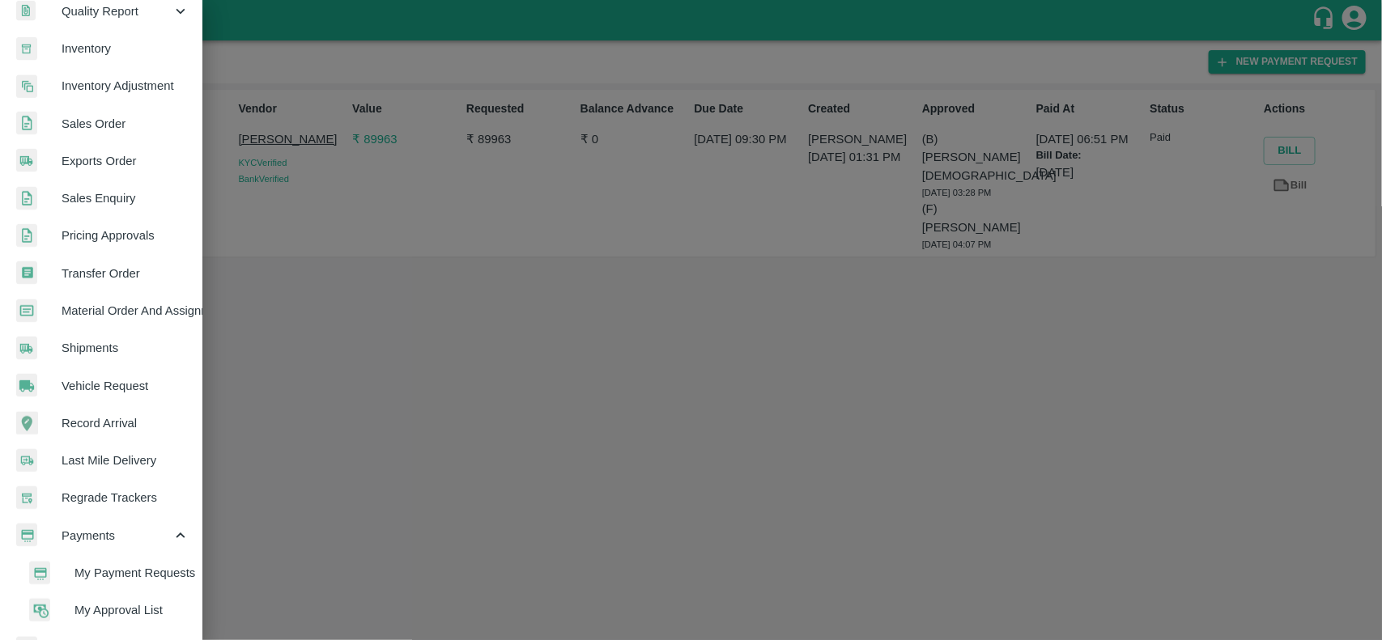
scroll to position [355, 0]
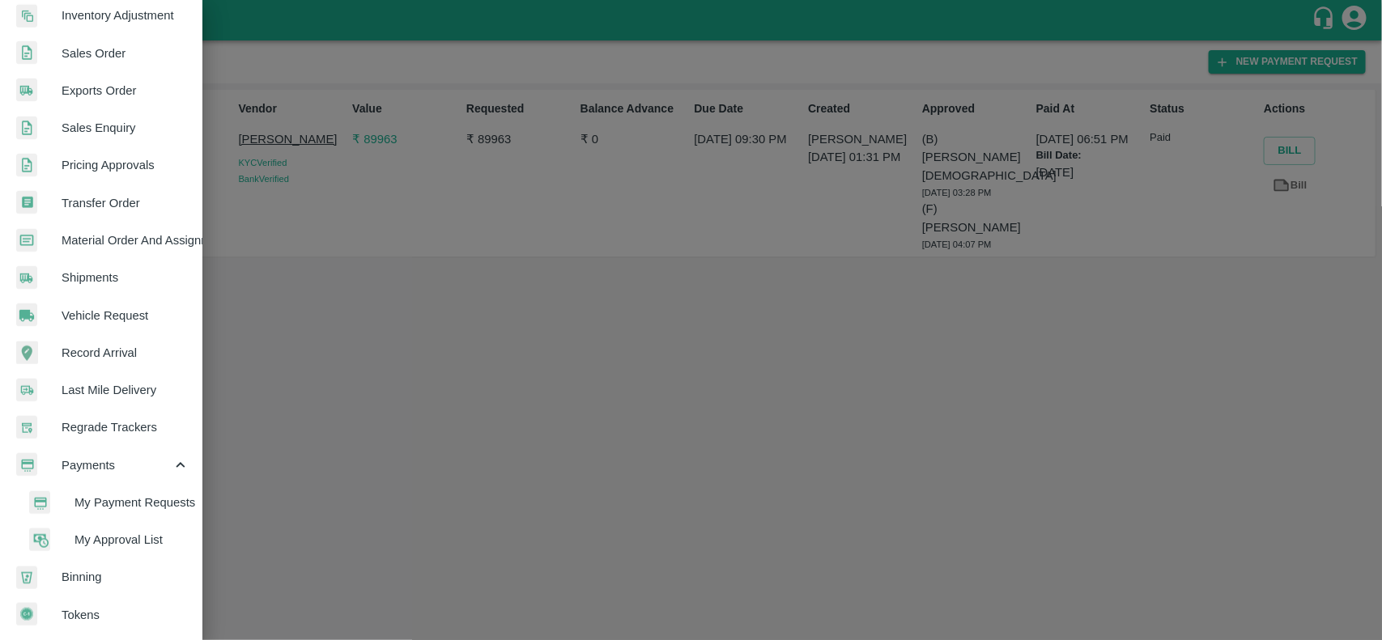
click at [148, 487] on li "My Payment Requests" at bounding box center [107, 502] width 189 height 37
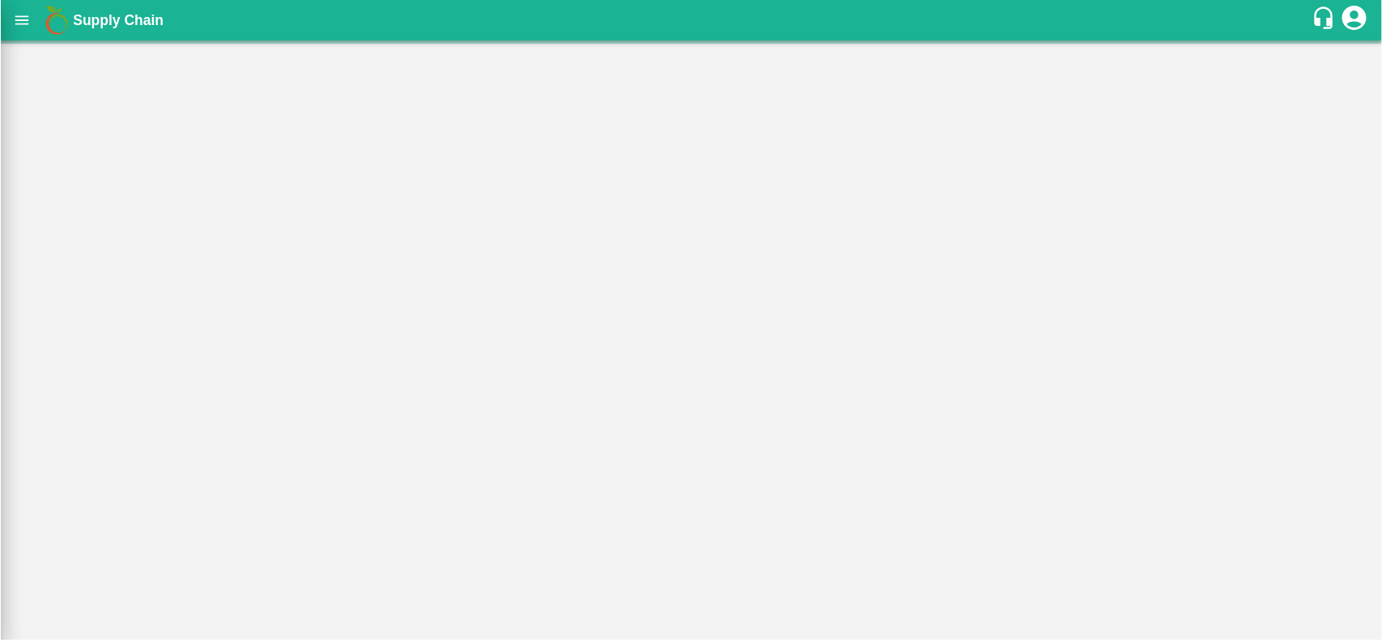
scroll to position [349, 0]
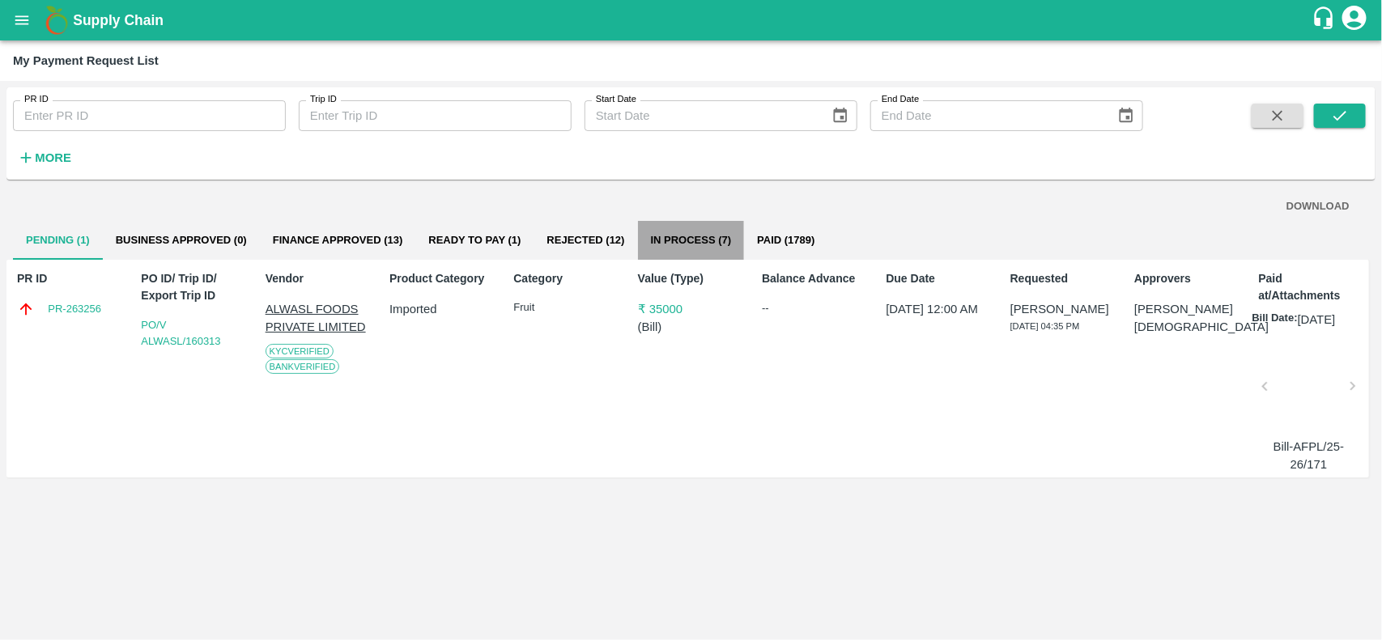
click at [691, 232] on button "In Process (7)" at bounding box center [691, 240] width 107 height 39
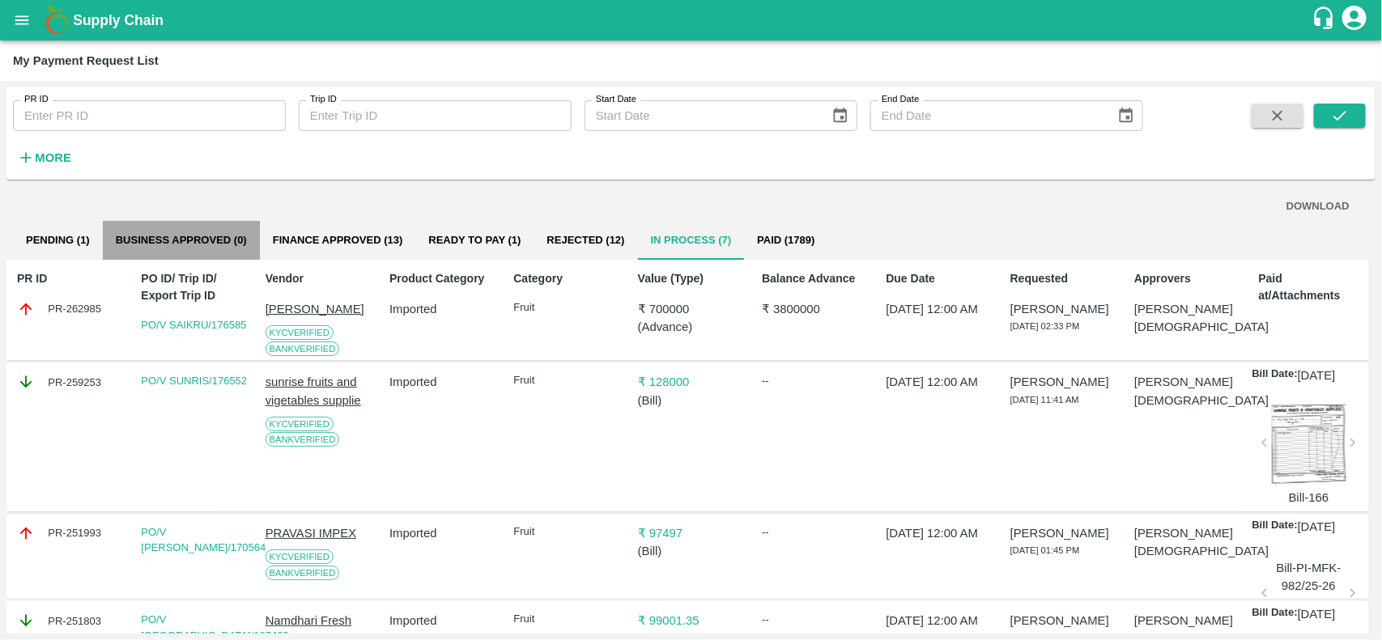
click at [187, 240] on button "Business Approved (0)" at bounding box center [181, 240] width 157 height 39
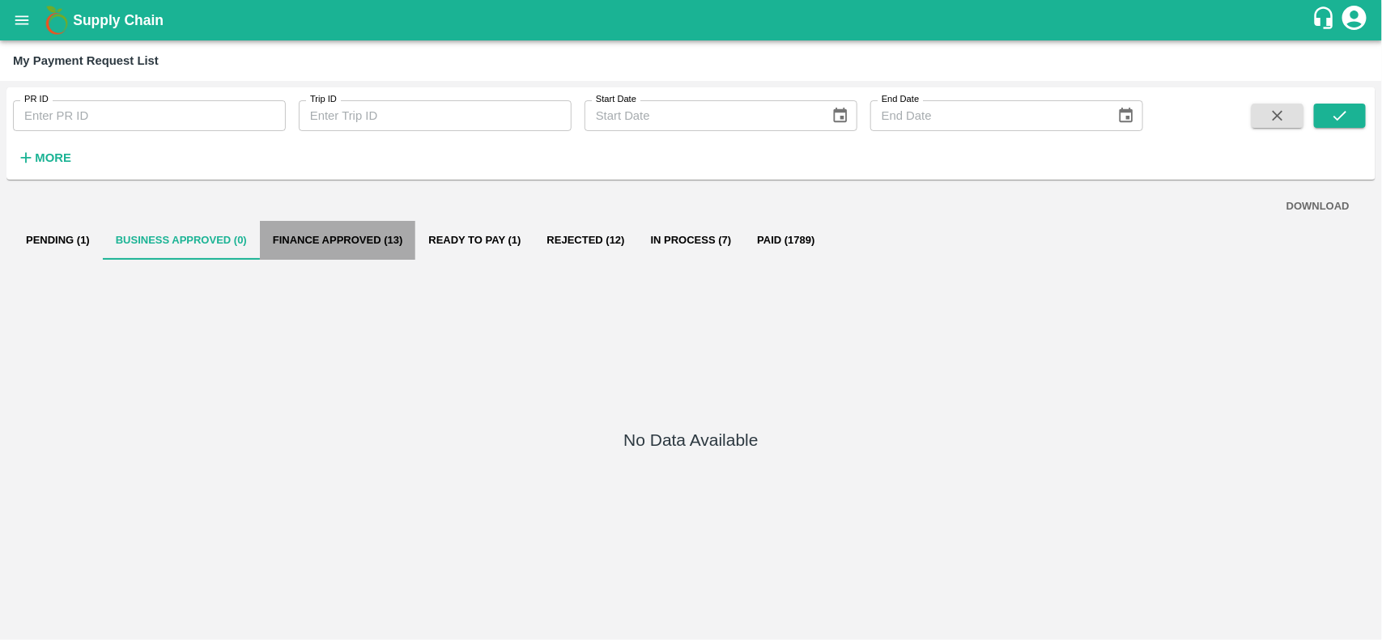
click at [357, 229] on button "Finance Approved (13)" at bounding box center [338, 240] width 156 height 39
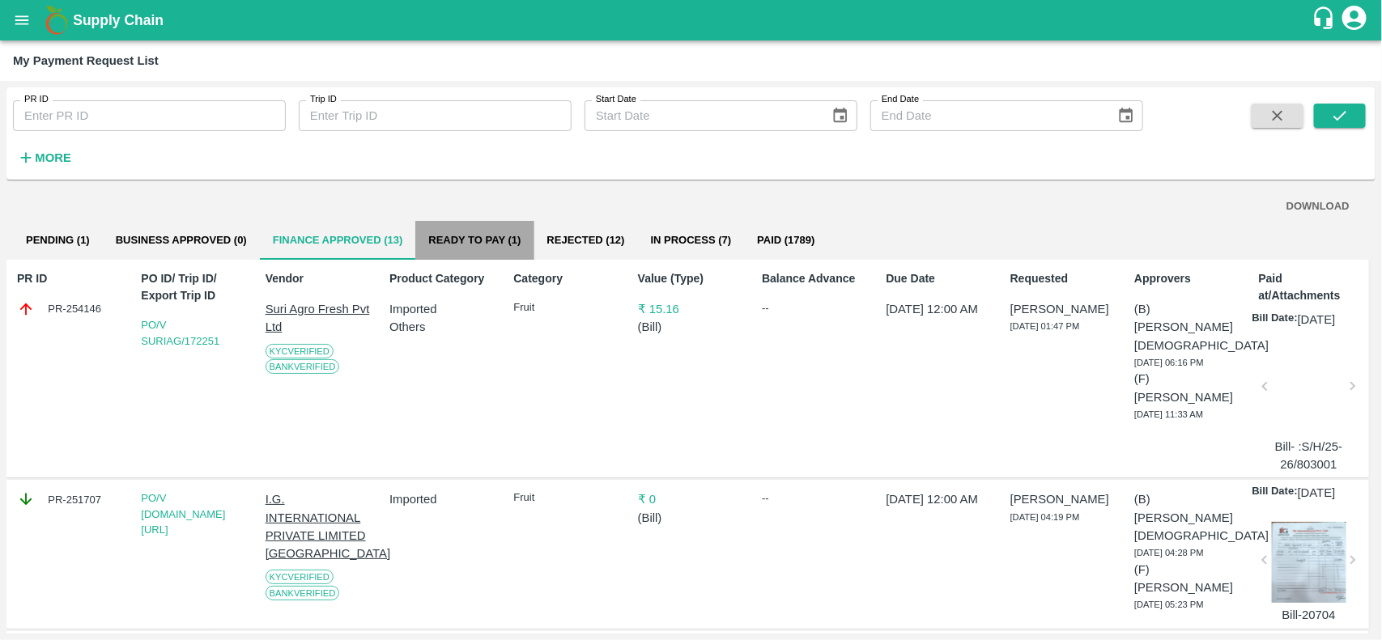
click at [508, 240] on button "Ready To Pay (1)" at bounding box center [474, 240] width 118 height 39
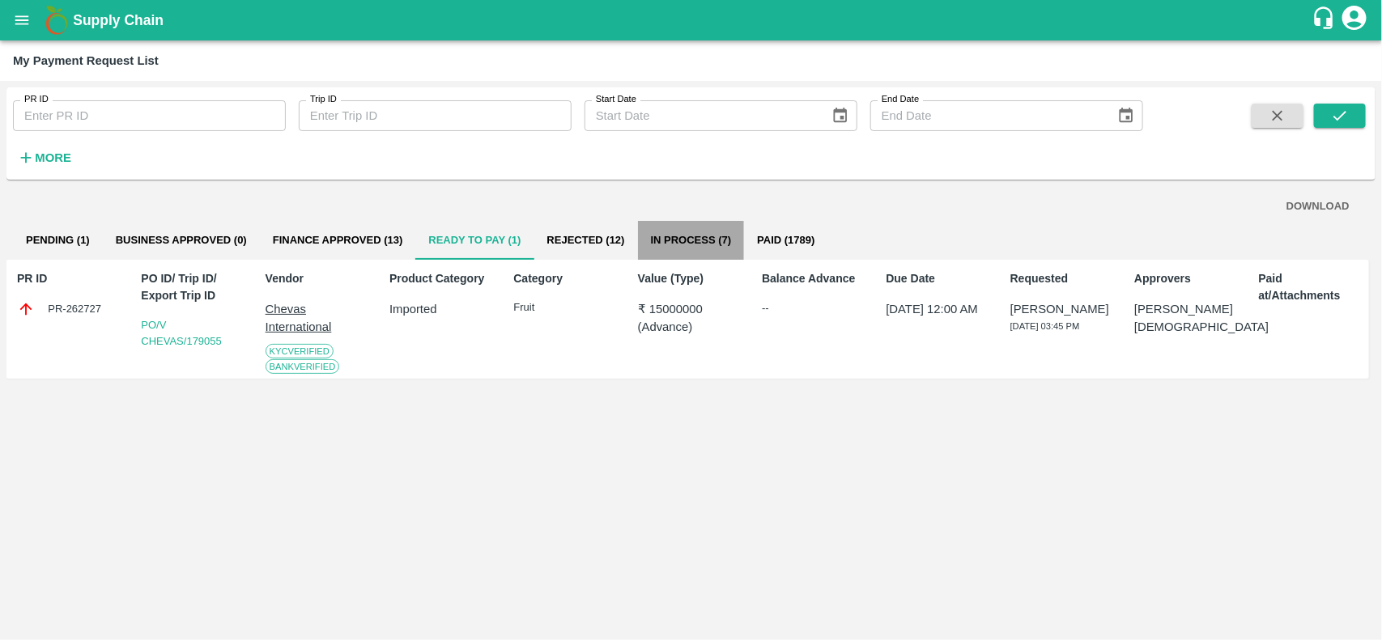
click at [682, 233] on button "In Process (7)" at bounding box center [691, 240] width 107 height 39
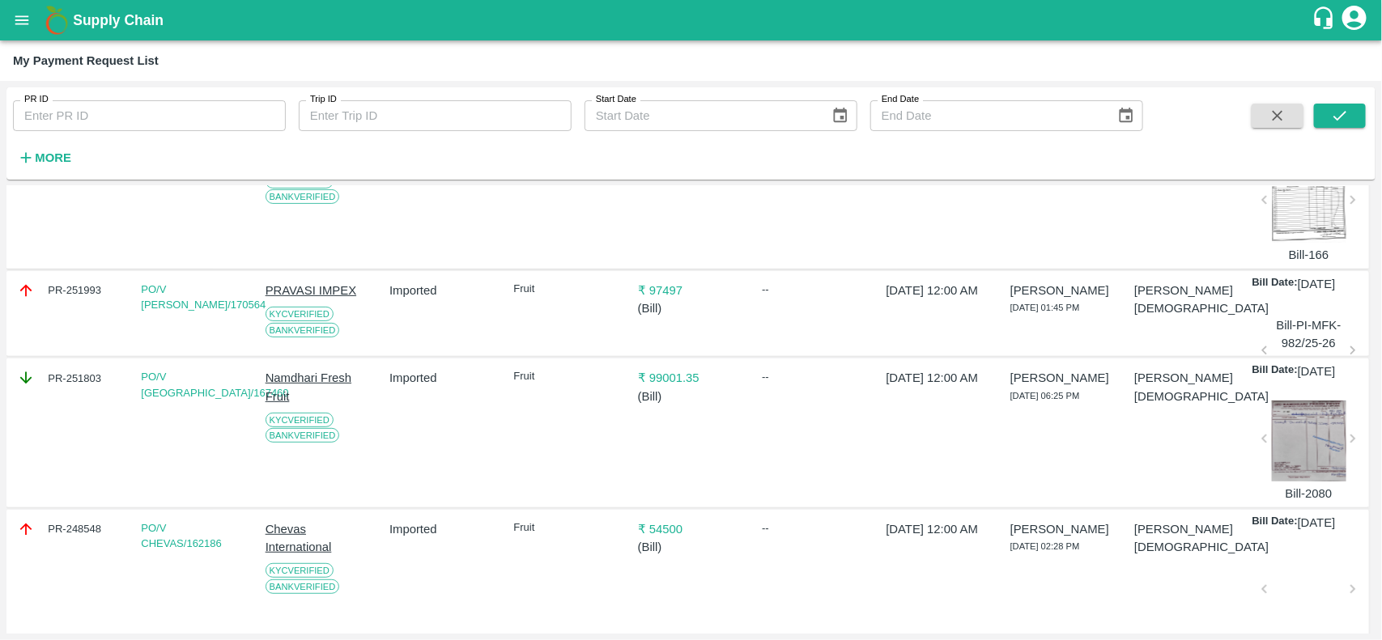
scroll to position [244, 0]
click at [81, 386] on div "PR-251803" at bounding box center [70, 377] width 106 height 18
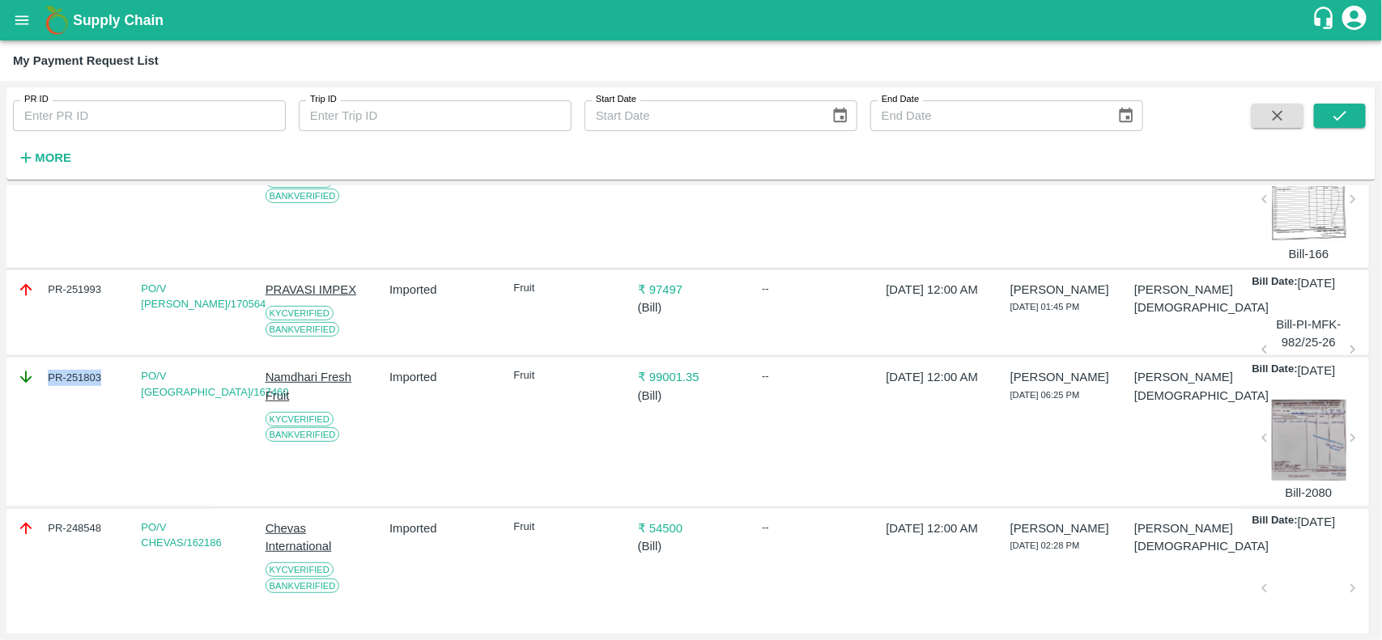
copy div "PR-251803"
